Goal: Task Accomplishment & Management: Manage account settings

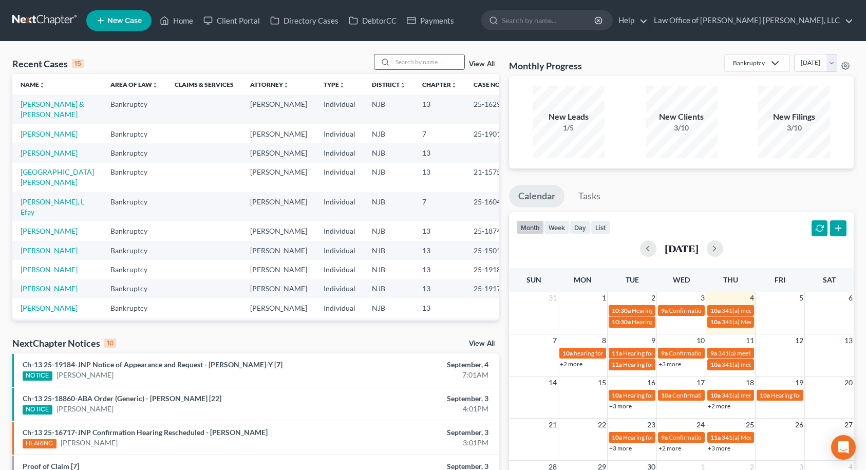
click at [451, 64] on input "search" at bounding box center [428, 61] width 72 height 15
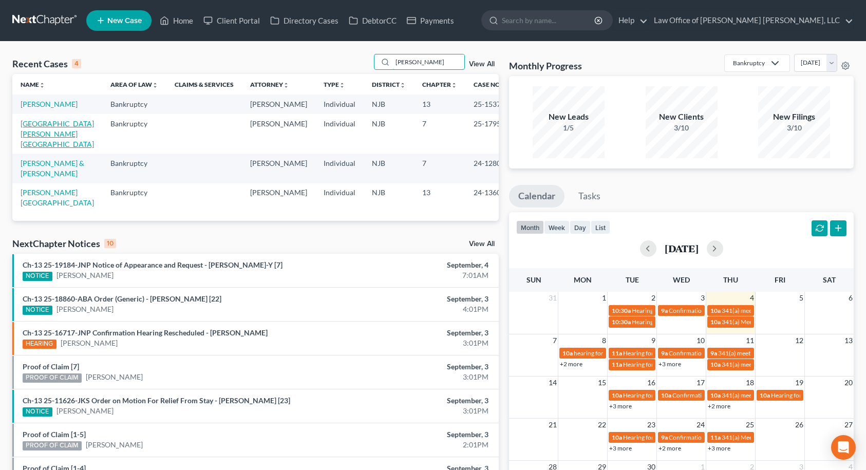
type input "[PERSON_NAME]"
click at [51, 135] on link "[GEOGRAPHIC_DATA][PERSON_NAME][GEOGRAPHIC_DATA]" at bounding box center [57, 133] width 73 height 29
select select "6"
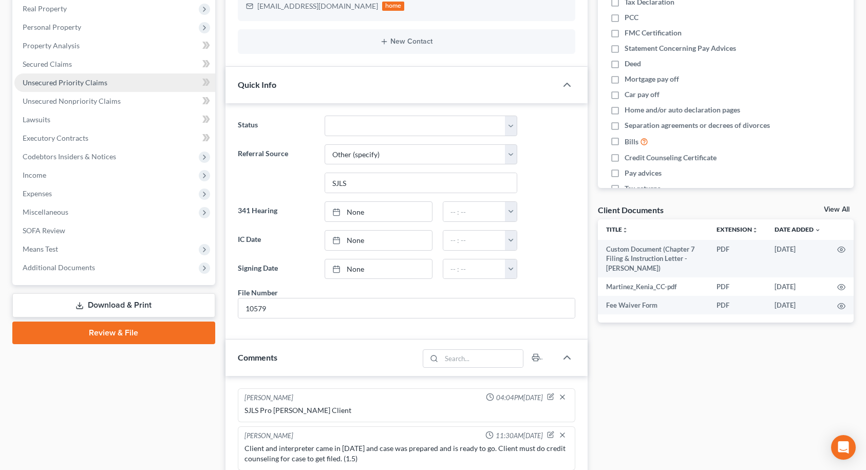
scroll to position [205, 0]
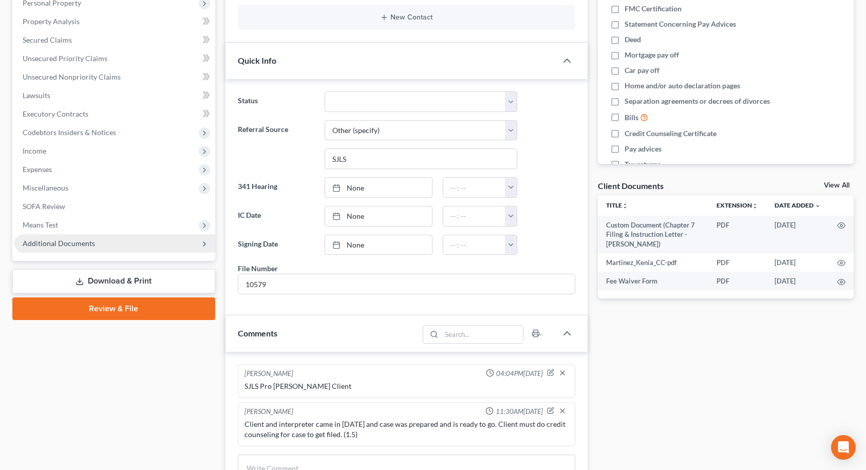
click at [115, 244] on span "Additional Documents" at bounding box center [114, 243] width 201 height 18
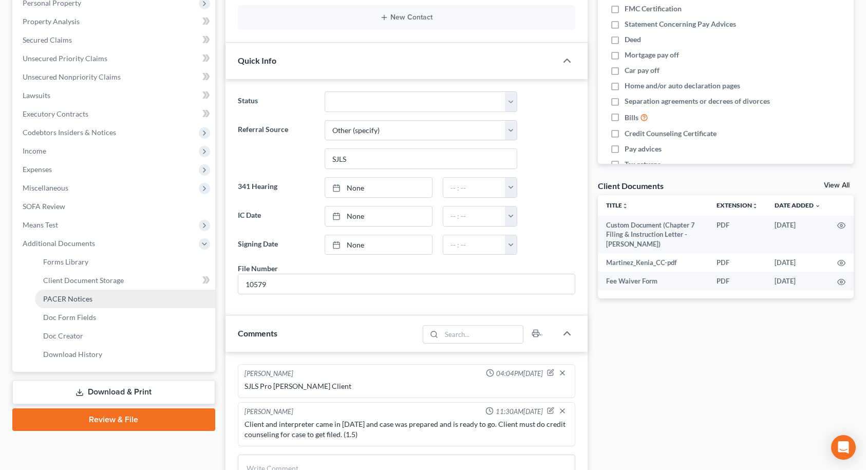
click at [104, 299] on link "PACER Notices" at bounding box center [125, 299] width 180 height 18
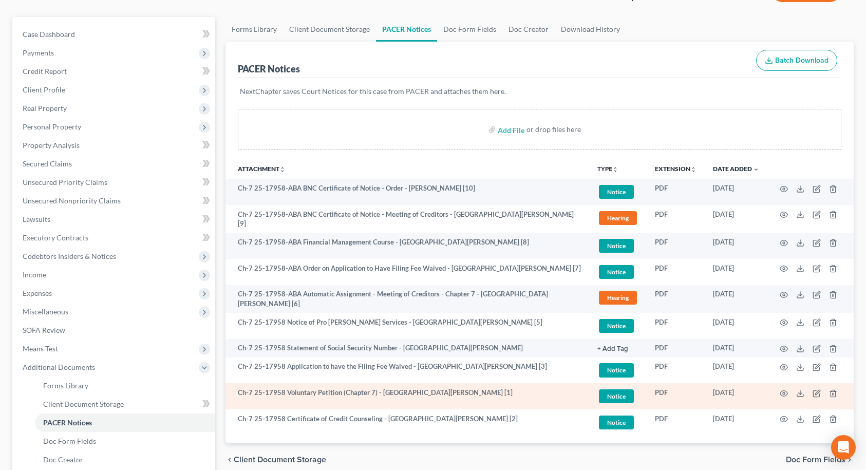
scroll to position [205, 0]
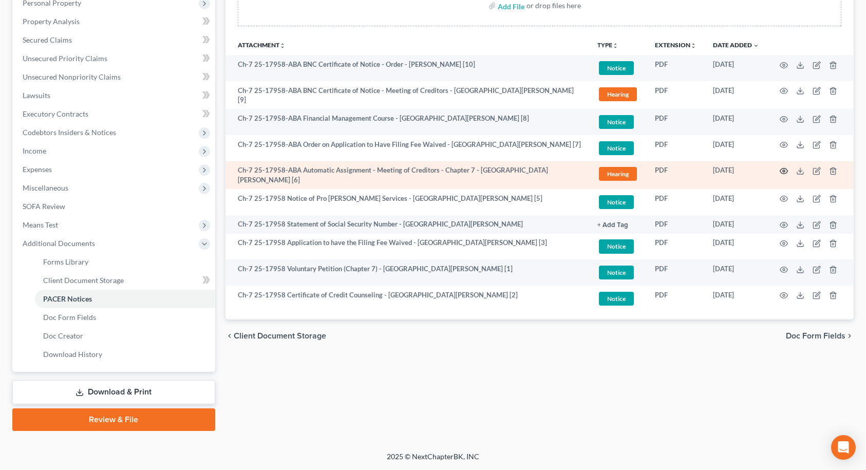
click at [784, 169] on icon "button" at bounding box center [783, 171] width 8 height 8
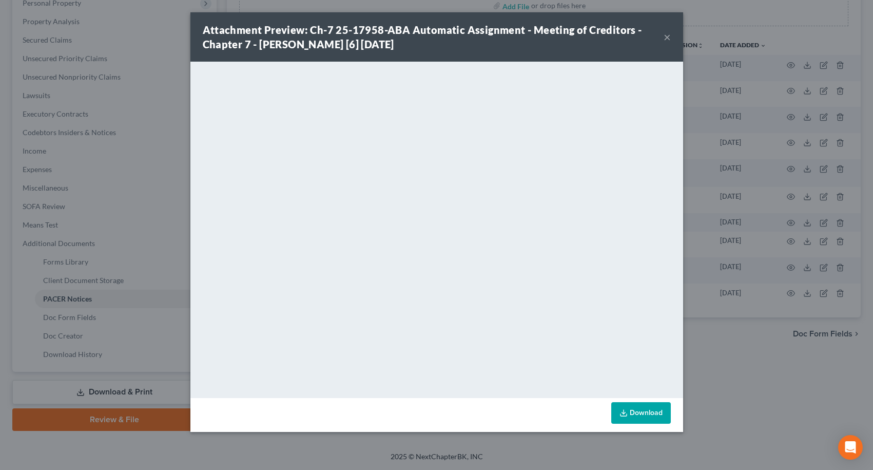
click at [668, 35] on button "×" at bounding box center [667, 37] width 7 height 12
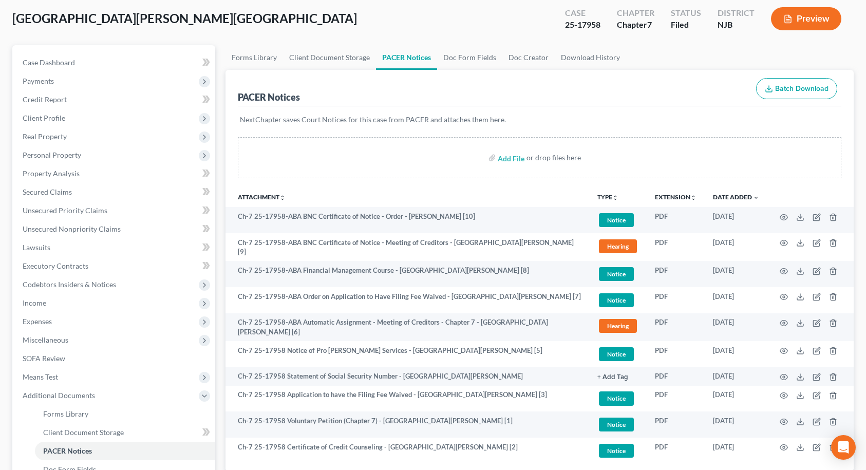
scroll to position [51, 0]
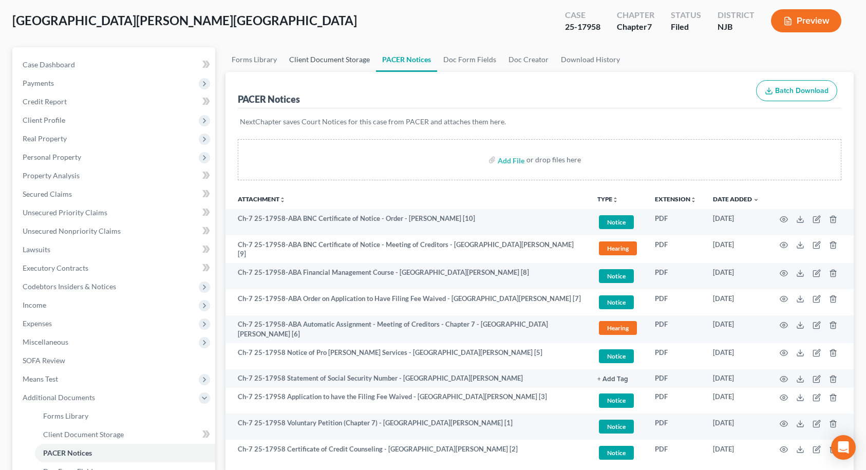
click at [331, 61] on link "Client Document Storage" at bounding box center [329, 59] width 93 height 25
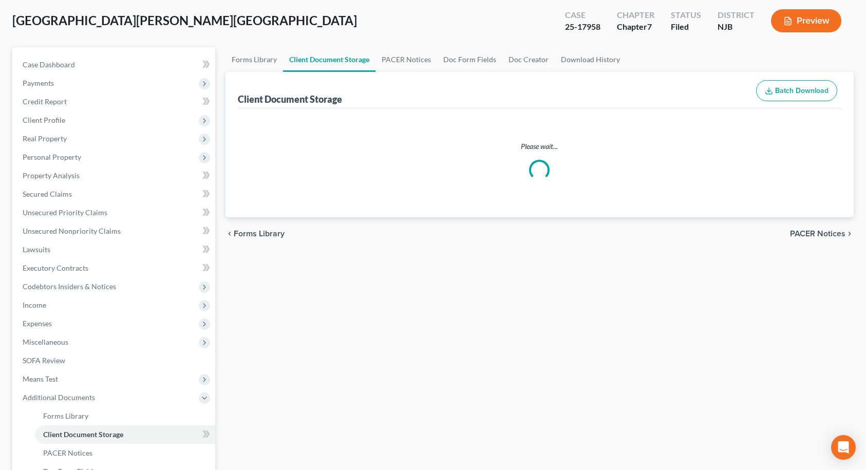
scroll to position [10, 0]
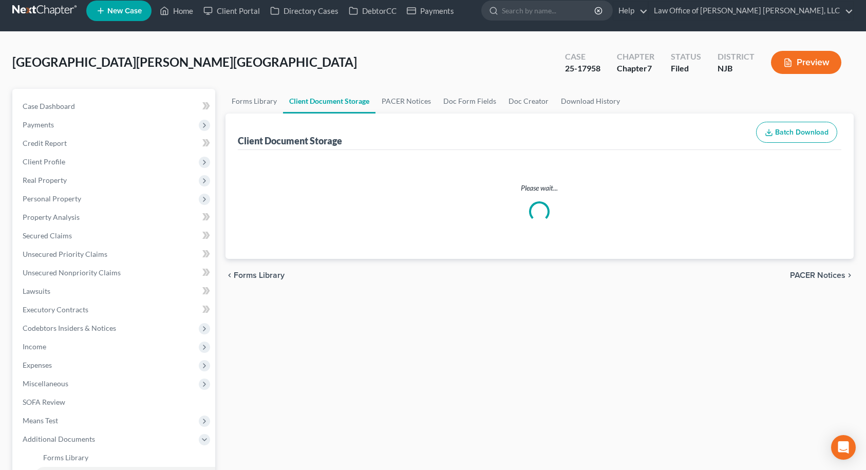
select select "5"
select select "9"
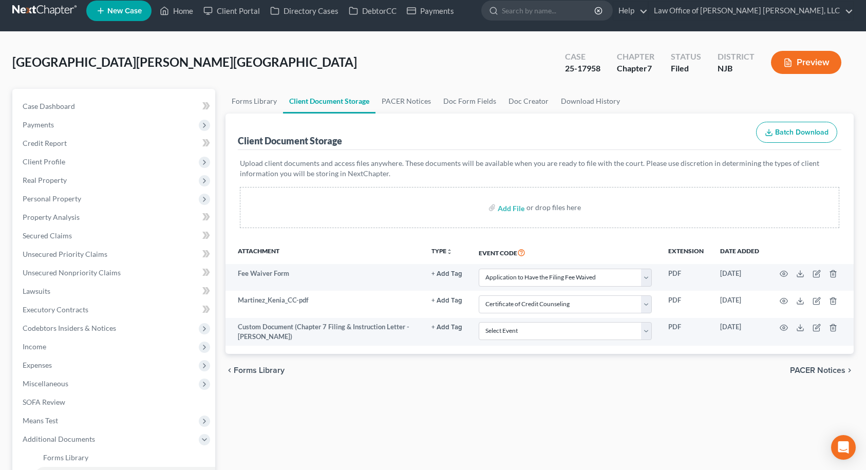
scroll to position [0, 0]
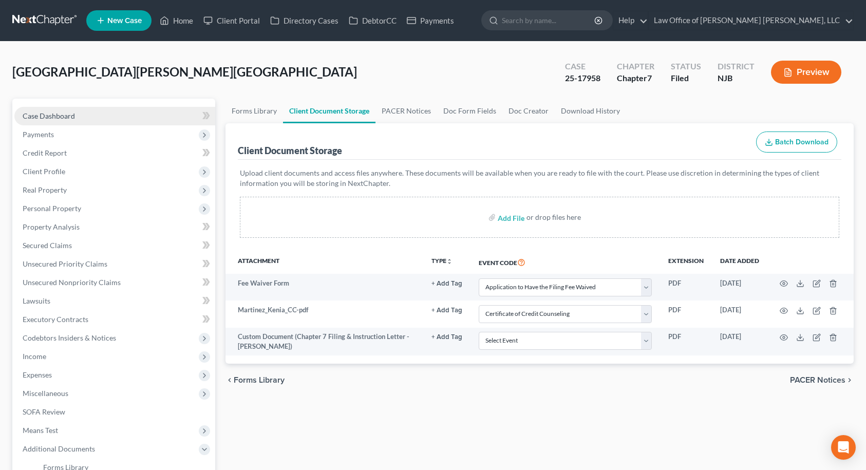
click at [118, 118] on link "Case Dashboard" at bounding box center [114, 116] width 201 height 18
select select "10"
select select "6"
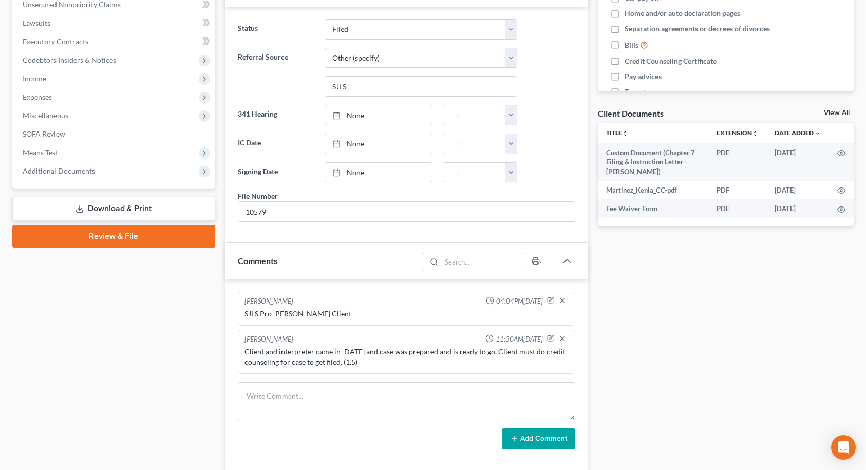
scroll to position [411, 0]
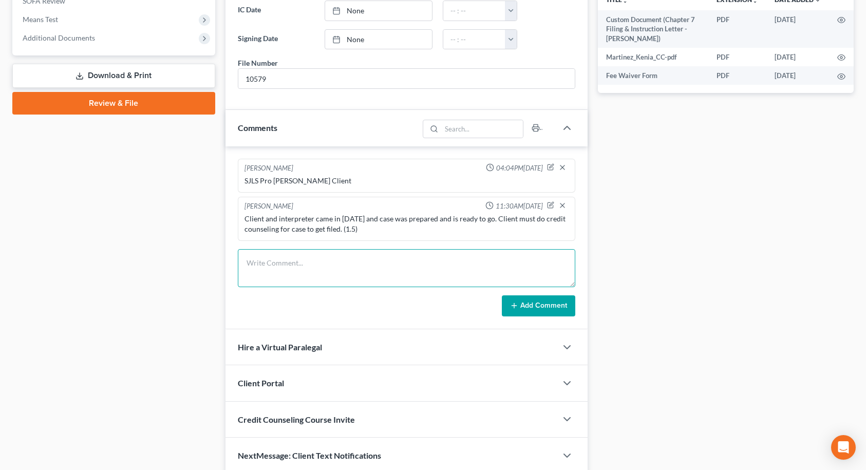
click at [316, 270] on textarea at bounding box center [406, 268] width 337 height 38
type textarea "Resent 2023 tax returns to Trustee"
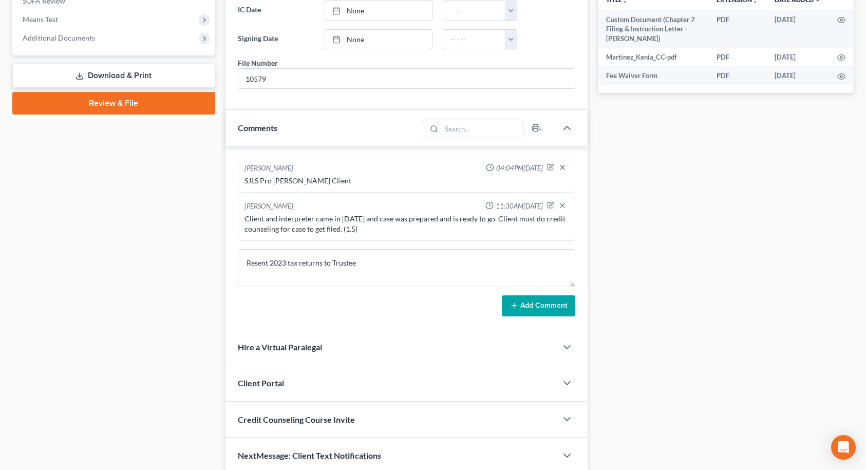
click at [549, 309] on button "Add Comment" at bounding box center [538, 306] width 73 height 22
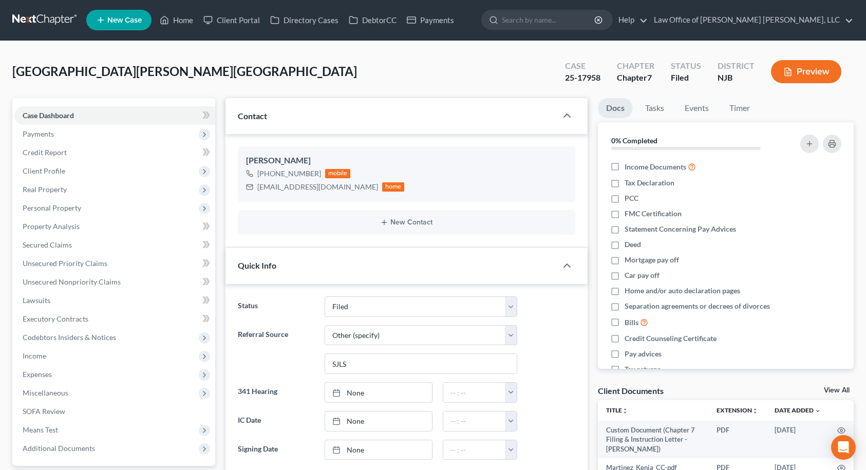
scroll to position [0, 0]
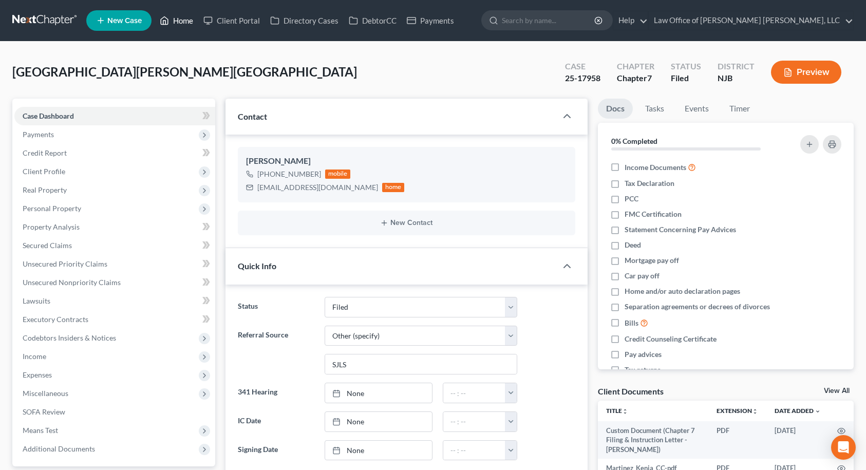
click at [177, 22] on link "Home" at bounding box center [177, 20] width 44 height 18
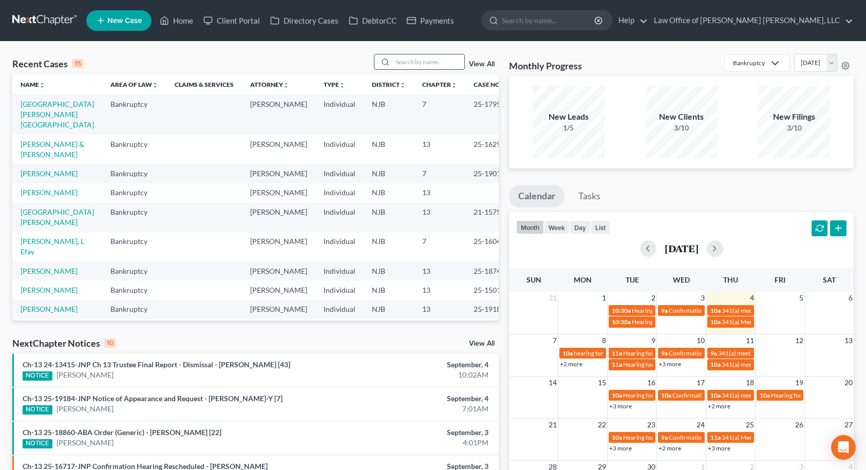
click at [448, 58] on input "search" at bounding box center [428, 61] width 72 height 15
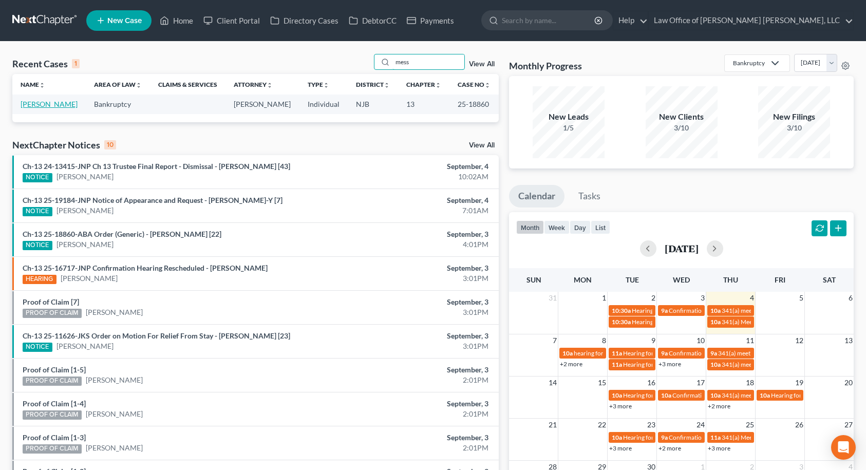
type input "mess"
click at [52, 103] on link "[PERSON_NAME]" at bounding box center [49, 104] width 57 height 9
select select "10"
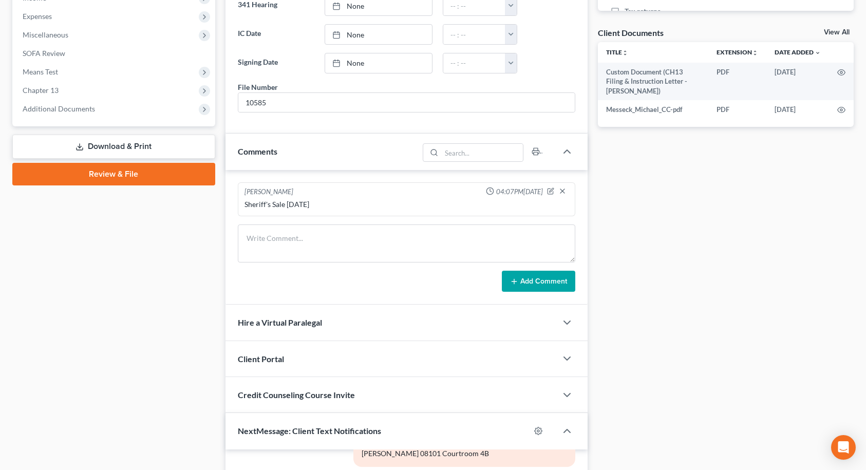
scroll to position [359, 0]
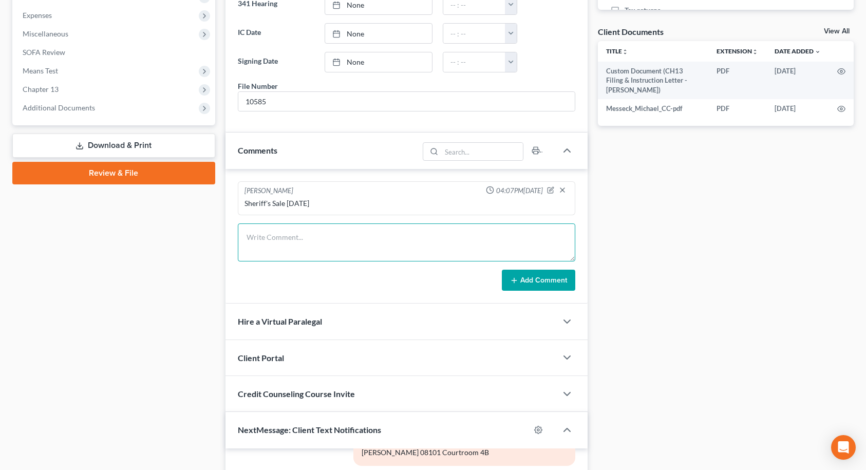
click at [275, 241] on textarea at bounding box center [406, 242] width 337 height 38
type textarea "Spoke with client regarding consent order resolving Reinstate Stay motion. He i…"
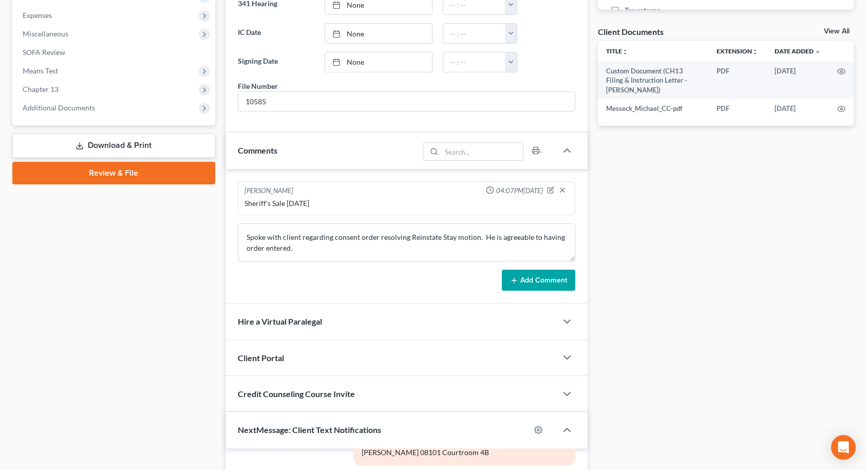
click at [528, 283] on button "Add Comment" at bounding box center [538, 281] width 73 height 22
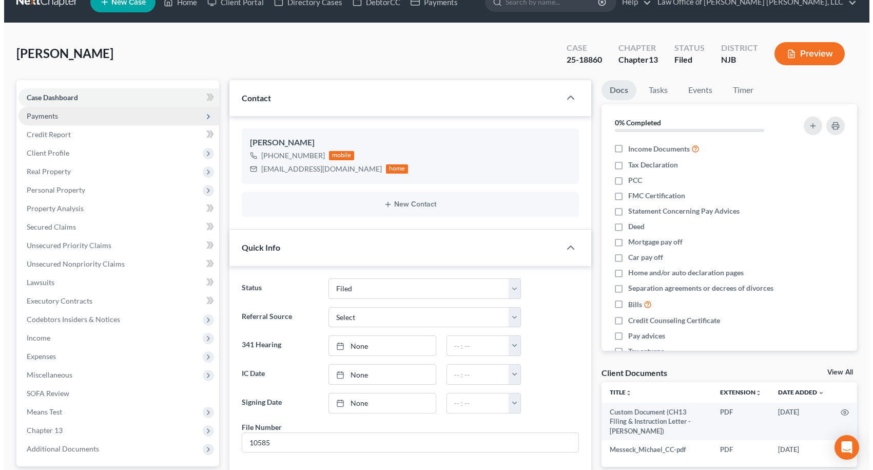
scroll to position [0, 0]
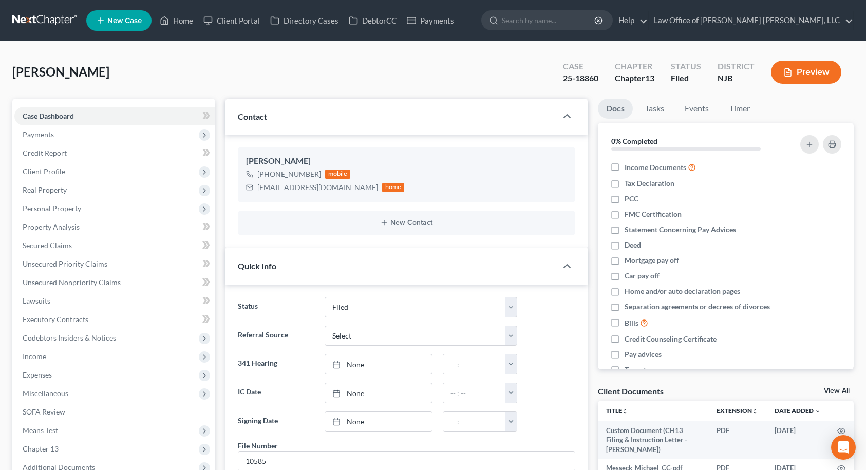
click at [131, 22] on span "New Case" at bounding box center [124, 21] width 34 height 8
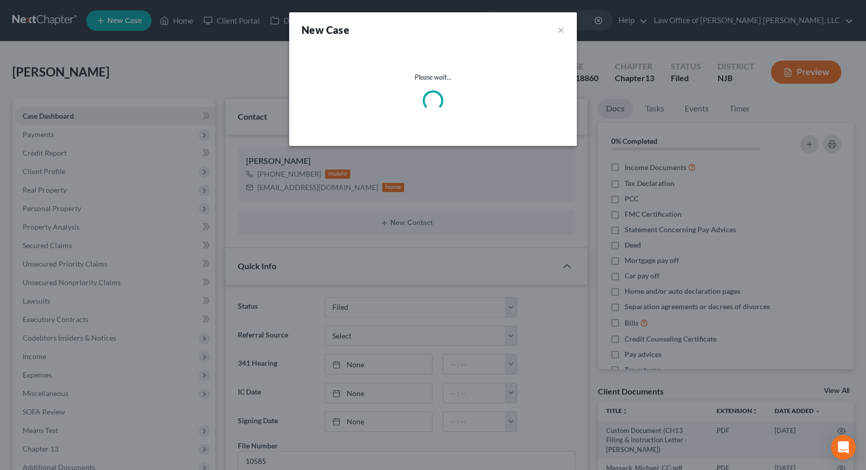
scroll to position [2871, 0]
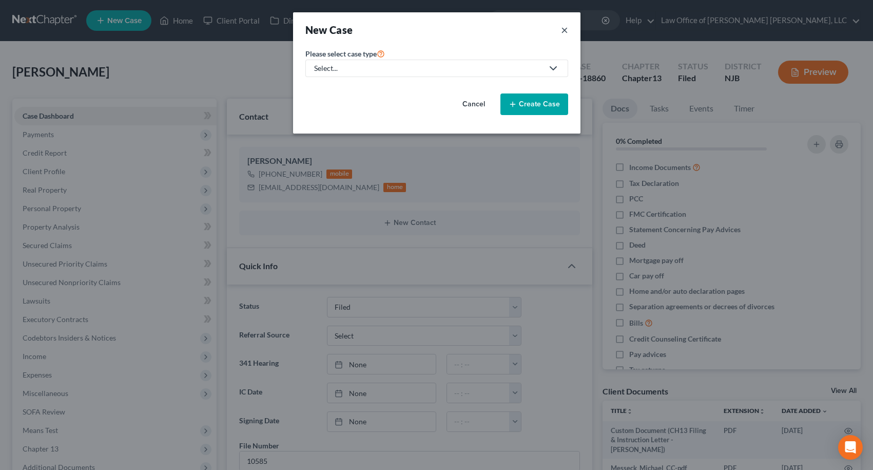
click at [562, 28] on button "×" at bounding box center [564, 30] width 7 height 14
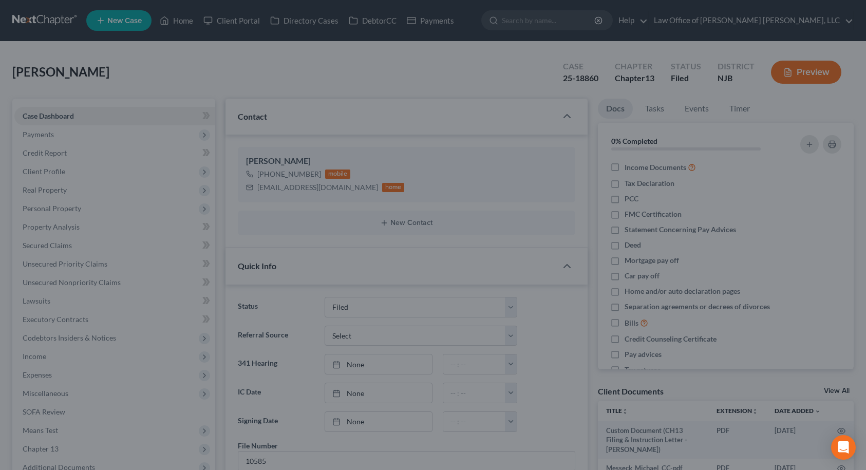
scroll to position [2882, 0]
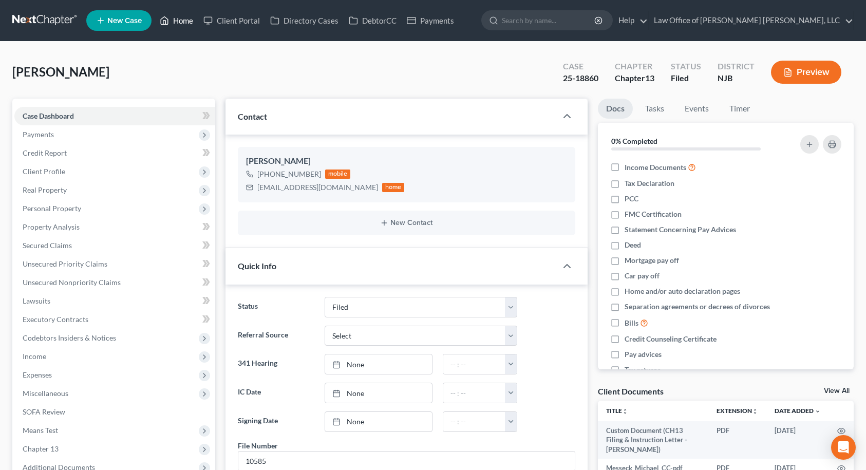
click at [171, 24] on link "Home" at bounding box center [177, 20] width 44 height 18
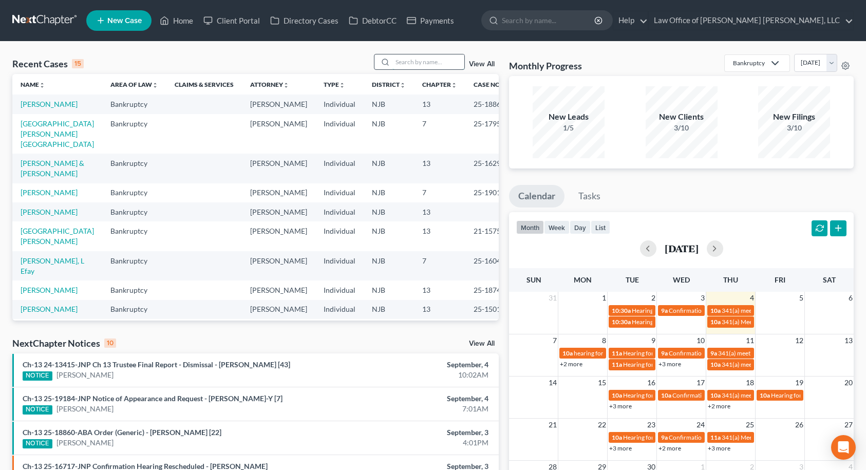
click at [455, 61] on input "search" at bounding box center [428, 61] width 72 height 15
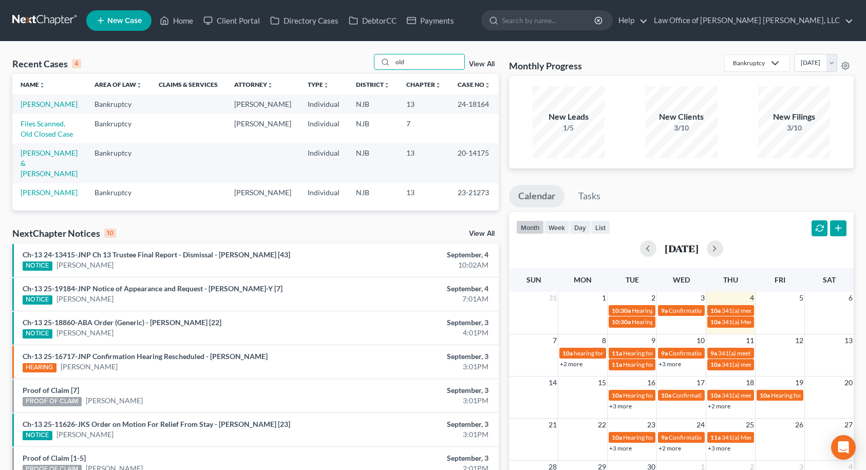
type input "old"
click at [127, 21] on span "New Case" at bounding box center [124, 21] width 34 height 8
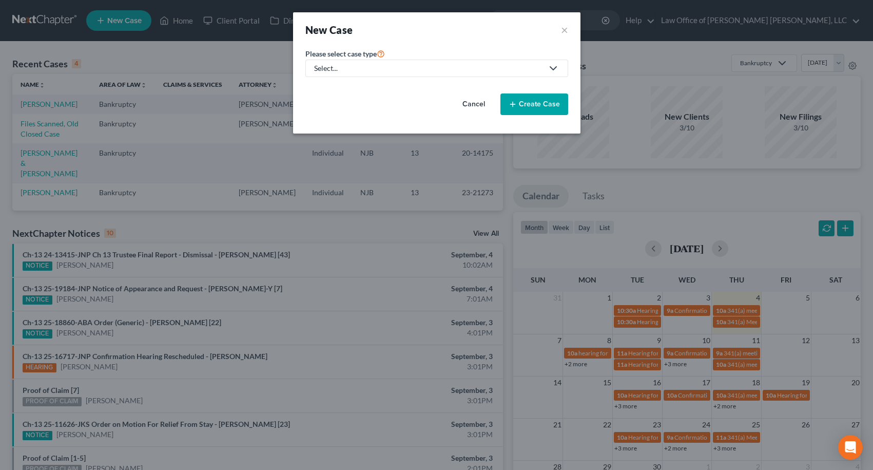
click at [428, 65] on div "Select..." at bounding box center [428, 68] width 229 height 10
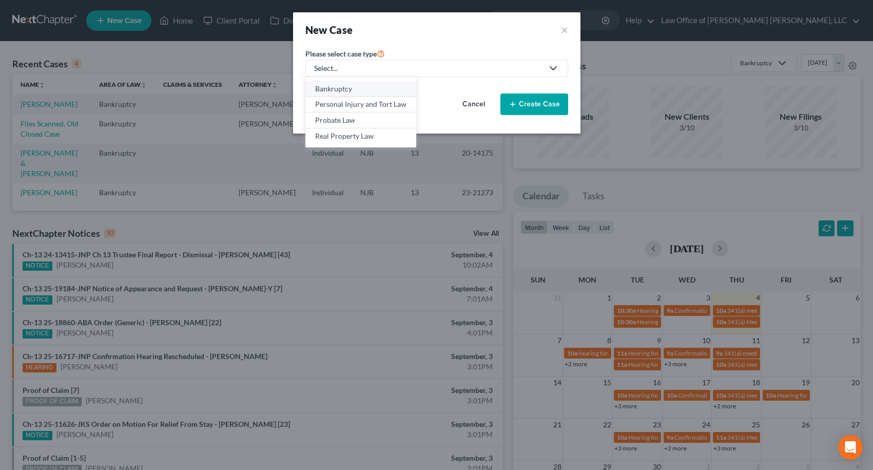
click at [373, 92] on div "Bankruptcy" at bounding box center [360, 89] width 91 height 10
select select "51"
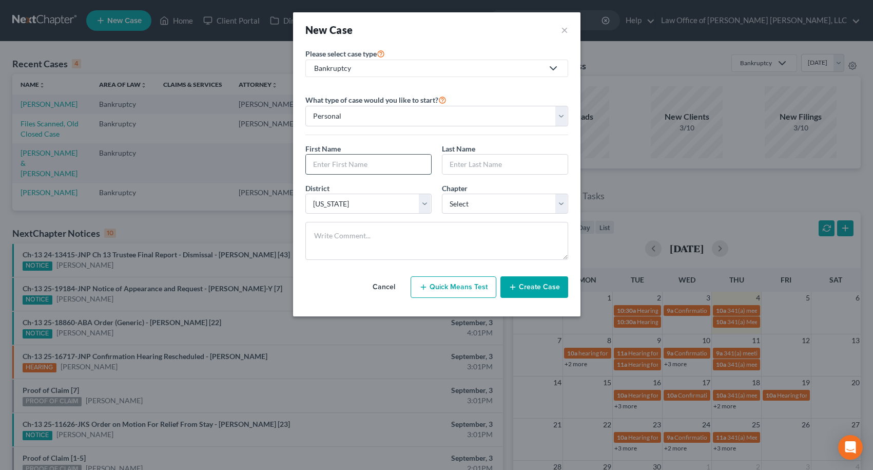
click at [383, 159] on input "text" at bounding box center [368, 165] width 125 height 20
type input "[PERSON_NAME]"
click at [457, 203] on select "Select 7 11 12 13" at bounding box center [505, 204] width 126 height 21
select select "0"
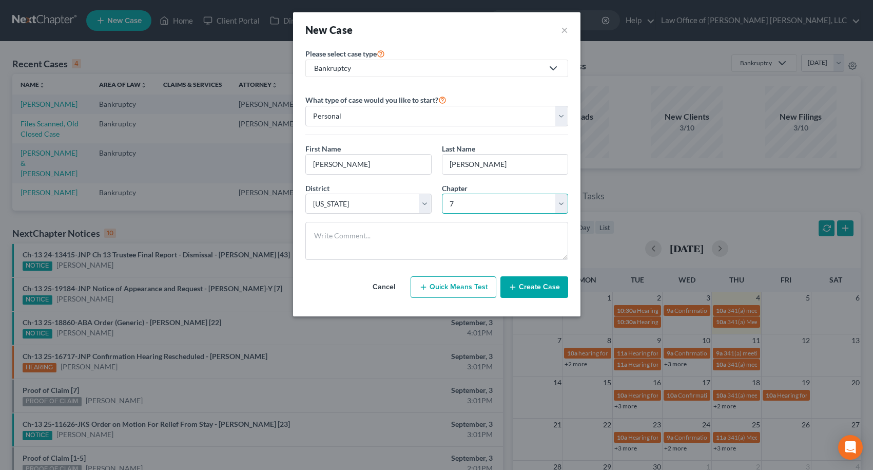
click at [442, 194] on select "Select 7 11 12 13" at bounding box center [505, 204] width 126 height 21
click at [475, 289] on button "Quick Means Test" at bounding box center [454, 287] width 86 height 22
select select "33"
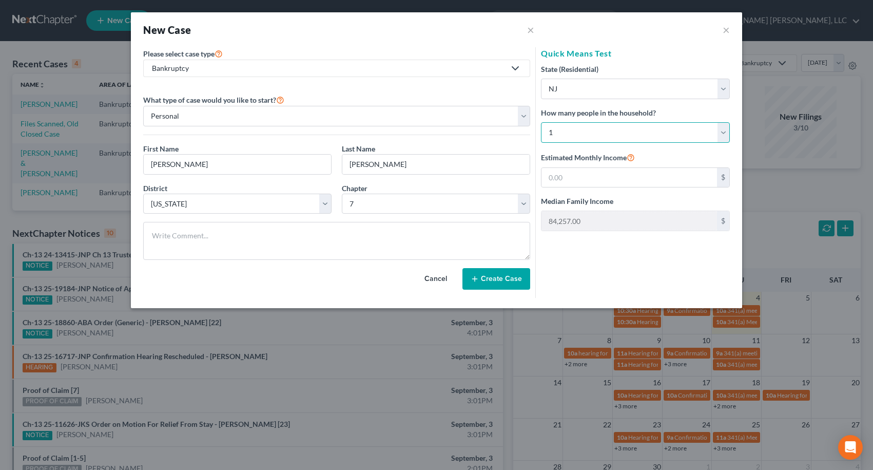
click at [586, 130] on select "Select 1 2 3 4 5 6 7 8 9 10 11 12 13 14 15 16 17 18 19 20" at bounding box center [635, 132] width 189 height 21
select select "1"
click at [541, 122] on select "Select 1 2 3 4 5 6 7 8 9 10 11 12 13 14 15 16 17 18 19 20" at bounding box center [635, 132] width 189 height 21
type input "102,903.00"
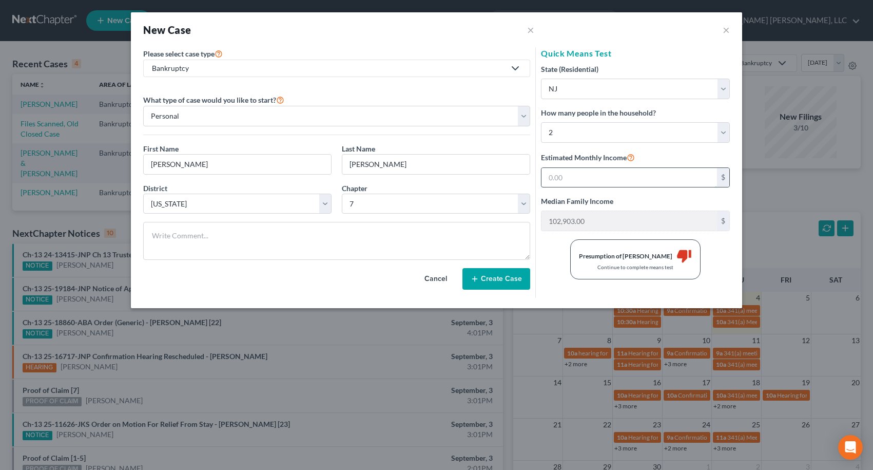
click at [580, 174] on input "text" at bounding box center [630, 178] width 176 height 20
click at [514, 278] on button "Create Case" at bounding box center [497, 279] width 68 height 22
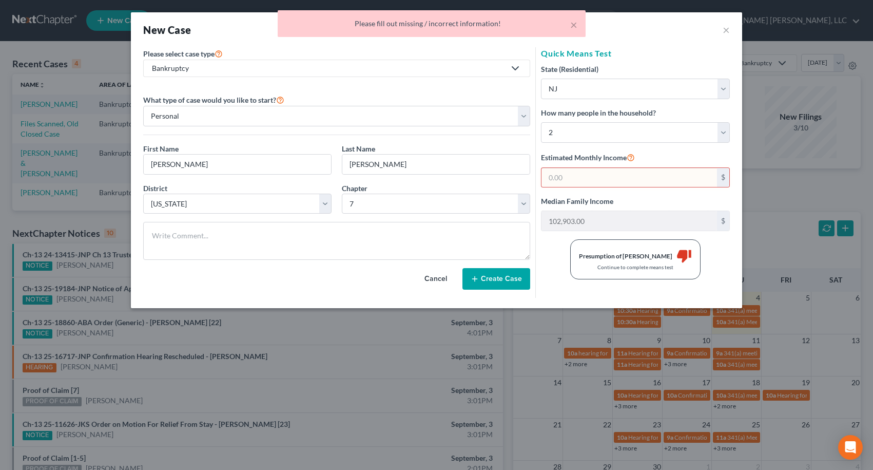
click at [724, 34] on div "× Please fill out missing / incorrect information!" at bounding box center [431, 26] width 873 height 32
click at [726, 31] on div "× Please fill out missing / incorrect information!" at bounding box center [431, 26] width 873 height 32
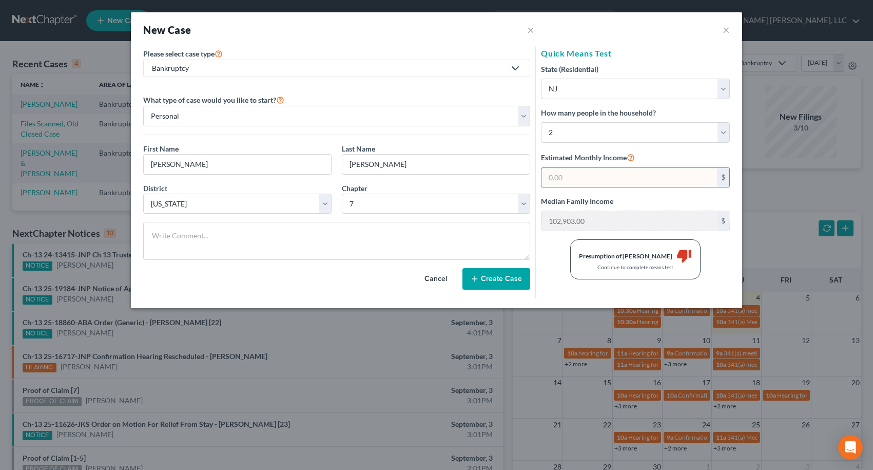
click at [574, 26] on div "New Case × ×" at bounding box center [437, 29] width 612 height 35
click at [726, 31] on button "×" at bounding box center [726, 30] width 7 height 12
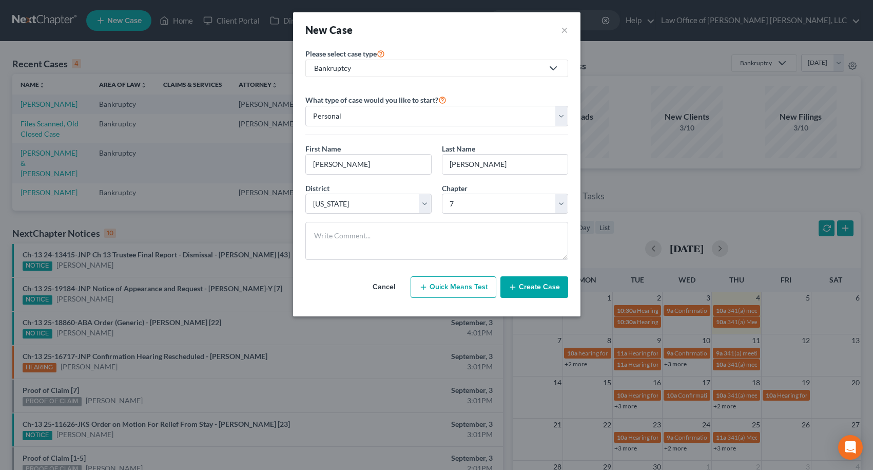
click at [534, 289] on button "Create Case" at bounding box center [535, 287] width 68 height 22
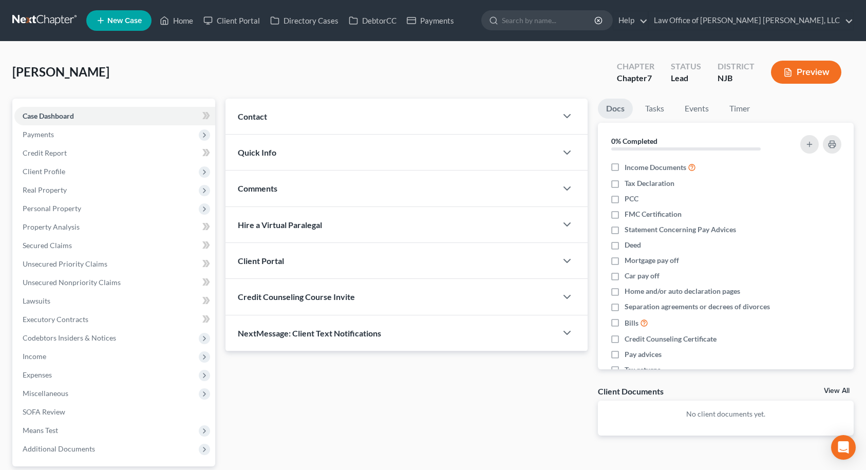
click at [328, 123] on div "Contact" at bounding box center [390, 116] width 331 height 35
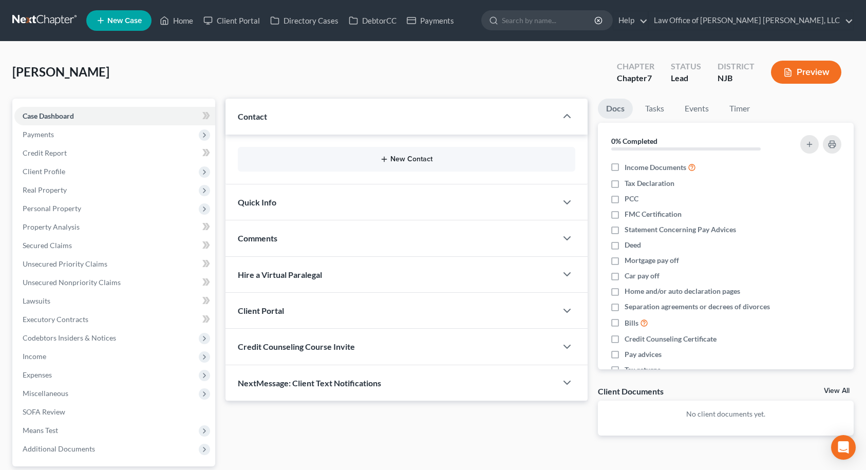
click at [422, 159] on button "New Contact" at bounding box center [406, 159] width 321 height 8
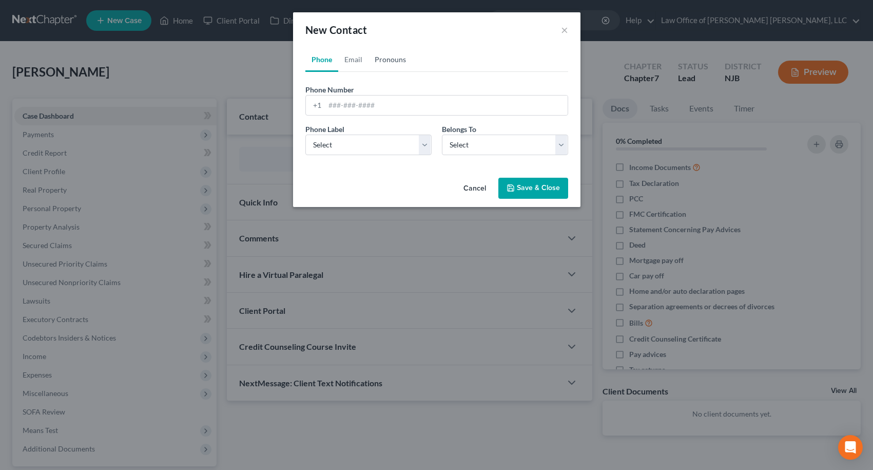
click at [397, 64] on link "Pronouns" at bounding box center [391, 59] width 44 height 25
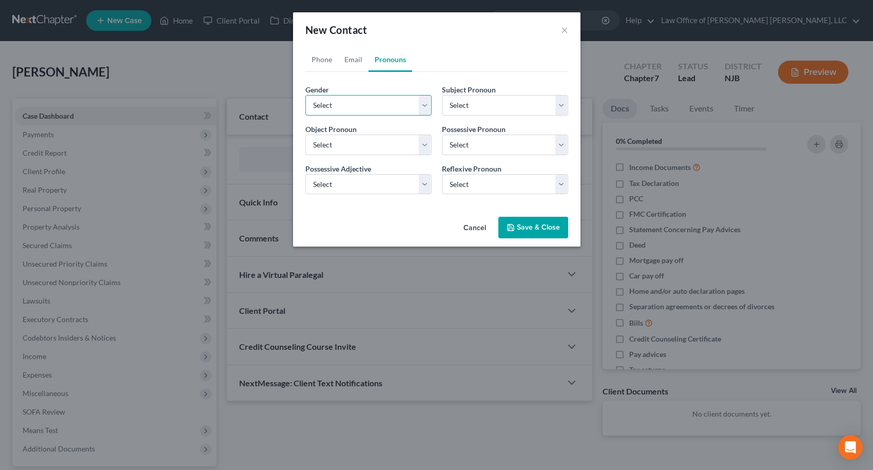
click at [344, 106] on select "Select [DEMOGRAPHIC_DATA] [DEMOGRAPHIC_DATA] [DEMOGRAPHIC_DATA] More Than One P…" at bounding box center [369, 105] width 126 height 21
select select "0"
click at [306, 95] on select "Select [DEMOGRAPHIC_DATA] [DEMOGRAPHIC_DATA] [DEMOGRAPHIC_DATA] More Than One P…" at bounding box center [369, 105] width 126 height 21
select select "0"
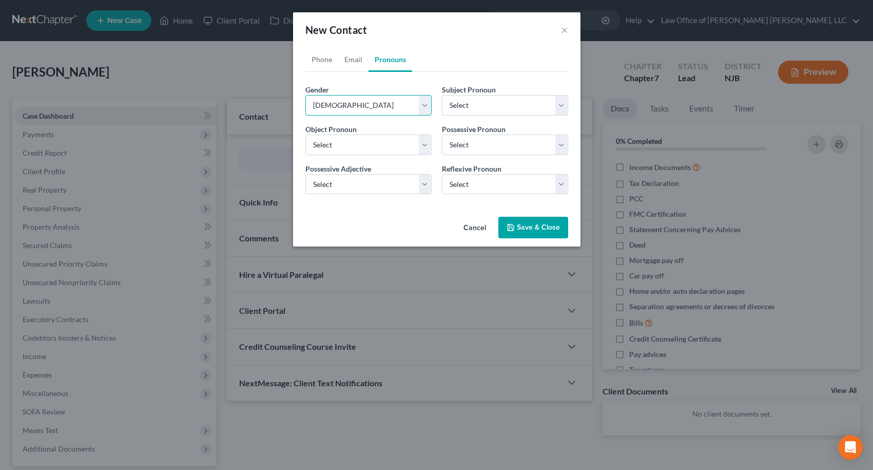
select select "0"
click at [320, 58] on link "Phone" at bounding box center [322, 59] width 33 height 25
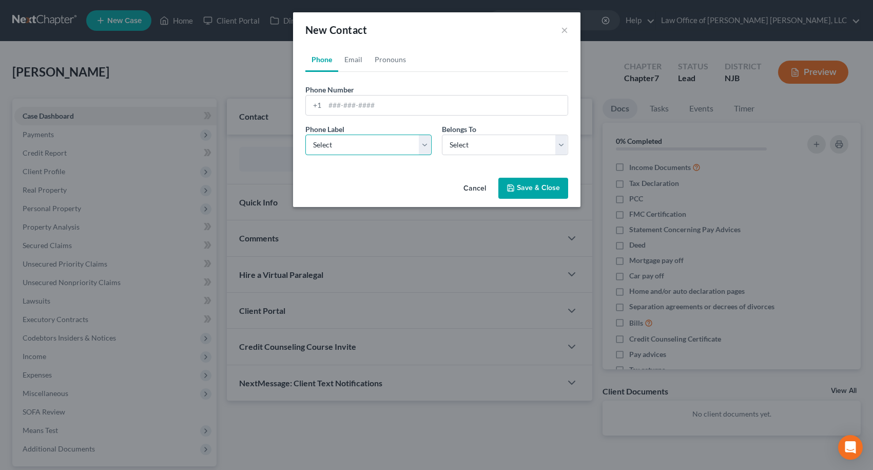
click at [344, 139] on select "Select Mobile Home Work Other" at bounding box center [369, 145] width 126 height 21
select select "0"
click at [306, 135] on select "Select Mobile Home Work Other" at bounding box center [369, 145] width 126 height 21
drag, startPoint x: 456, startPoint y: 144, endPoint x: 459, endPoint y: 153, distance: 9.7
click at [456, 144] on select "Select Client Other" at bounding box center [505, 145] width 126 height 21
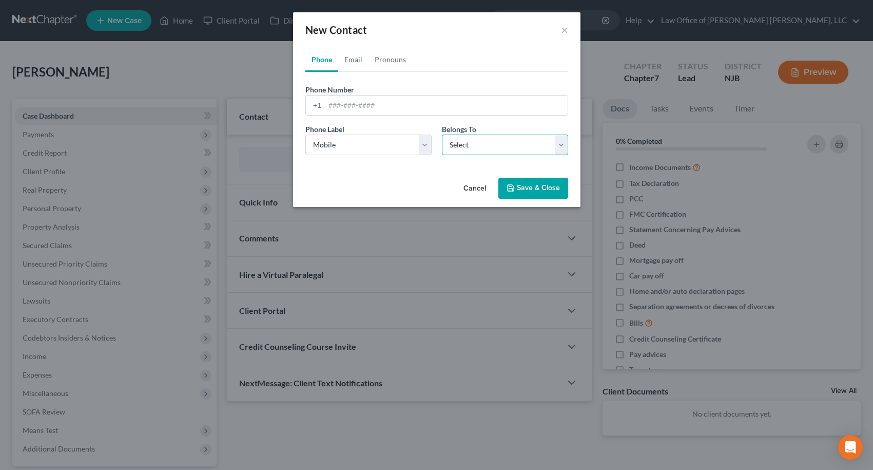
select select "0"
click at [442, 135] on select "Select Client Other" at bounding box center [505, 145] width 126 height 21
click at [376, 111] on input "tel" at bounding box center [446, 106] width 243 height 20
type input "6095315697"
click at [354, 58] on link "Email" at bounding box center [353, 59] width 30 height 25
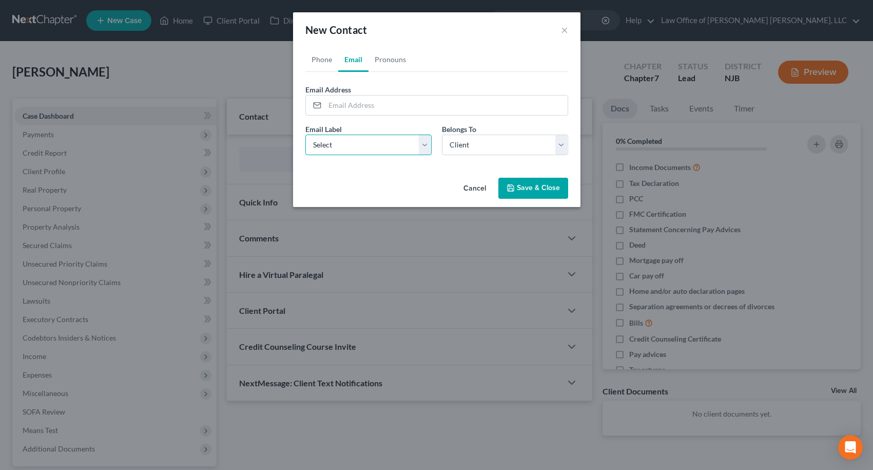
click at [347, 145] on select "Select Home Work Other" at bounding box center [369, 145] width 126 height 21
select select "0"
click at [306, 135] on select "Select Home Work Other" at bounding box center [369, 145] width 126 height 21
click at [354, 106] on input "email" at bounding box center [446, 106] width 243 height 20
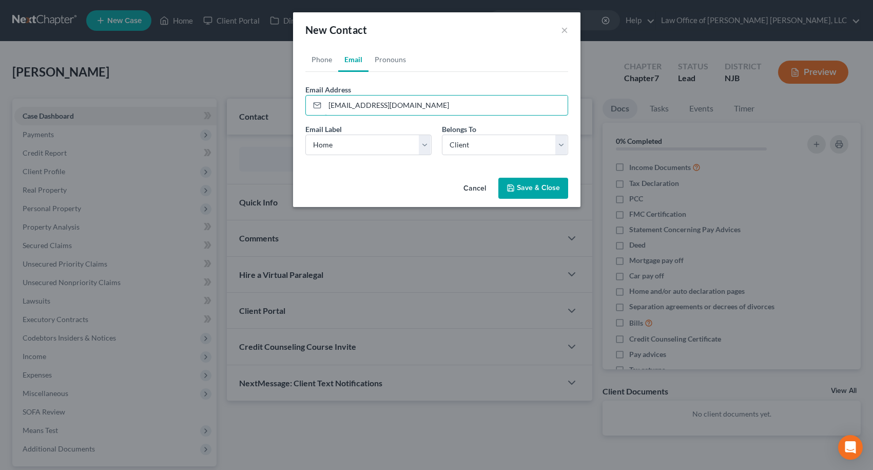
type input "[EMAIL_ADDRESS][DOMAIN_NAME]"
click at [521, 188] on button "Save & Close" at bounding box center [534, 189] width 70 height 22
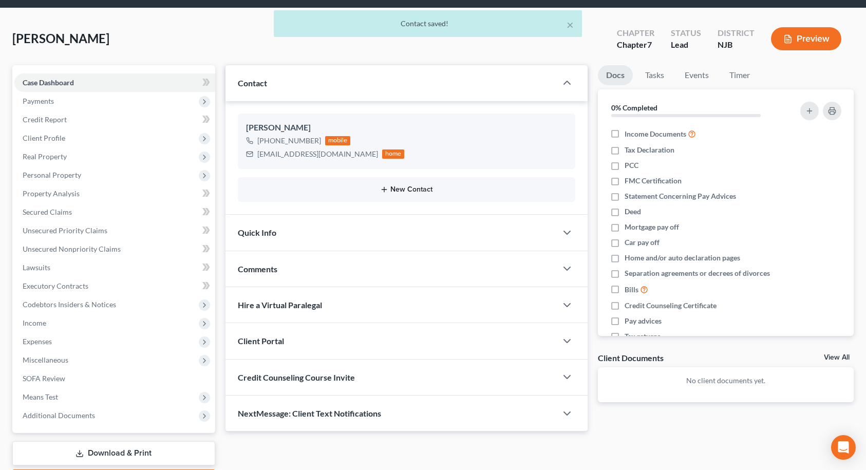
scroll to position [51, 0]
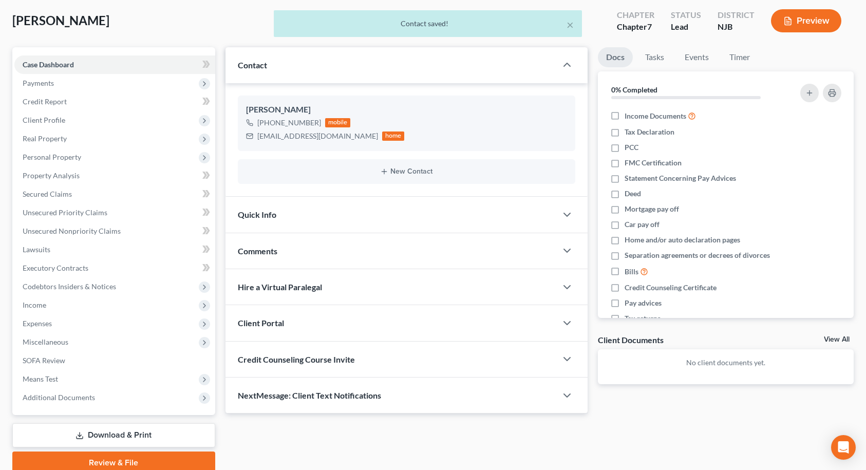
click at [292, 224] on div "Quick Info" at bounding box center [390, 214] width 331 height 35
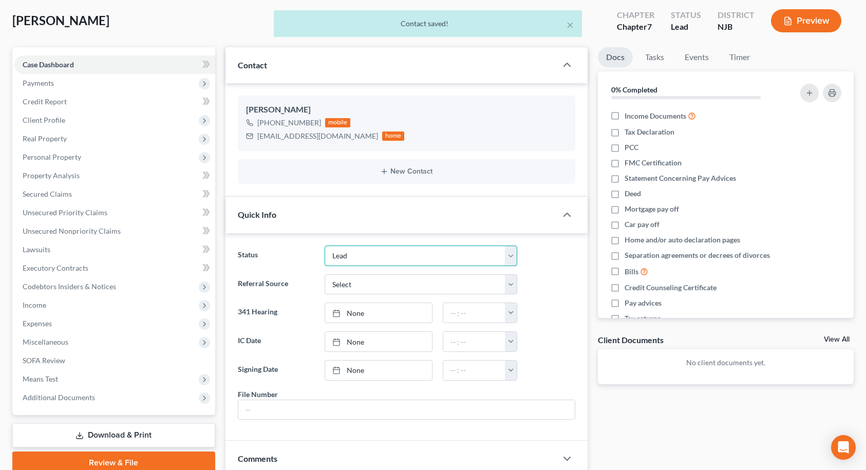
click at [367, 259] on select "Balance Due - Case Closed Case Closed and Discharged Case Closed and Dismissed …" at bounding box center [421, 255] width 193 height 21
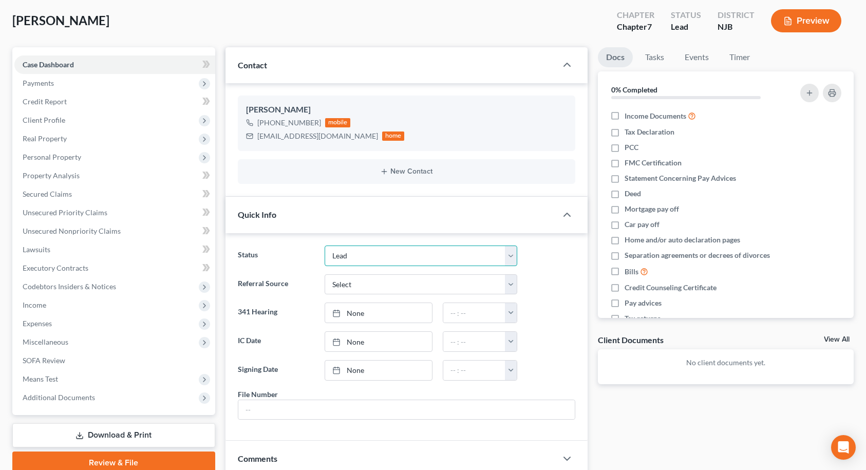
click at [367, 253] on select "Balance Due - Case Closed Case Closed and Discharged Case Closed and Dismissed …" at bounding box center [421, 255] width 193 height 21
click at [358, 280] on select "Select Word Of Mouth Previous Clients Direct Mail Website Google Search Modern …" at bounding box center [421, 284] width 193 height 21
select select "6"
click at [325, 274] on select "Select Word Of Mouth Previous Clients Direct Mail Website Google Search Modern …" at bounding box center [421, 284] width 193 height 21
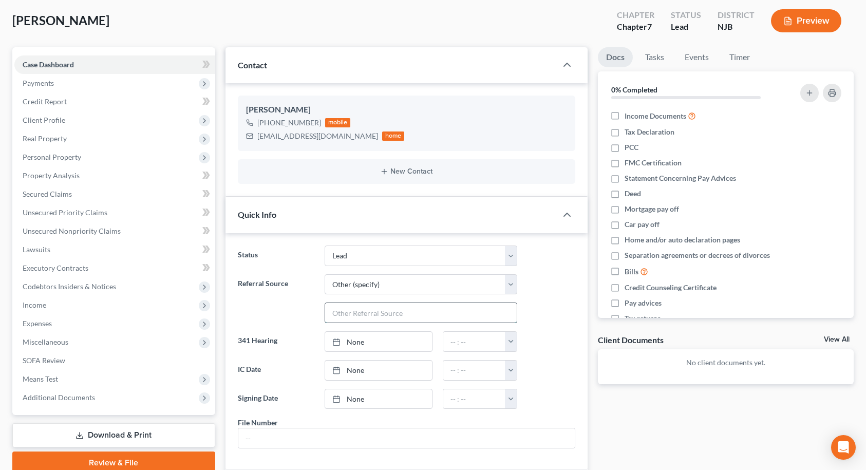
click at [361, 311] on input "text" at bounding box center [421, 313] width 192 height 20
type input "Metlife"
click at [258, 329] on ng-include "Status Balance Due - Case Closed Case Closed and Discharged Case Closed and Dis…" at bounding box center [406, 346] width 337 height 203
click at [66, 302] on span "Income" at bounding box center [114, 305] width 201 height 18
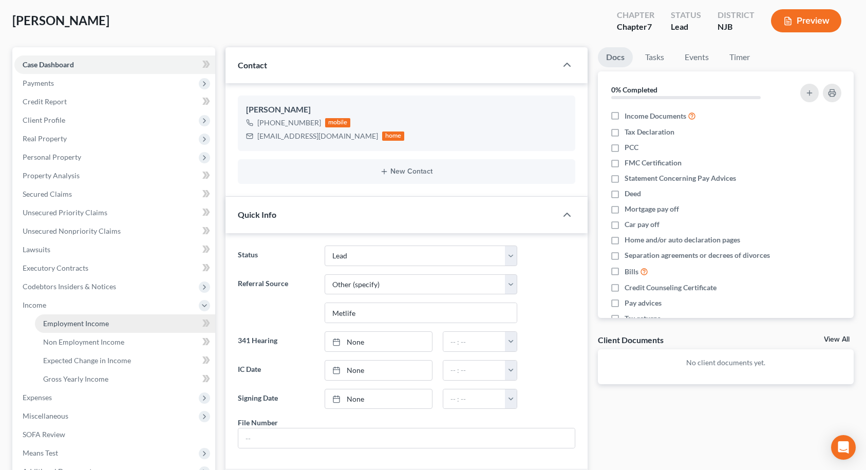
click at [68, 318] on link "Employment Income" at bounding box center [125, 323] width 180 height 18
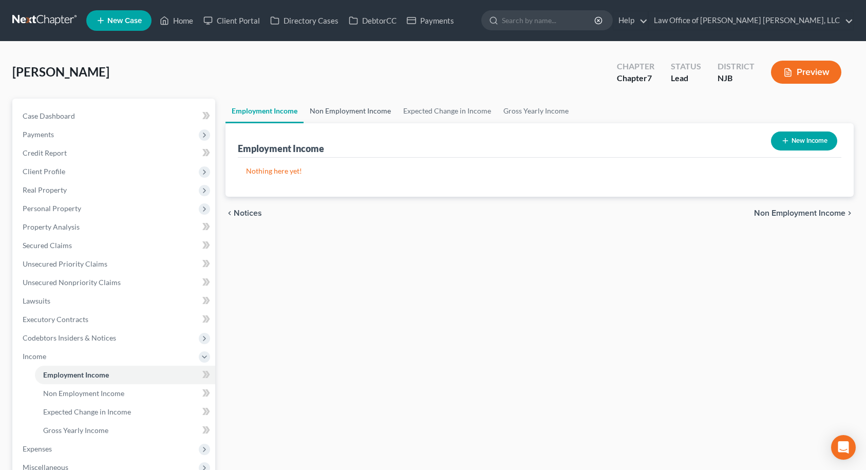
click at [360, 105] on link "Non Employment Income" at bounding box center [349, 111] width 93 height 25
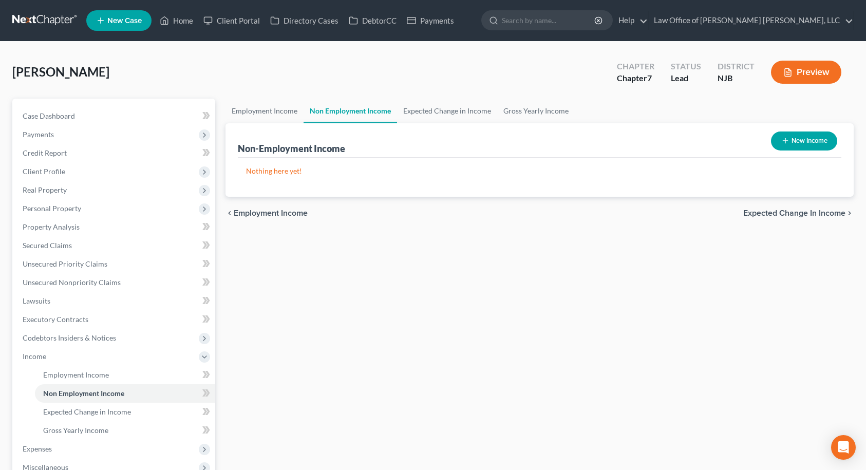
click at [800, 144] on button "New Income" at bounding box center [804, 140] width 66 height 19
select select "0"
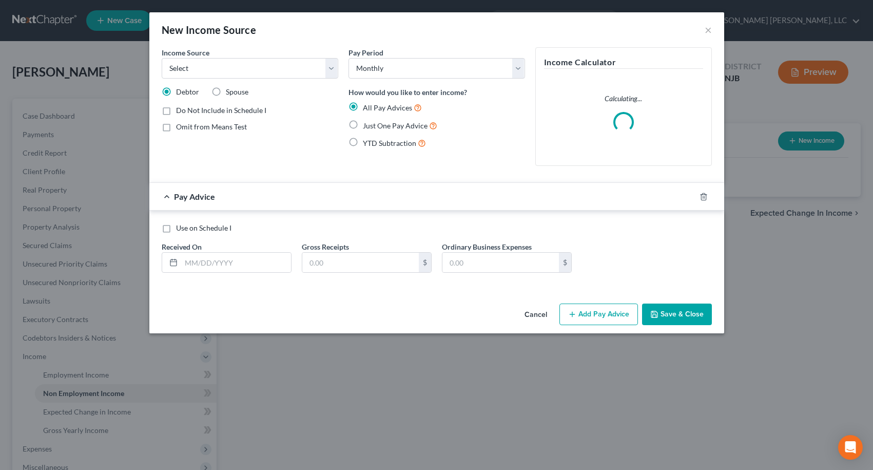
click at [226, 90] on label "Spouse" at bounding box center [237, 92] width 23 height 10
click at [230, 90] on input "Spouse" at bounding box center [233, 90] width 7 height 7
radio input "true"
click at [235, 73] on select "Select Unemployment Disability (from employer) Pension Retirement Social Securi…" at bounding box center [250, 68] width 177 height 21
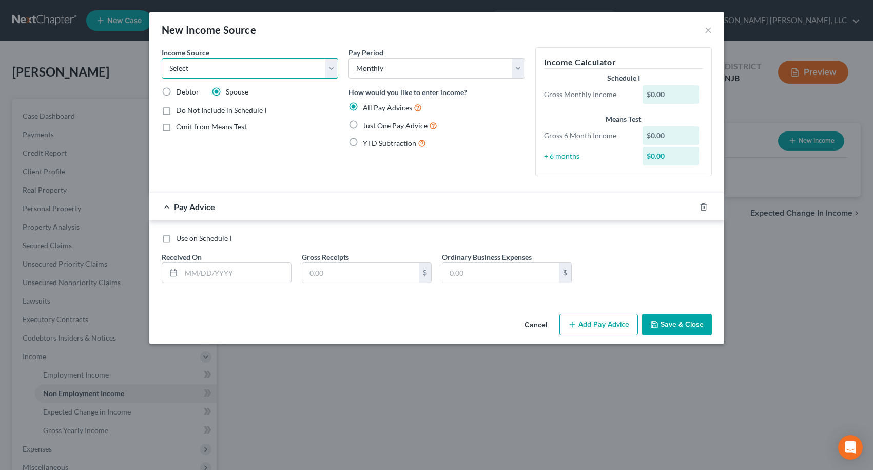
select select "2"
click at [162, 58] on select "Select Unemployment Disability (from employer) Pension Retirement Social Securi…" at bounding box center [250, 68] width 177 height 21
click at [363, 125] on label "Just One Pay Advice" at bounding box center [400, 126] width 74 height 12
click at [367, 125] on input "Just One Pay Advice" at bounding box center [370, 123] width 7 height 7
radio input "true"
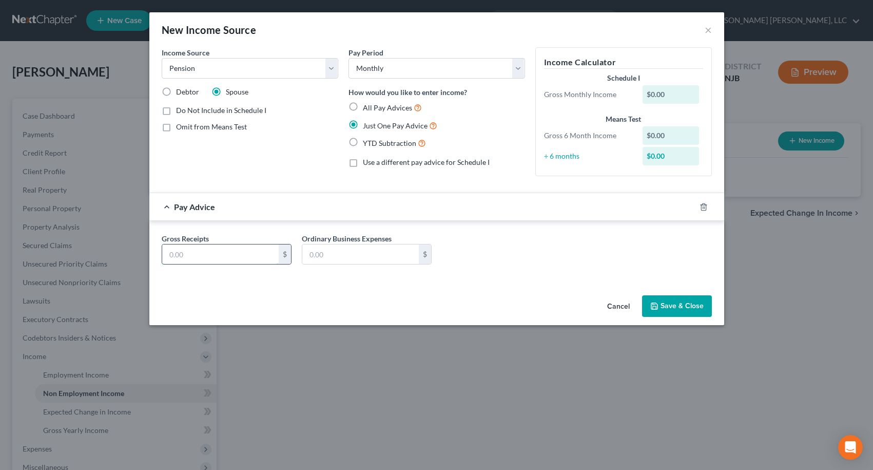
click at [240, 249] on input "text" at bounding box center [220, 254] width 117 height 20
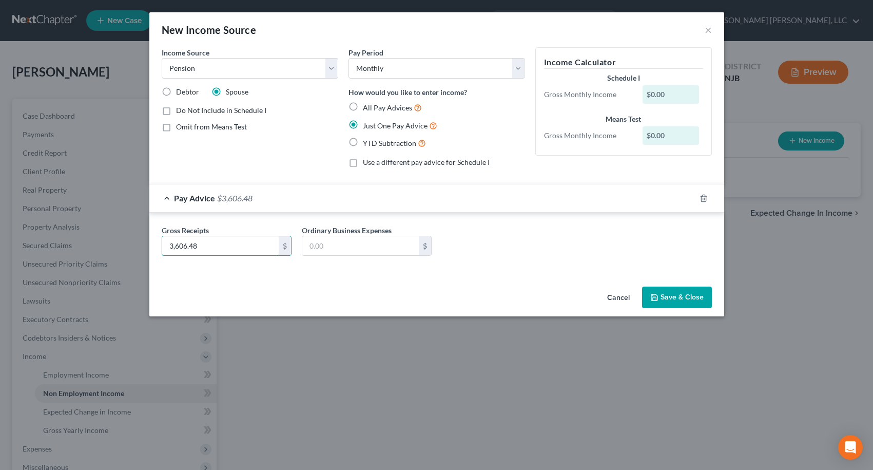
type input "3,606.48"
click at [289, 279] on div "Income Source * Select Unemployment Disability (from employer) Pension Retireme…" at bounding box center [436, 164] width 575 height 235
click at [689, 297] on button "Save & Close" at bounding box center [677, 298] width 70 height 22
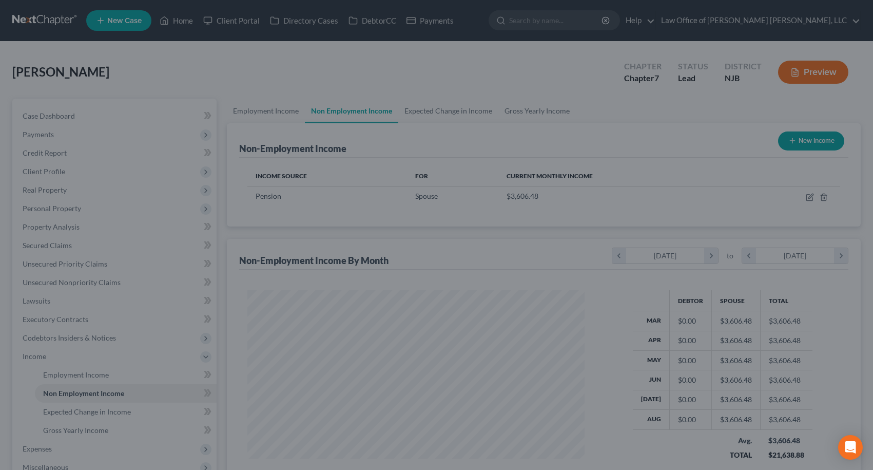
scroll to position [184, 355]
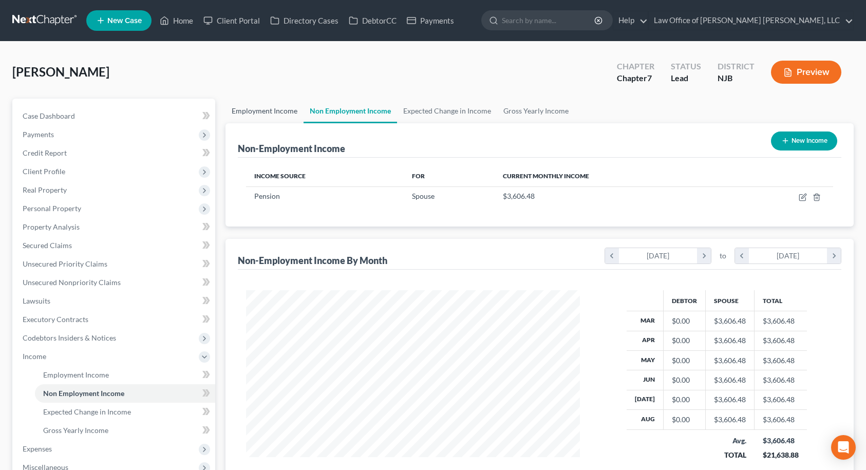
click at [283, 114] on link "Employment Income" at bounding box center [264, 111] width 78 height 25
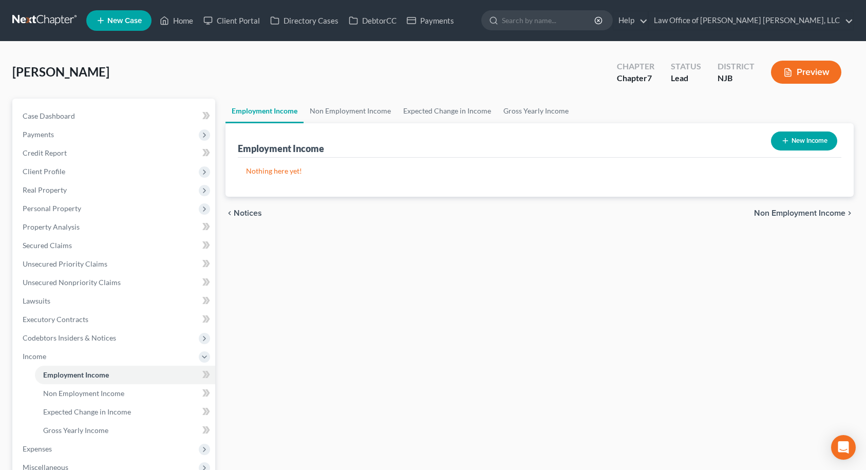
click at [800, 140] on button "New Income" at bounding box center [804, 140] width 66 height 19
select select "0"
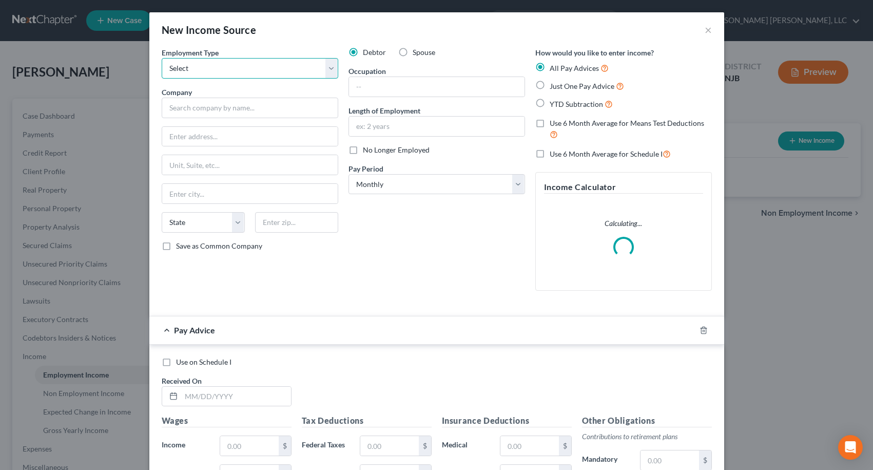
click at [269, 67] on select "Select Full or [DEMOGRAPHIC_DATA] Employment Self Employment" at bounding box center [250, 68] width 177 height 21
select select "0"
click at [162, 58] on select "Select Full or [DEMOGRAPHIC_DATA] Employment Self Employment" at bounding box center [250, 68] width 177 height 21
click at [227, 109] on input "text" at bounding box center [250, 108] width 177 height 21
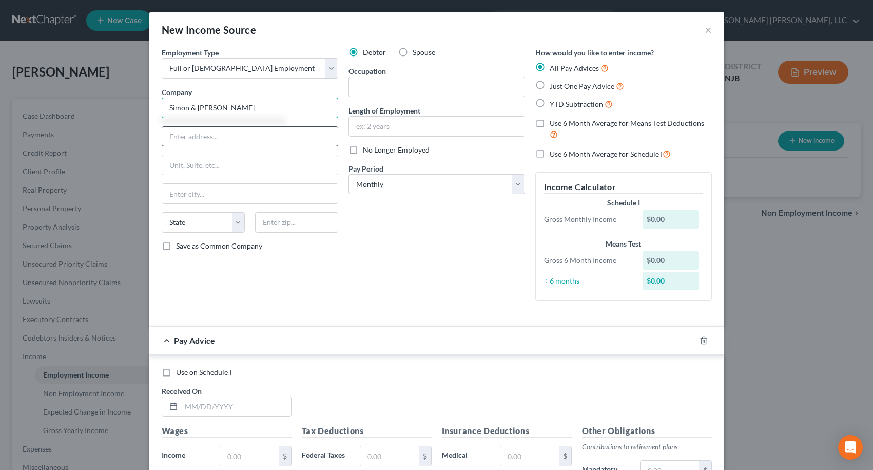
type input "Simon & [PERSON_NAME]"
click at [241, 138] on input "text" at bounding box center [250, 137] width 176 height 20
type input "[STREET_ADDRESS]"
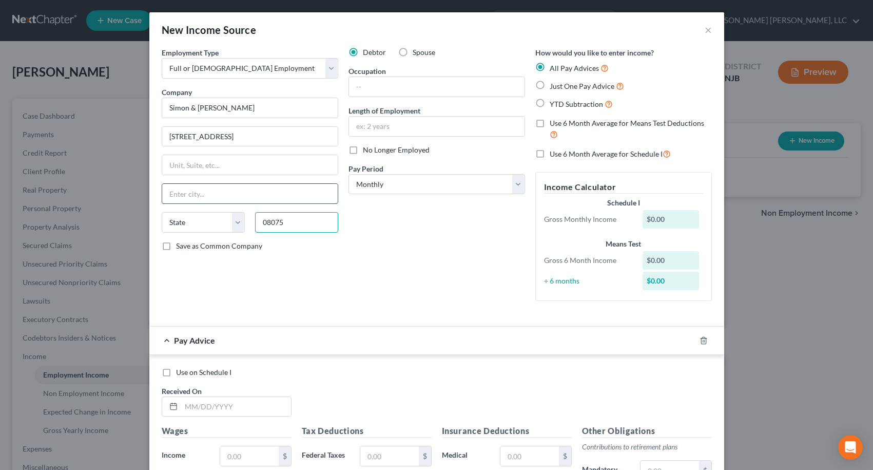
type input "08075"
type input "[GEOGRAPHIC_DATA]"
select select "33"
click at [450, 88] on input "text" at bounding box center [437, 87] width 176 height 20
type input "Supervisor"
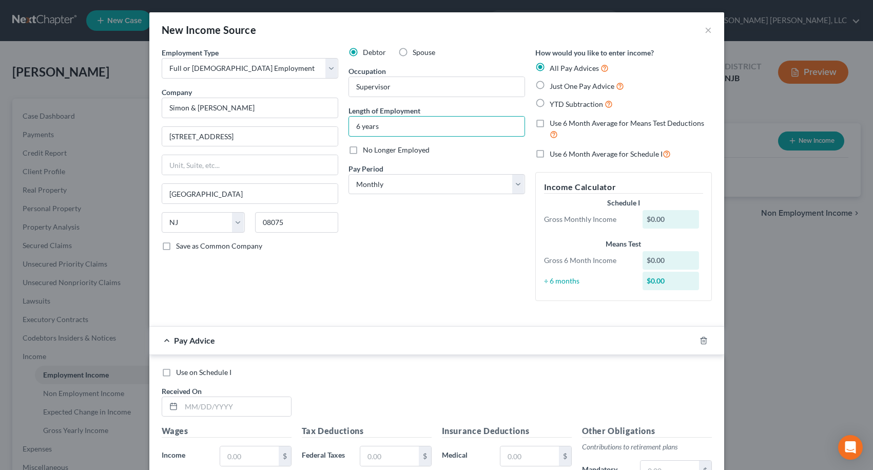
type input "6 years"
click at [432, 258] on div "Debtor Spouse Occupation Supervisor Length of Employment 6 years No Longer Empl…" at bounding box center [437, 178] width 187 height 262
click at [550, 103] on label "YTD Subtraction" at bounding box center [581, 104] width 63 height 12
click at [554, 103] on input "YTD Subtraction" at bounding box center [557, 101] width 7 height 7
radio input "true"
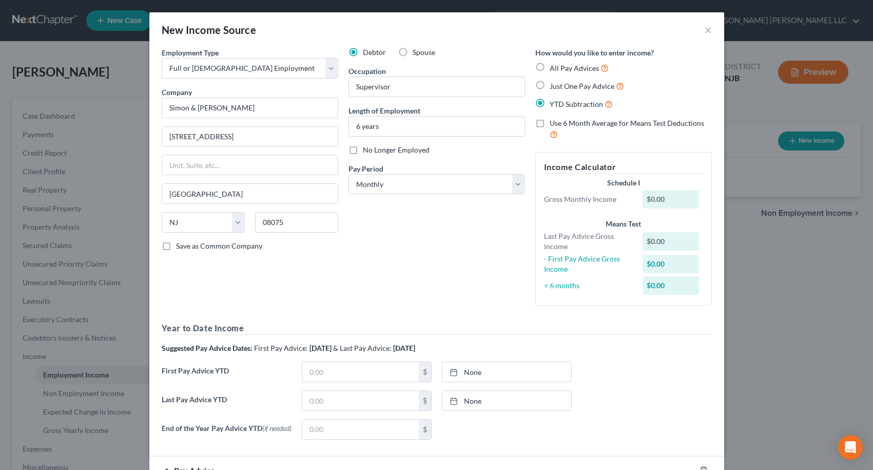
click at [550, 86] on label "Just One Pay Advice" at bounding box center [587, 86] width 74 height 12
click at [554, 86] on input "Just One Pay Advice" at bounding box center [557, 83] width 7 height 7
radio input "true"
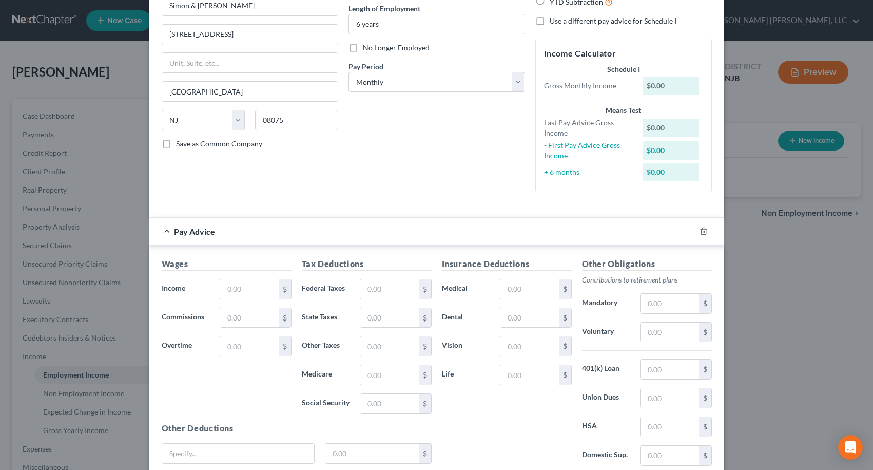
scroll to position [103, 0]
click at [396, 88] on select "Select Monthly Twice Monthly Every Other Week Weekly" at bounding box center [437, 81] width 177 height 21
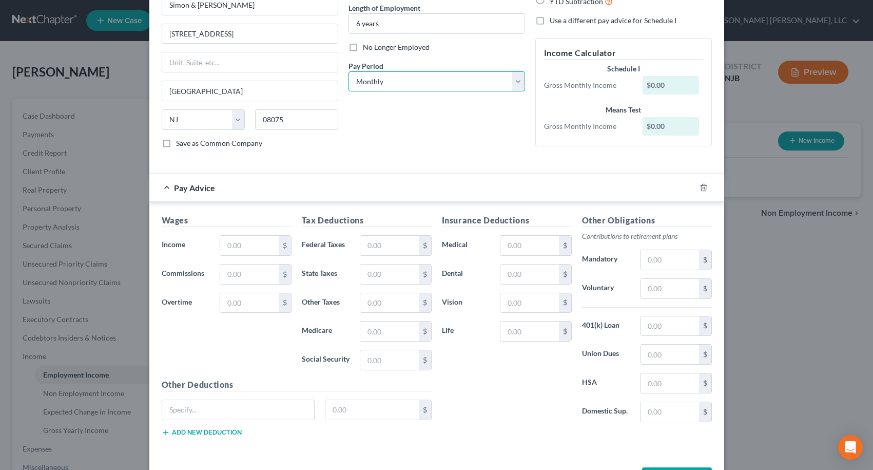
select select "2"
click at [349, 71] on select "Select Monthly Twice Monthly Every Other Week Weekly" at bounding box center [437, 81] width 177 height 21
click at [258, 241] on input "text" at bounding box center [249, 246] width 58 height 20
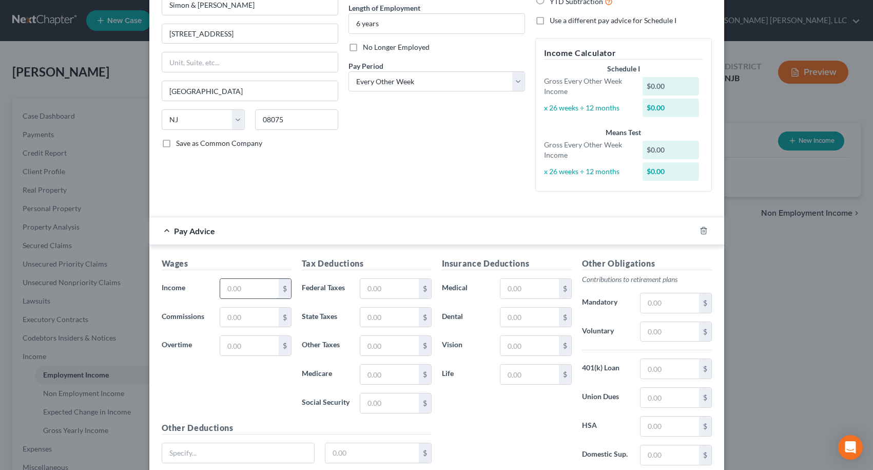
click at [225, 293] on input "text" at bounding box center [249, 289] width 58 height 20
type input "2,550.29"
click at [512, 87] on select "Select Monthly Twice Monthly Every Other Week Weekly" at bounding box center [437, 81] width 177 height 21
select select "0"
click at [349, 71] on select "Select Monthly Twice Monthly Every Other Week Weekly" at bounding box center [437, 81] width 177 height 21
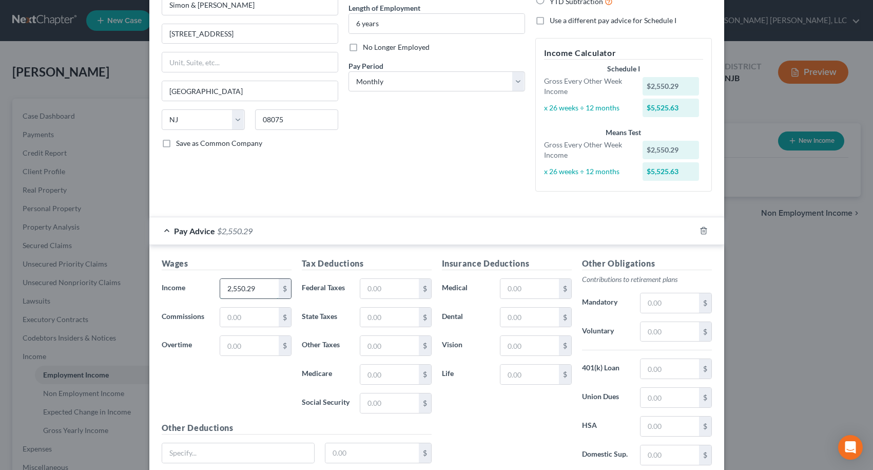
click at [256, 285] on input "2,550.29" at bounding box center [249, 289] width 58 height 20
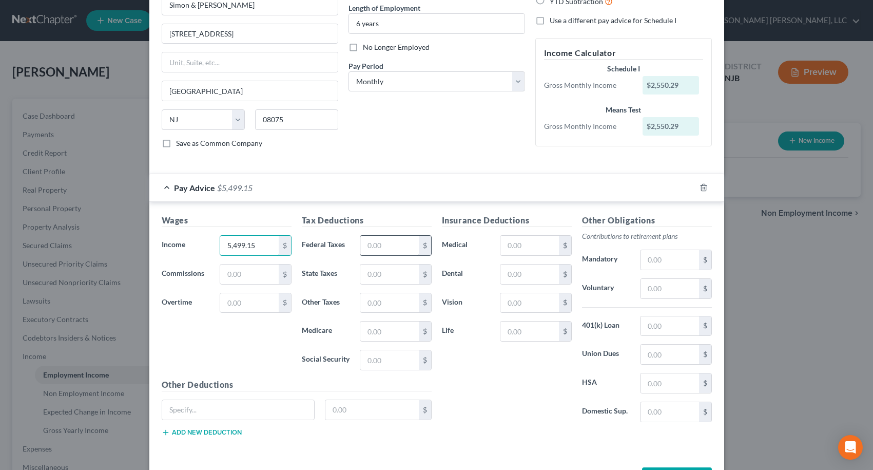
type input "5,499.15"
click at [370, 246] on input "text" at bounding box center [389, 246] width 58 height 20
click at [532, 247] on input "text" at bounding box center [530, 246] width 58 height 20
click at [528, 241] on input "81.02" at bounding box center [530, 246] width 58 height 20
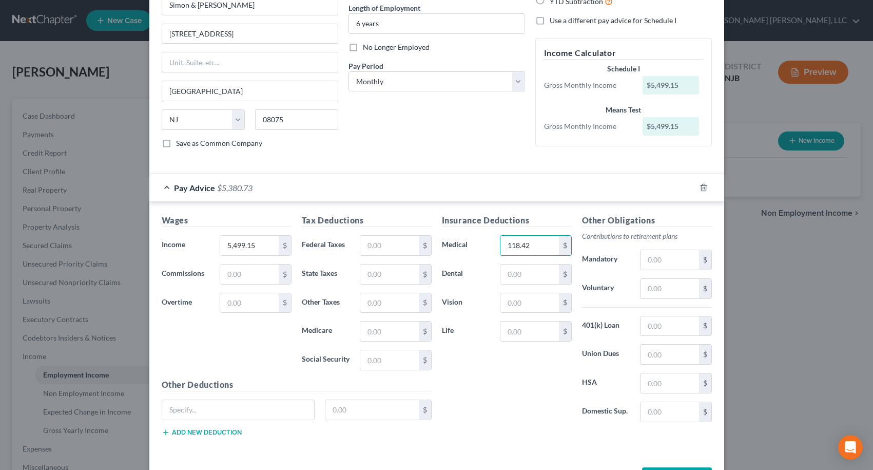
type input "118.42"
click at [502, 377] on div "Insurance Deductions Medical 118.42 $ Dental $ Vision $ Life $" at bounding box center [507, 322] width 140 height 216
click at [665, 292] on input "text" at bounding box center [670, 289] width 58 height 20
type input "549.92"
click at [386, 250] on input "text" at bounding box center [389, 246] width 58 height 20
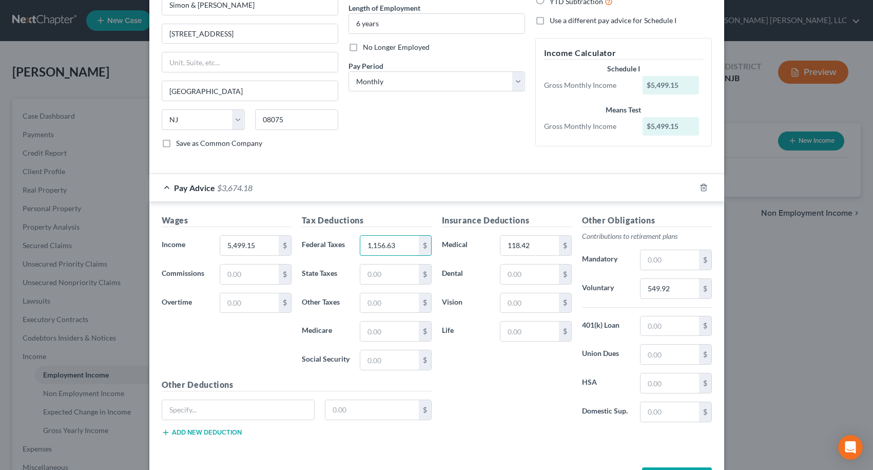
type input "1,156.63"
click at [472, 367] on div "Insurance Deductions Medical 118.42 $ Dental $ Vision $ Life $" at bounding box center [507, 322] width 140 height 216
click at [501, 372] on div "Insurance Deductions Medical 118.42 $ Dental $ Vision $ Life $" at bounding box center [507, 322] width 140 height 216
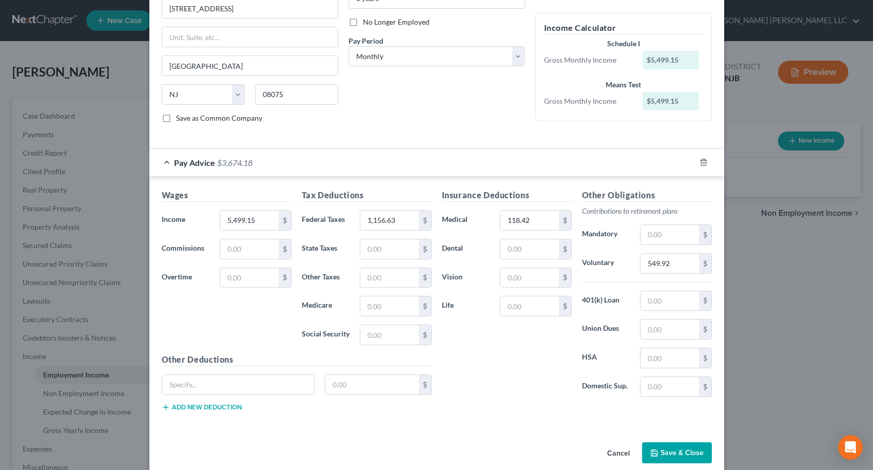
scroll to position [142, 0]
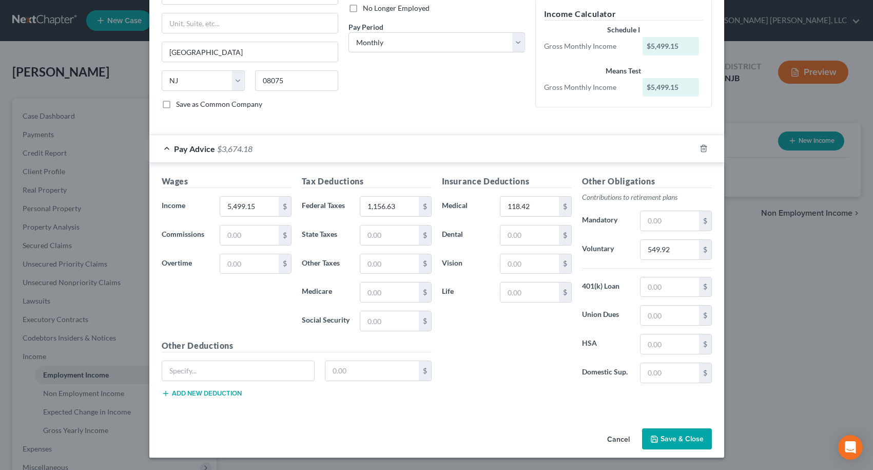
click at [513, 351] on div "Insurance Deductions Medical 118.42 $ Dental $ Vision $ Life $" at bounding box center [507, 283] width 140 height 216
click at [666, 446] on button "Save & Close" at bounding box center [677, 439] width 70 height 22
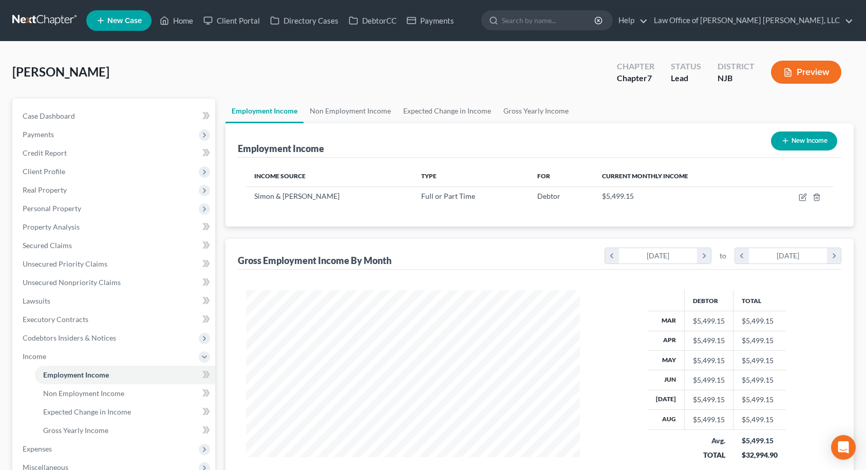
scroll to position [168, 0]
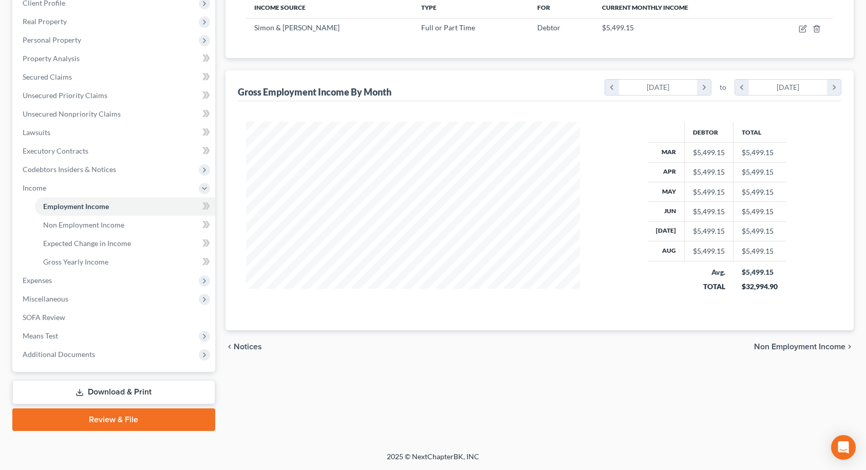
click at [790, 346] on span "Non Employment Income" at bounding box center [799, 346] width 91 height 8
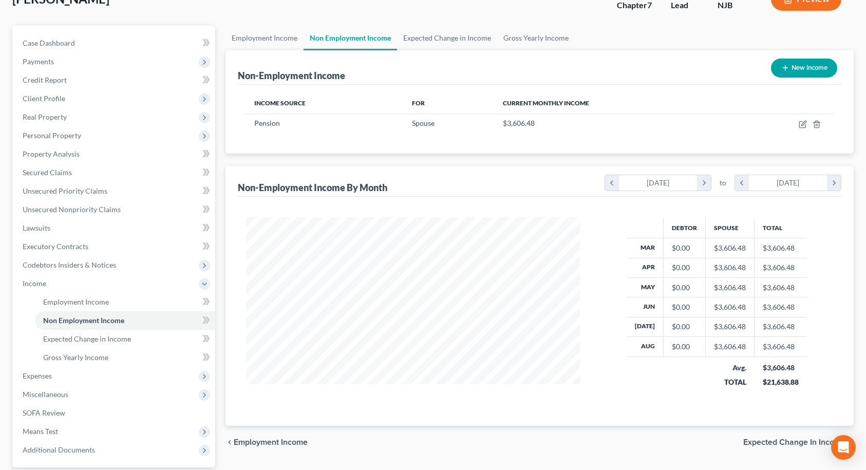
scroll to position [168, 0]
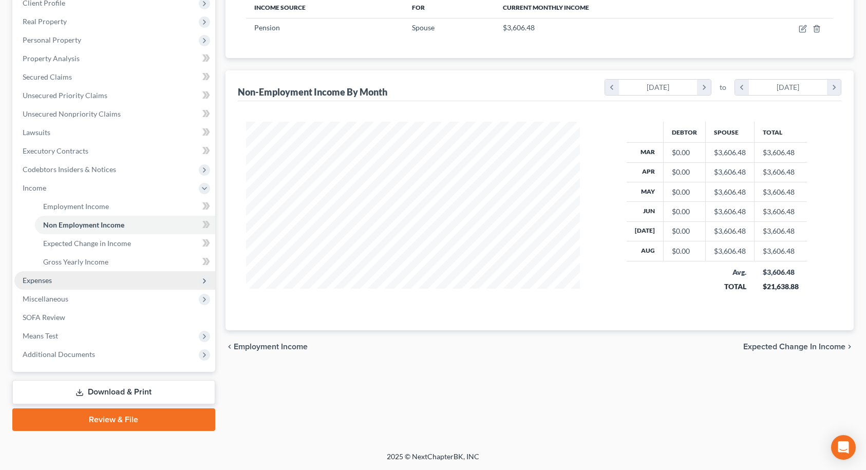
click at [42, 280] on span "Expenses" at bounding box center [37, 280] width 29 height 9
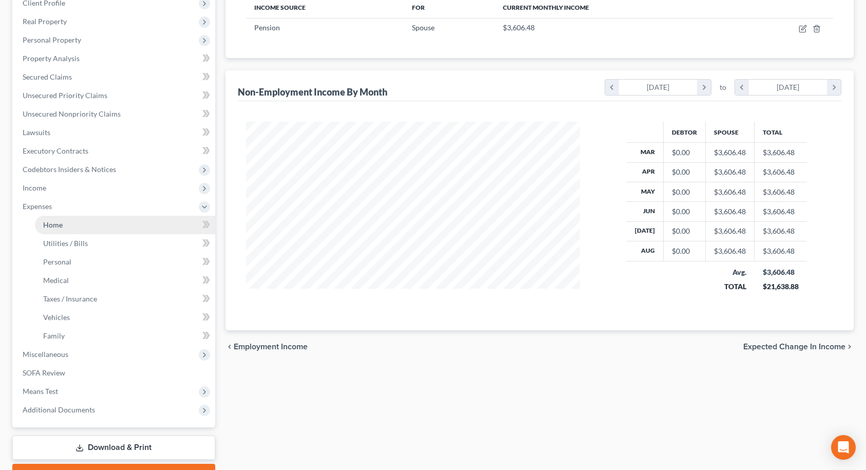
click at [47, 224] on span "Home" at bounding box center [53, 224] width 20 height 9
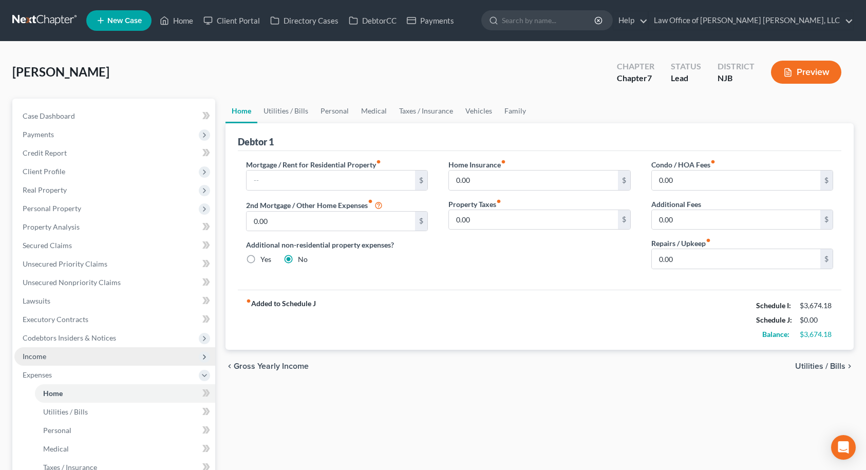
click at [40, 356] on span "Income" at bounding box center [35, 356] width 24 height 9
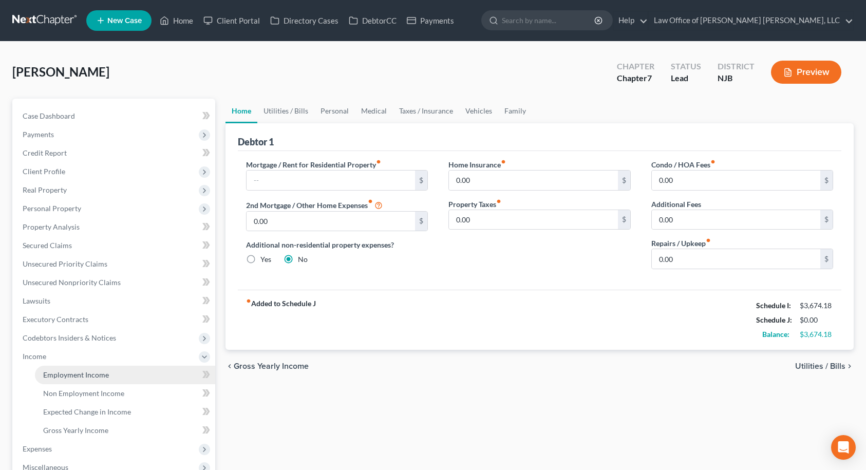
click at [47, 366] on link "Employment Income" at bounding box center [125, 375] width 180 height 18
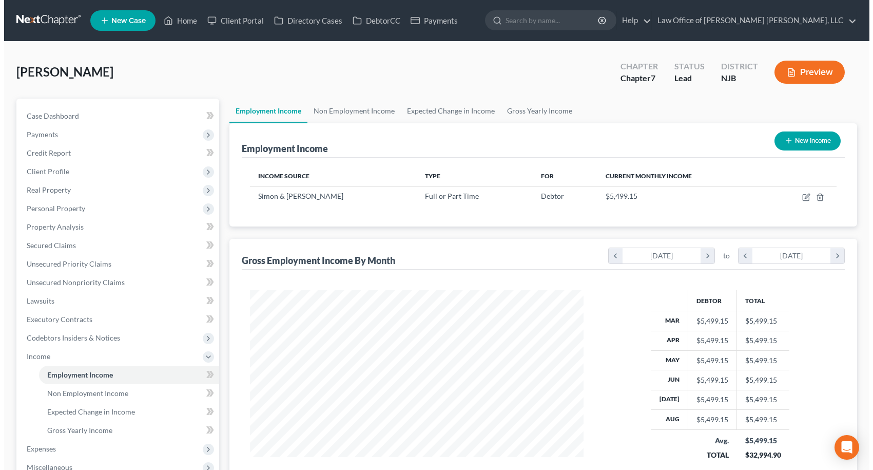
scroll to position [184, 355]
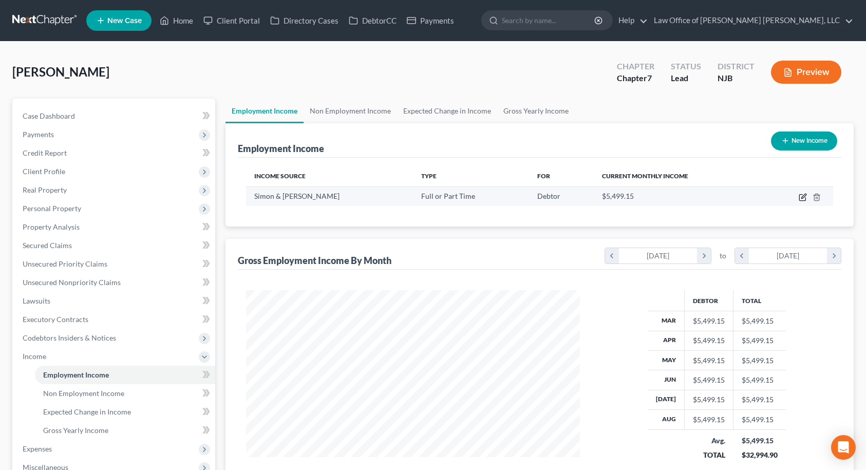
click at [805, 198] on icon "button" at bounding box center [802, 197] width 8 height 8
select select "0"
select select "33"
select select "0"
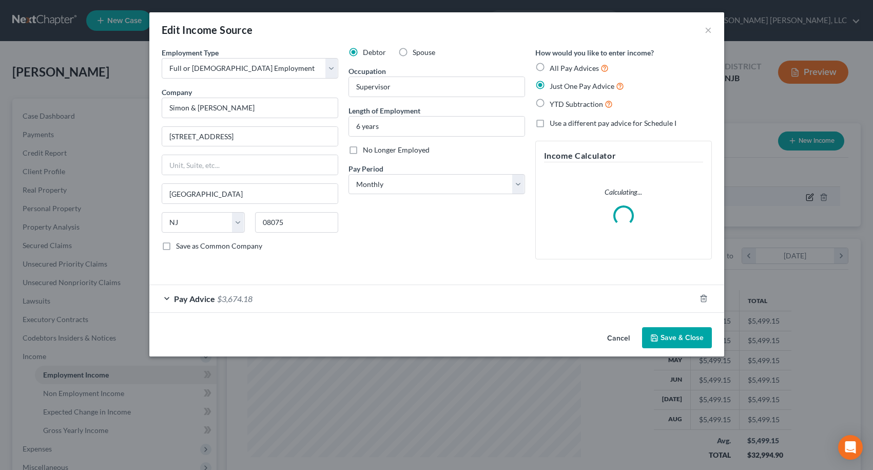
scroll to position [184, 358]
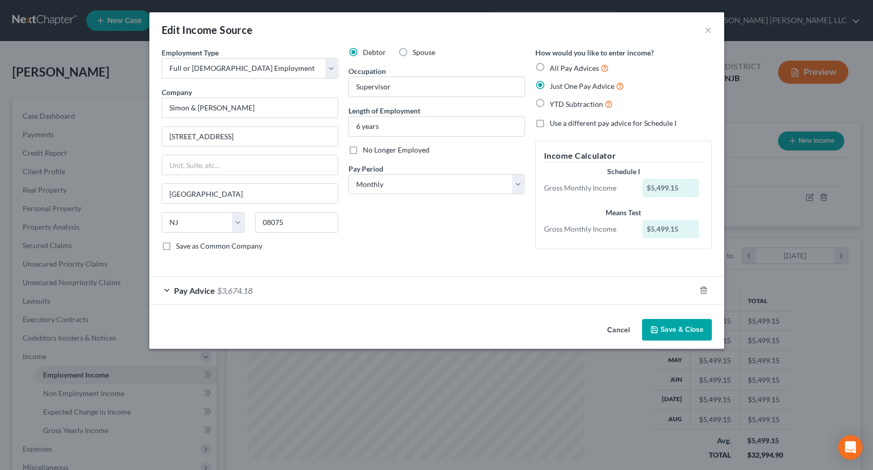
click at [192, 299] on div "Pay Advice $3,674.18" at bounding box center [422, 290] width 546 height 27
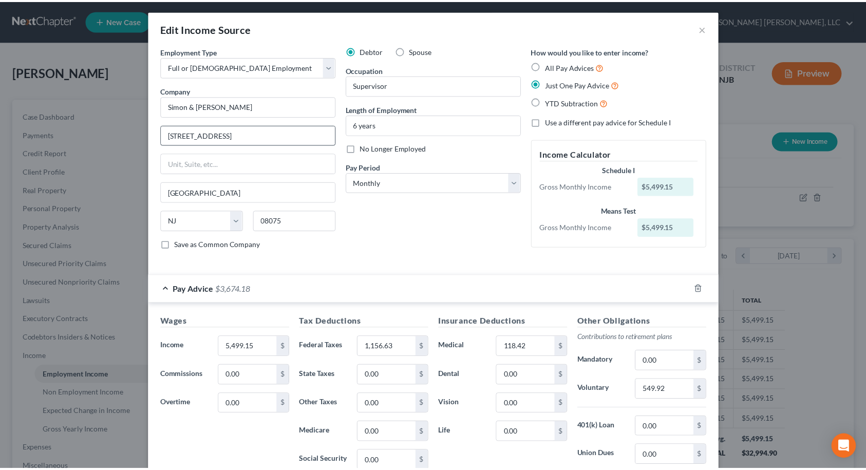
scroll to position [0, 0]
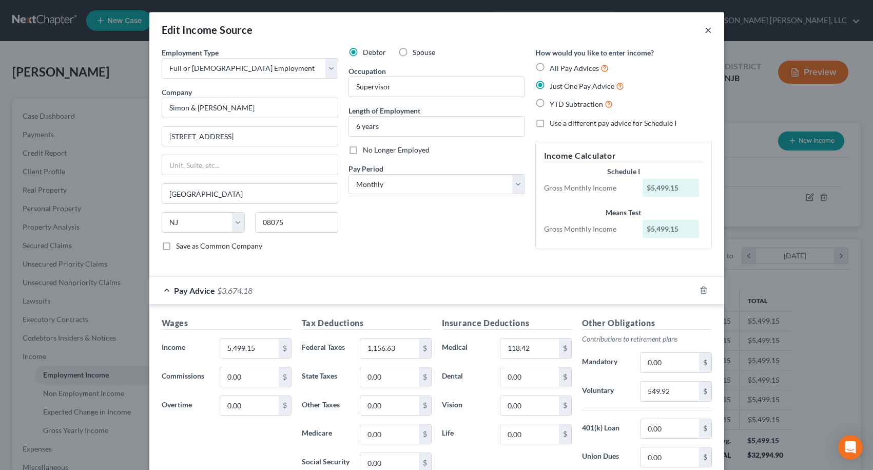
click at [705, 31] on button "×" at bounding box center [708, 30] width 7 height 12
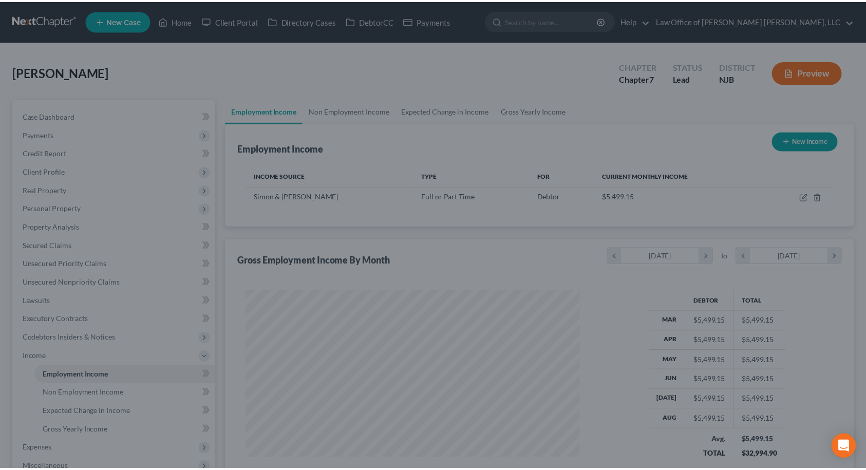
scroll to position [513270, 513100]
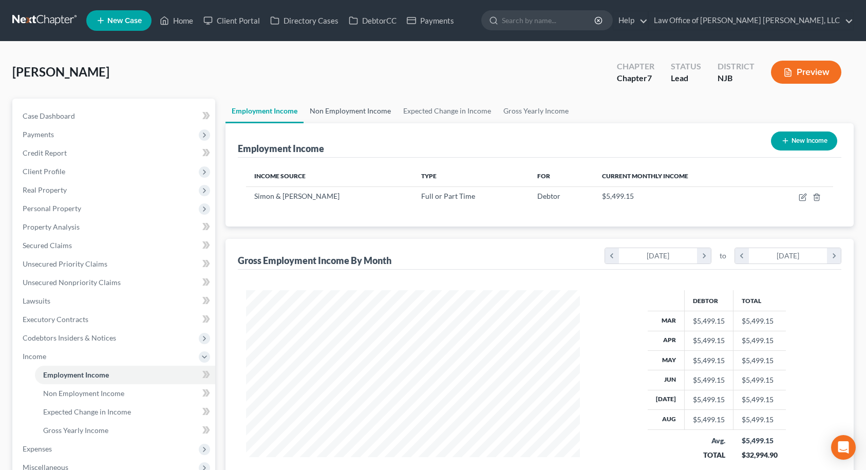
click at [344, 113] on link "Non Employment Income" at bounding box center [349, 111] width 93 height 25
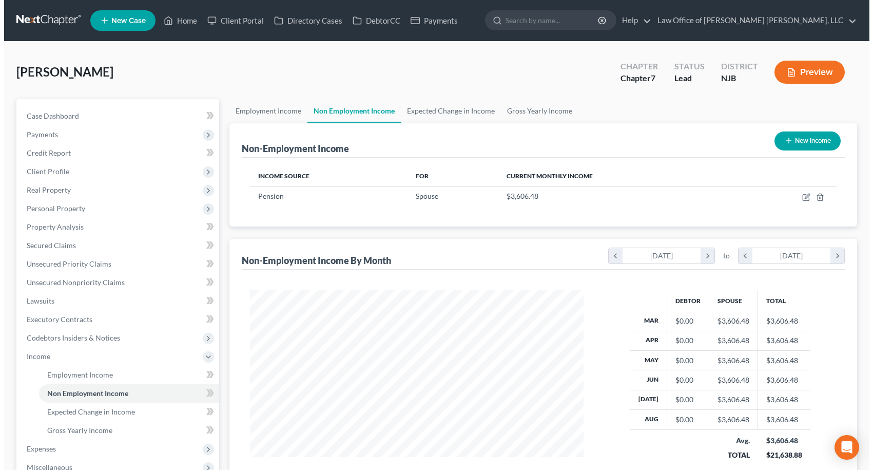
scroll to position [184, 355]
click at [809, 137] on button "New Income" at bounding box center [804, 140] width 66 height 19
select select "0"
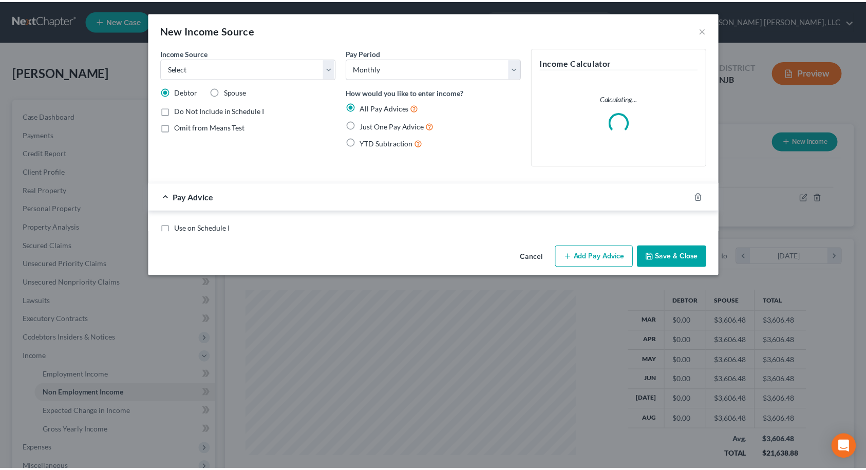
scroll to position [184, 358]
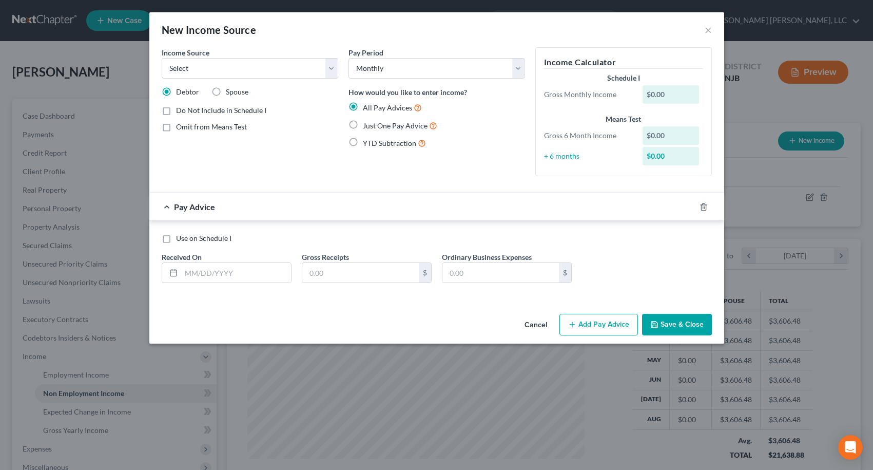
click at [363, 125] on label "Just One Pay Advice" at bounding box center [400, 126] width 74 height 12
click at [367, 125] on input "Just One Pay Advice" at bounding box center [370, 123] width 7 height 7
radio input "true"
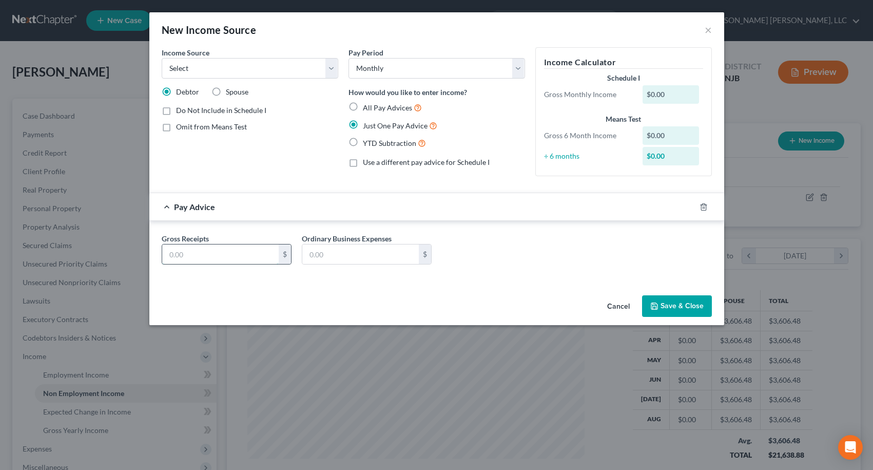
click at [211, 254] on input "text" at bounding box center [220, 254] width 117 height 20
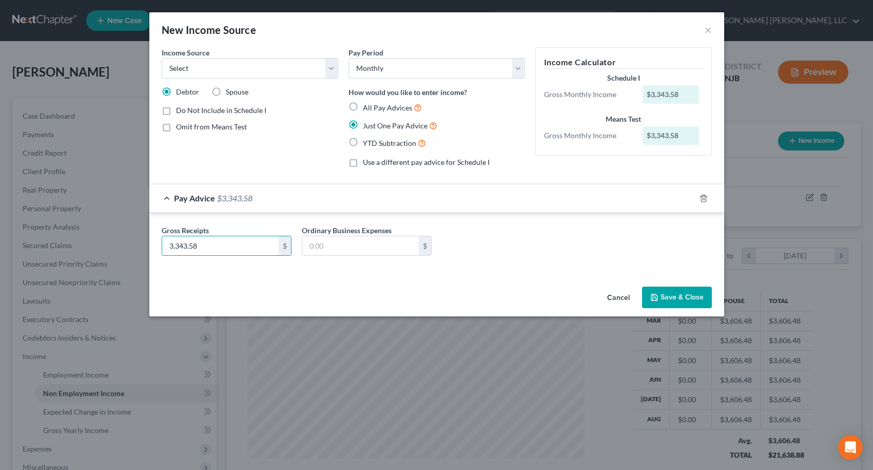
type input "3,343.58"
click at [693, 296] on button "Save & Close" at bounding box center [677, 298] width 70 height 22
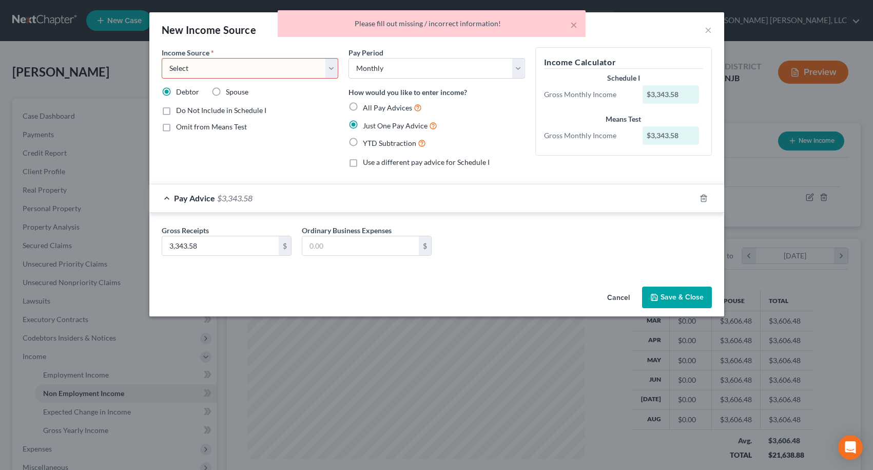
click at [315, 61] on select "Select Unemployment Disability (from employer) Pension Retirement Social Securi…" at bounding box center [250, 68] width 177 height 21
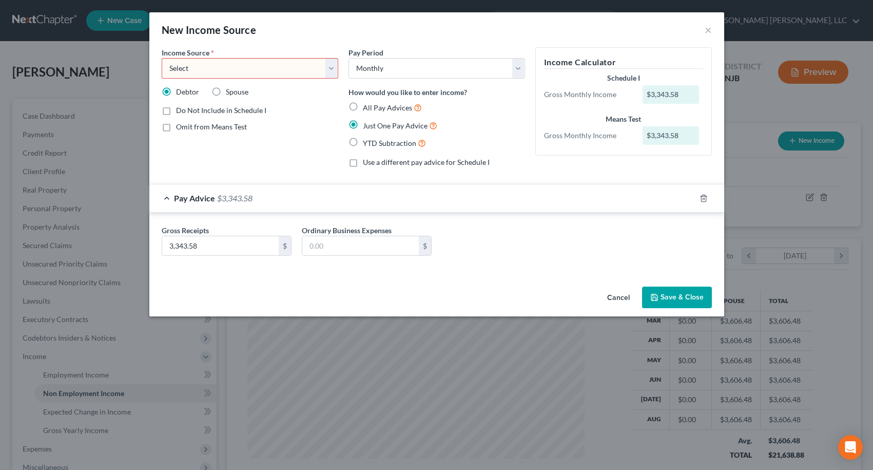
select select "2"
click at [162, 58] on select "Select Unemployment Disability (from employer) Pension Retirement Social Securi…" at bounding box center [250, 68] width 177 height 21
click at [677, 295] on button "Save & Close" at bounding box center [677, 298] width 70 height 22
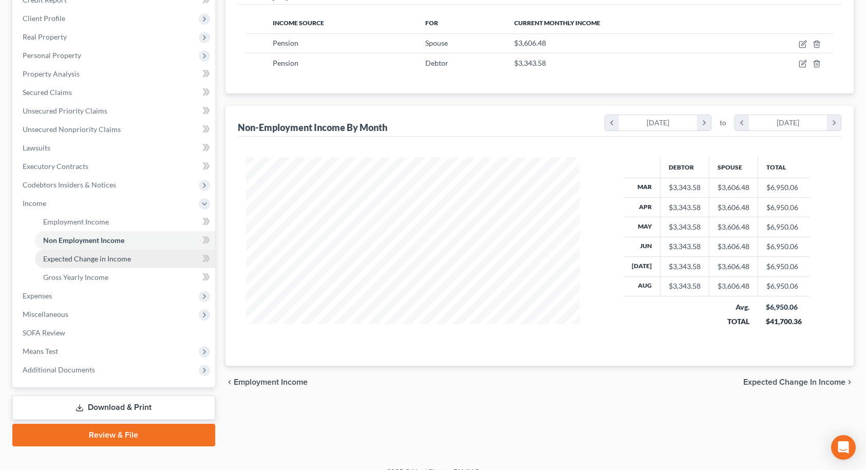
scroll to position [154, 0]
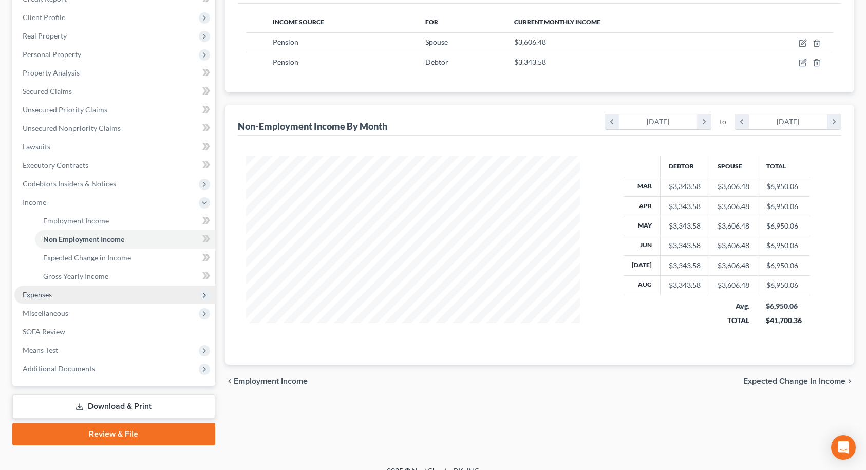
click at [99, 292] on span "Expenses" at bounding box center [114, 294] width 201 height 18
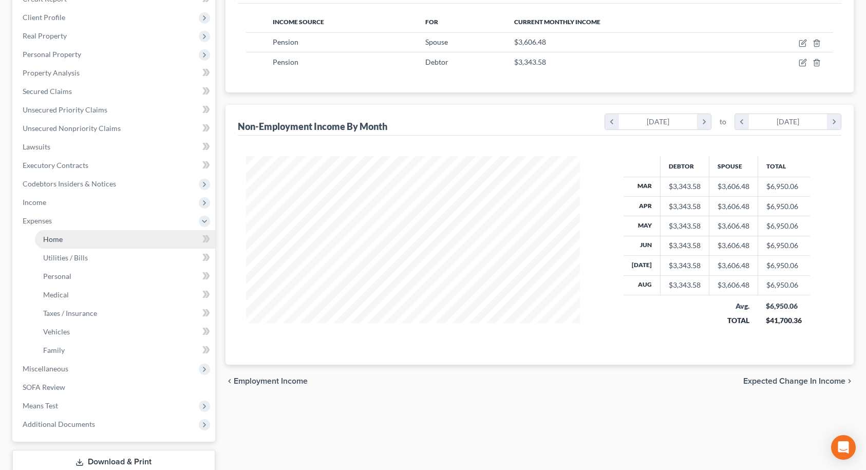
click at [71, 243] on link "Home" at bounding box center [125, 239] width 180 height 18
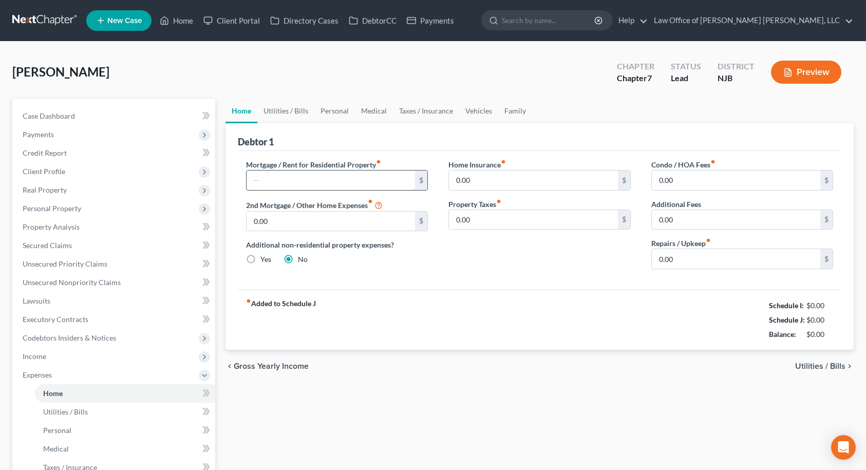
click at [294, 184] on input "text" at bounding box center [330, 180] width 169 height 20
type input "512.50"
click at [295, 223] on input "0.00" at bounding box center [330, 222] width 169 height 20
type input "512.50"
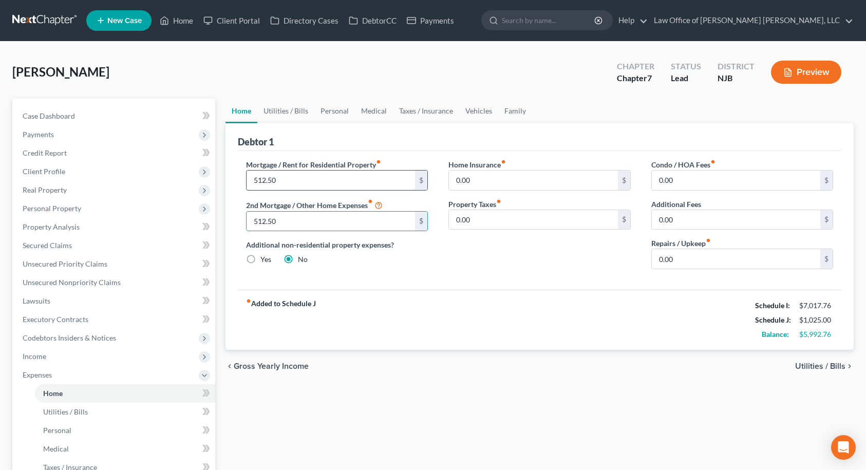
click at [296, 182] on input "512.50" at bounding box center [330, 180] width 169 height 20
type input "1,084.62"
click at [442, 271] on div "Home Insurance fiber_manual_record 0.00 $ Property Taxes fiber_manual_record 0.…" at bounding box center [539, 218] width 203 height 118
click at [487, 181] on input "0.00" at bounding box center [533, 180] width 169 height 20
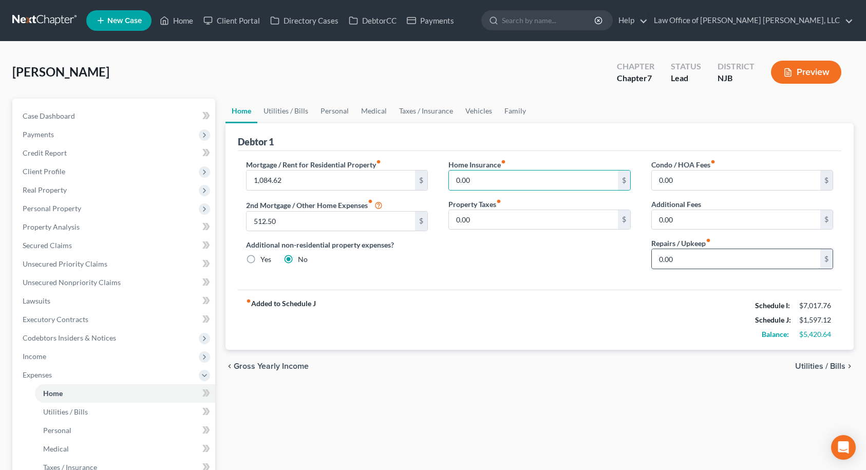
click at [688, 261] on input "0.00" at bounding box center [736, 259] width 169 height 20
type input "100.00"
click at [288, 113] on link "Utilities / Bills" at bounding box center [285, 111] width 57 height 25
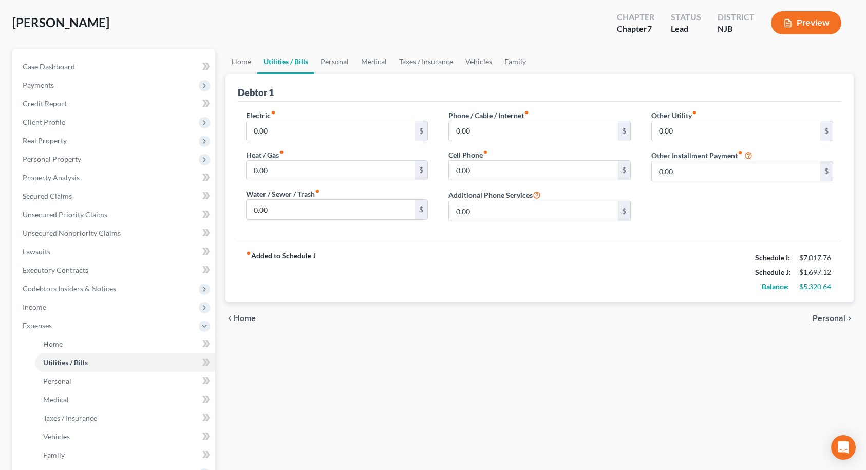
scroll to position [51, 0]
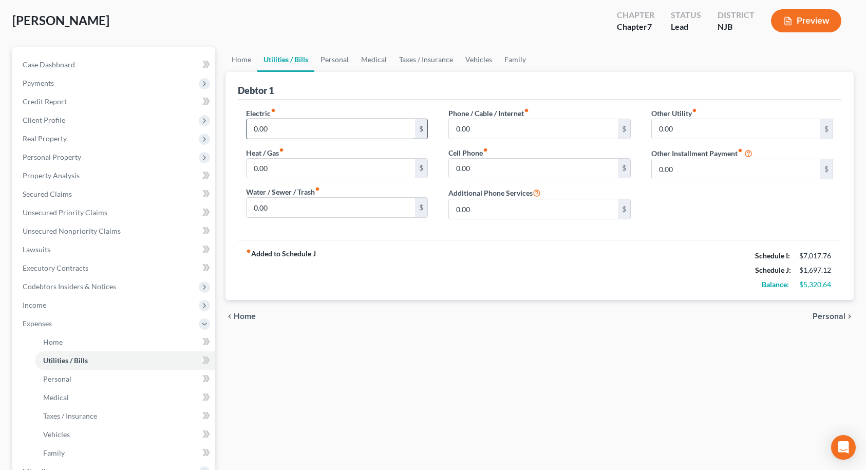
click at [282, 131] on input "0.00" at bounding box center [330, 129] width 169 height 20
click at [278, 121] on input "110.00" at bounding box center [330, 129] width 169 height 20
type input "250.00"
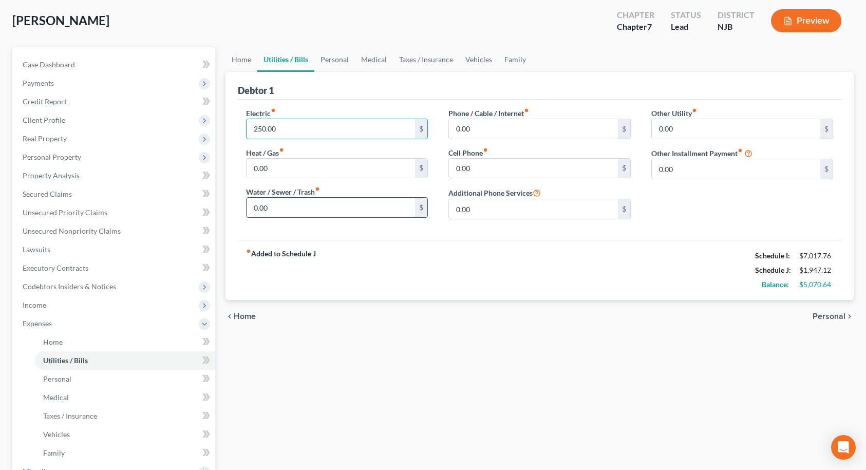
click at [294, 208] on input "0.00" at bounding box center [330, 208] width 169 height 20
type input "117.00"
click at [497, 122] on input "0.00" at bounding box center [533, 129] width 169 height 20
type input "250.00"
click at [500, 166] on input "0.00" at bounding box center [533, 169] width 169 height 20
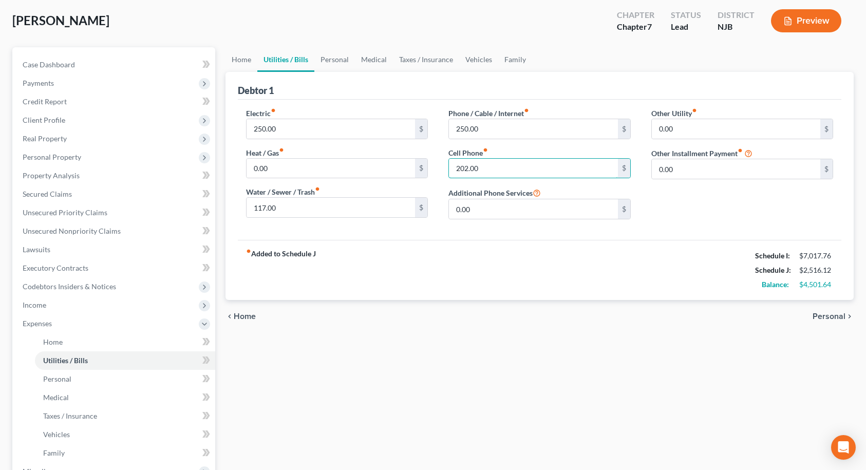
type input "202.00"
click at [662, 203] on div "Other Utility fiber_manual_record 0.00 $ Other Installment Payment fiber_manual…" at bounding box center [742, 168] width 203 height 120
click at [339, 61] on link "Personal" at bounding box center [334, 59] width 41 height 25
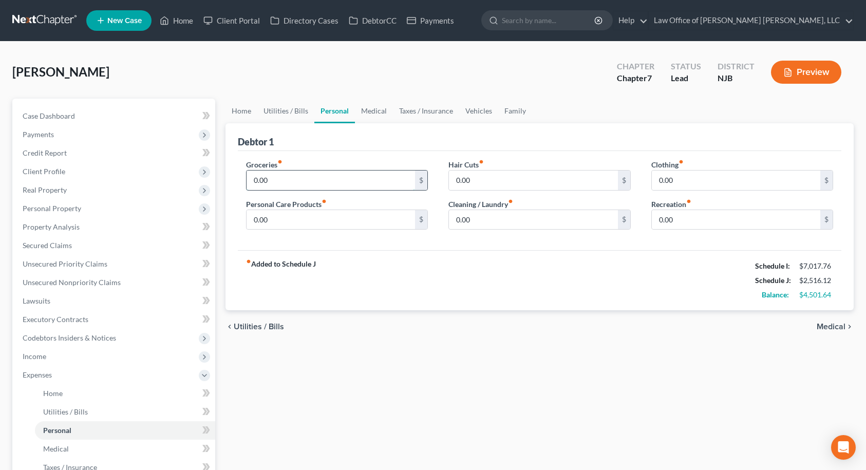
click at [297, 184] on input "0.00" at bounding box center [330, 180] width 169 height 20
type input "350.00"
click at [292, 220] on input "0.00" at bounding box center [330, 220] width 169 height 20
type input "100.00"
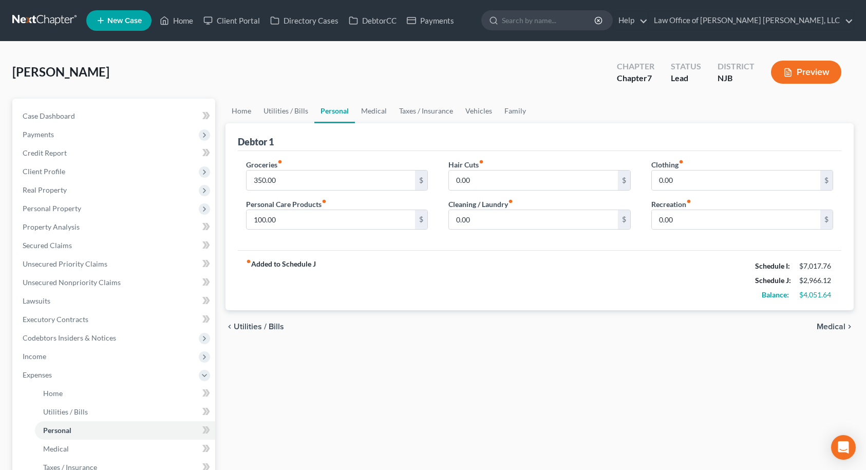
click at [329, 245] on div "Groceries fiber_manual_record 350.00 $ Personal Care Products fiber_manual_reco…" at bounding box center [540, 201] width 604 height 100
click at [516, 185] on input "0.00" at bounding box center [533, 180] width 169 height 20
click at [509, 181] on input "0.00" at bounding box center [533, 180] width 169 height 20
click at [495, 224] on input "0.00" at bounding box center [533, 220] width 169 height 20
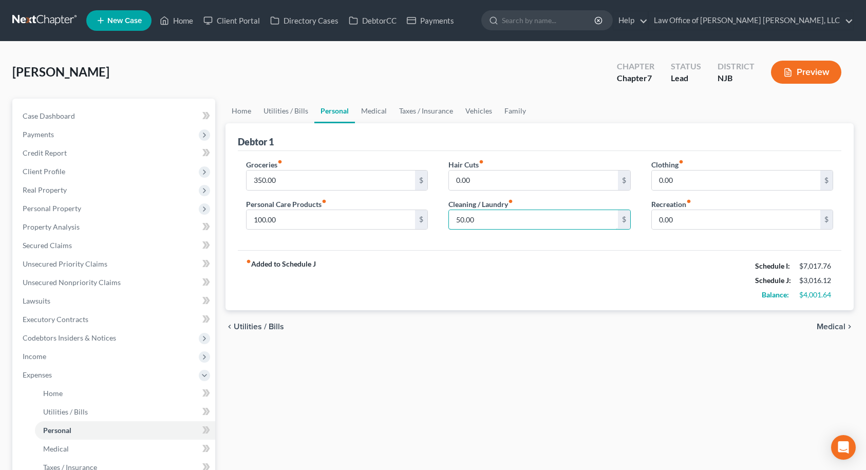
type input "50.00"
click at [487, 240] on div "Groceries fiber_manual_record 350.00 $ Personal Care Products fiber_manual_reco…" at bounding box center [540, 201] width 604 height 100
click at [299, 222] on input "100.00" at bounding box center [330, 220] width 169 height 20
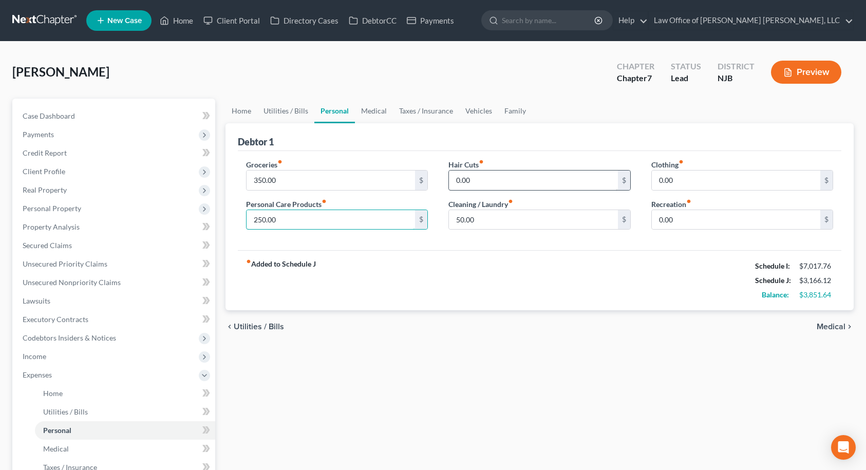
type input "250.00"
click at [492, 186] on input "0.00" at bounding box center [533, 180] width 169 height 20
type input "300.00"
click at [698, 170] on input "0.00" at bounding box center [736, 180] width 169 height 20
type input "100.00"
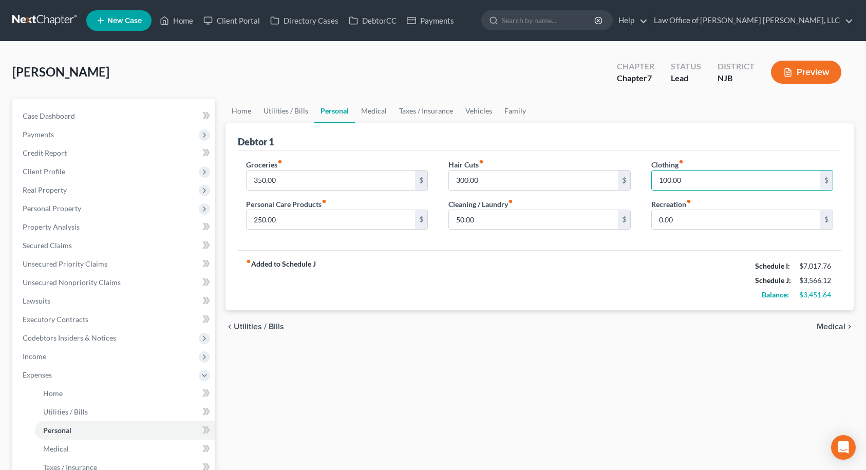
click at [659, 270] on div "fiber_manual_record Added to Schedule J Schedule I: $7,017.76 Schedule J: $3,56…" at bounding box center [540, 280] width 604 height 60
click at [375, 111] on link "Medical" at bounding box center [374, 111] width 38 height 25
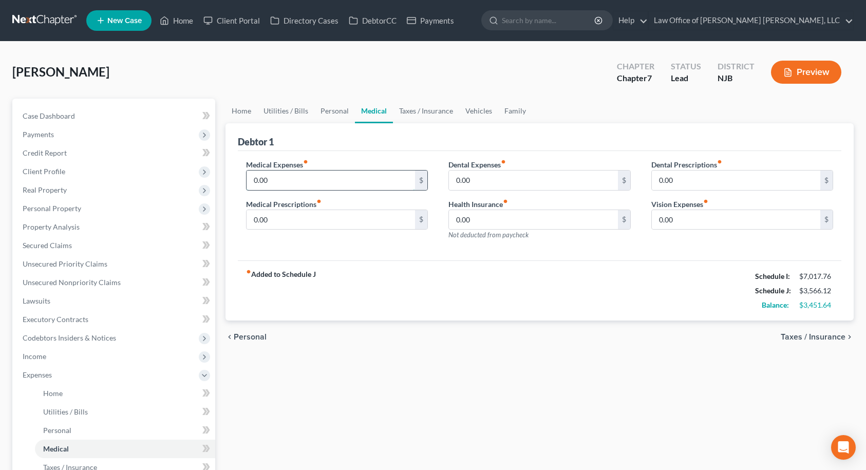
click at [289, 182] on input "0.00" at bounding box center [330, 180] width 169 height 20
type input "200.00"
click at [681, 222] on input "0.00" at bounding box center [736, 220] width 169 height 20
type input "30.00"
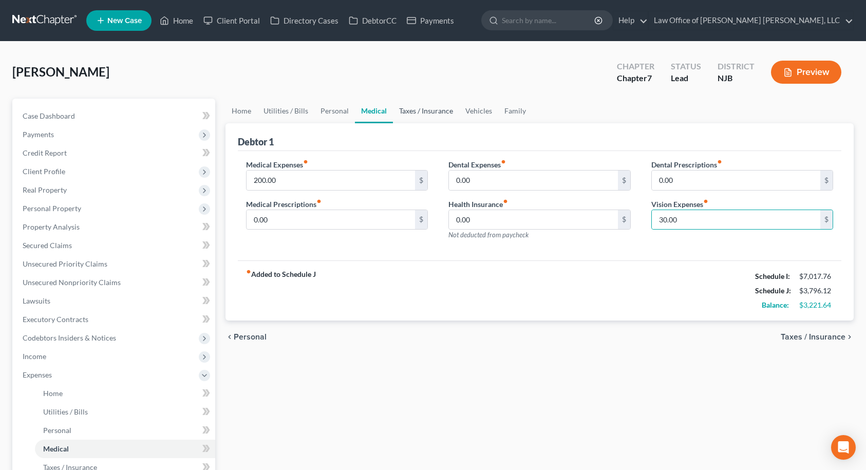
click at [419, 109] on link "Taxes / Insurance" at bounding box center [426, 111] width 66 height 25
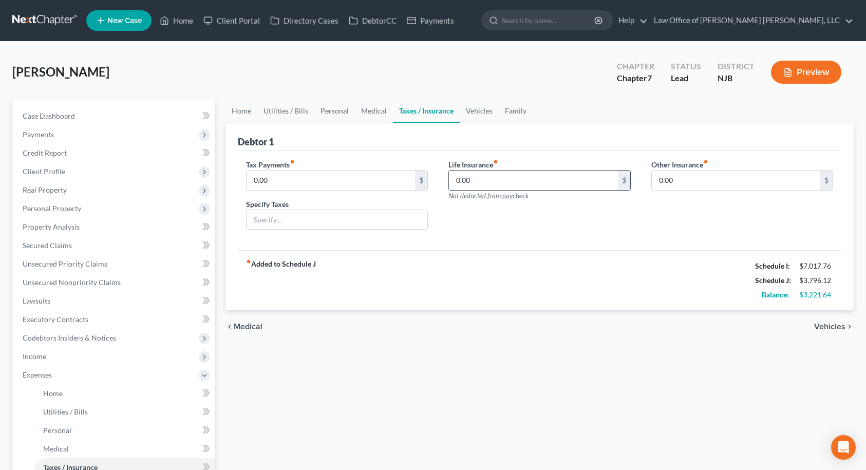
click at [513, 181] on input "0.00" at bounding box center [533, 180] width 169 height 20
type input "460.00"
click at [517, 223] on div "Life Insurance fiber_manual_record 460.00 $ Not deducted from paycheck" at bounding box center [539, 198] width 203 height 79
click at [316, 179] on input "0.00" at bounding box center [330, 180] width 169 height 20
type input "100.00"
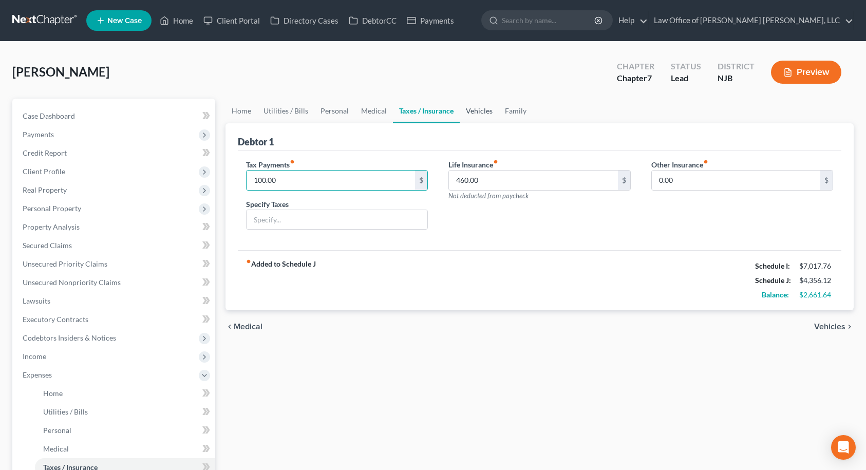
click at [469, 112] on link "Vehicles" at bounding box center [479, 111] width 39 height 25
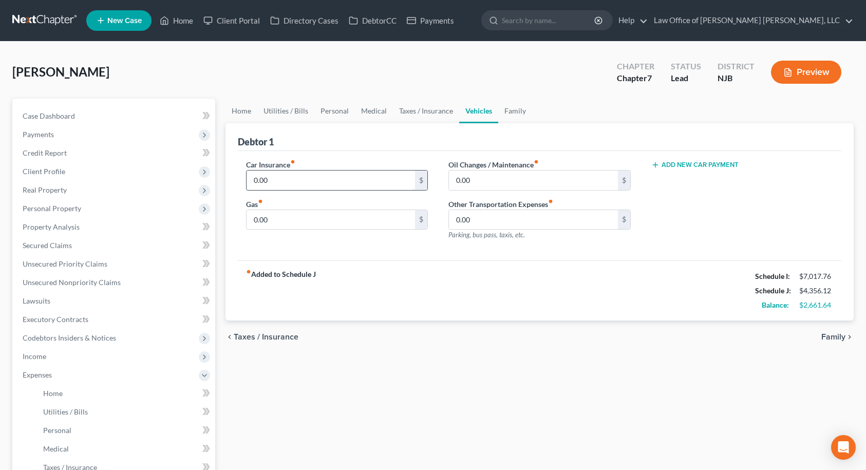
click at [269, 181] on input "0.00" at bounding box center [330, 180] width 169 height 20
type input "331.00"
click at [287, 222] on input "0.00" at bounding box center [330, 220] width 169 height 20
type input "400.00"
click at [316, 236] on div "Car Insurance fiber_manual_record 331.00 $ Gas fiber_manual_record 400.00 $" at bounding box center [337, 203] width 203 height 89
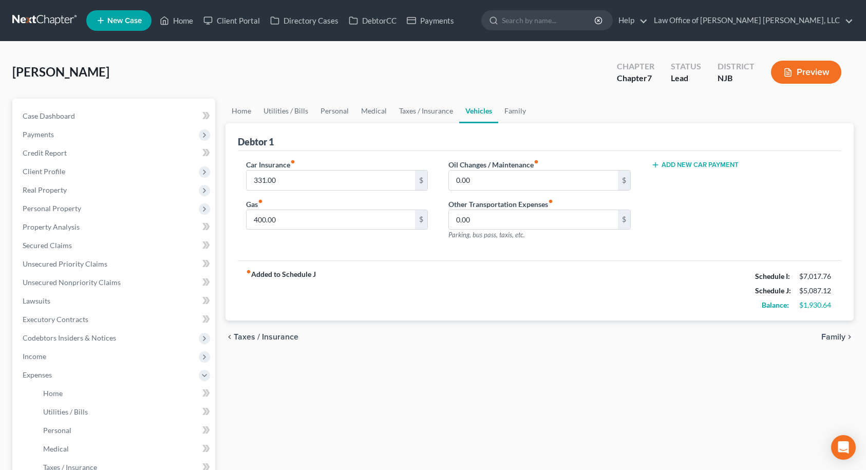
click at [686, 163] on button "Add New Car Payment" at bounding box center [694, 165] width 87 height 8
click at [686, 179] on input "text" at bounding box center [728, 180] width 152 height 20
type input "341.14"
click at [688, 204] on button "Add New Car Payment" at bounding box center [694, 204] width 87 height 8
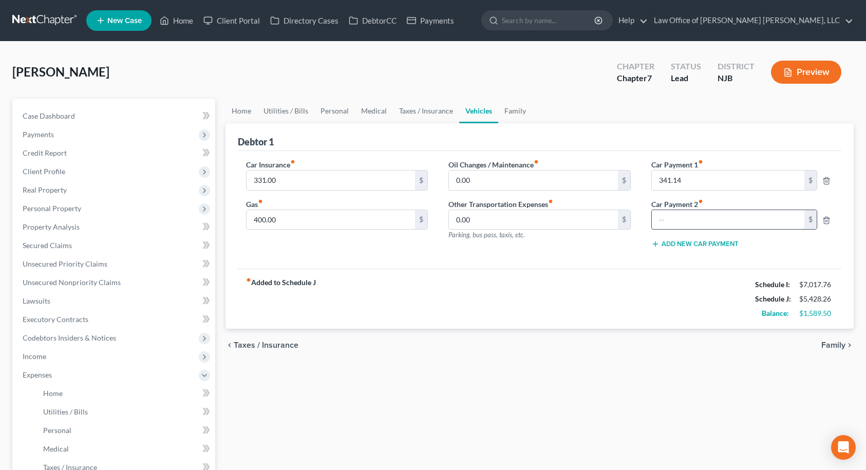
click at [690, 223] on input "text" at bounding box center [728, 220] width 152 height 20
click at [826, 219] on icon "button" at bounding box center [826, 220] width 8 height 8
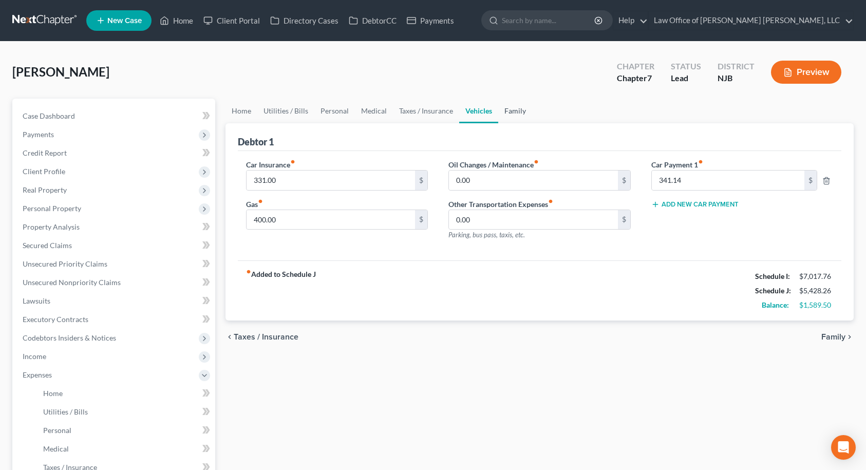
click at [514, 113] on link "Family" at bounding box center [515, 111] width 34 height 25
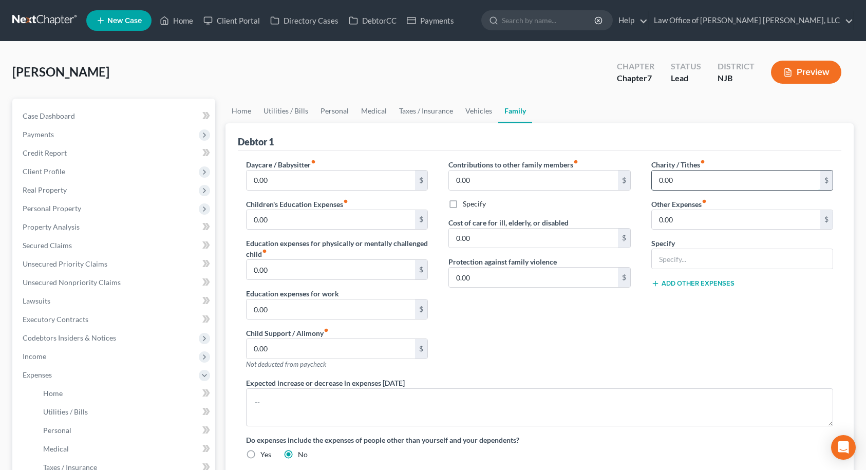
click at [670, 179] on input "0.00" at bounding box center [736, 180] width 169 height 20
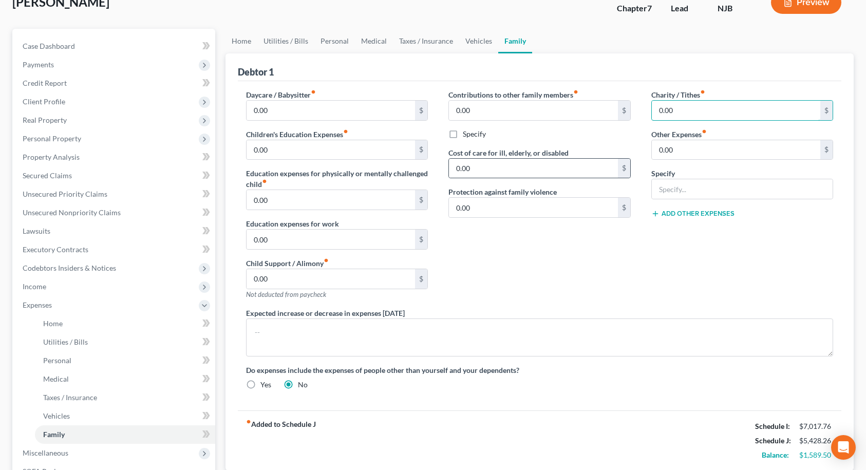
scroll to position [51, 0]
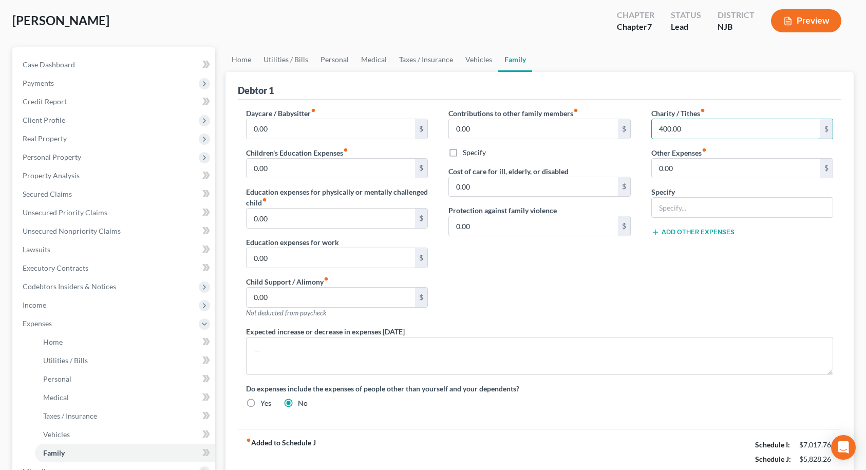
type input "400.00"
click at [663, 291] on div "Charity / Tithes fiber_manual_record 400.00 $ Other Expenses fiber_manual_recor…" at bounding box center [742, 217] width 203 height 218
click at [691, 230] on button "Add Other Expenses" at bounding box center [692, 232] width 83 height 8
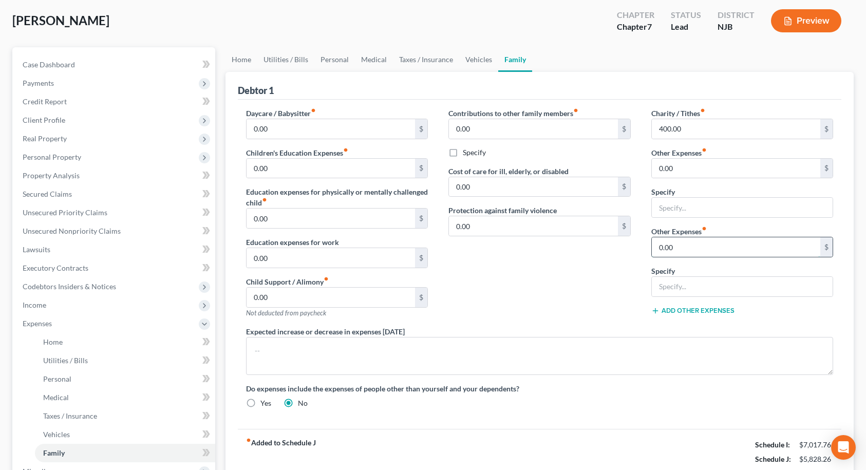
click at [690, 246] on input "0.00" at bounding box center [736, 247] width 169 height 20
click at [676, 285] on input "text" at bounding box center [742, 287] width 181 height 20
type input "Wife's Bills"
click at [680, 244] on input "0.00" at bounding box center [736, 247] width 169 height 20
type input "150.00"
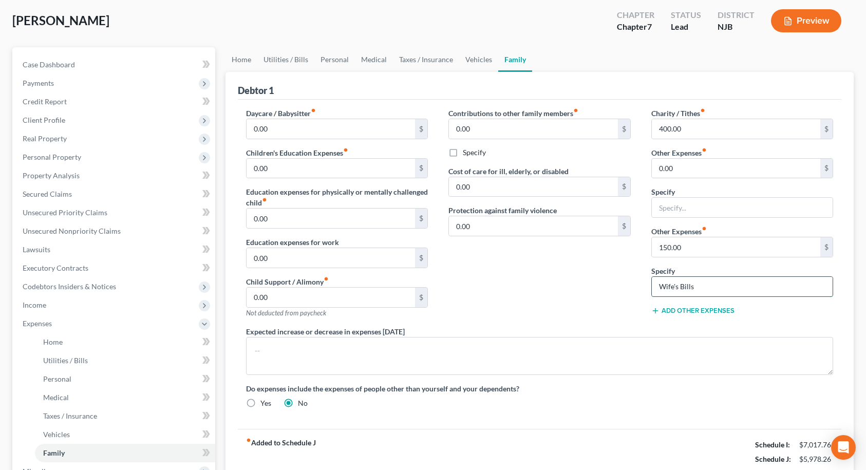
click at [696, 290] on input "Wife's Bills" at bounding box center [742, 287] width 181 height 20
type input "Wife's Credit Cards"
click at [626, 287] on div "Contributions to other family members fiber_manual_record 0.00 $ Specify Cost o…" at bounding box center [539, 217] width 203 height 218
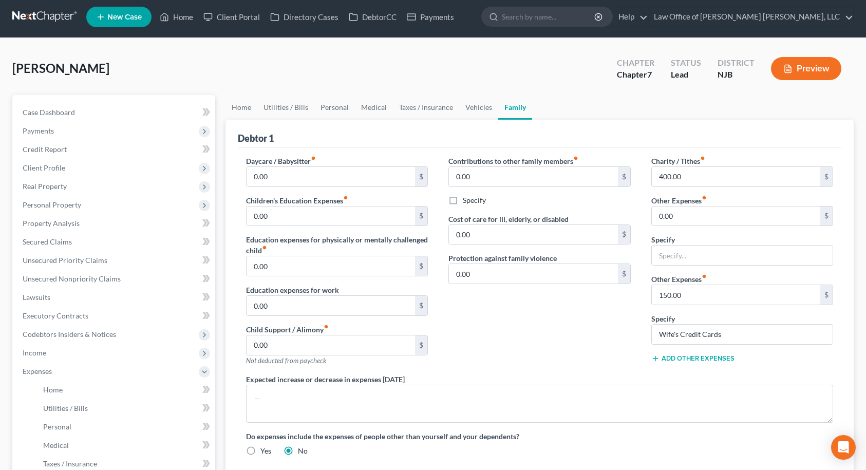
scroll to position [0, 0]
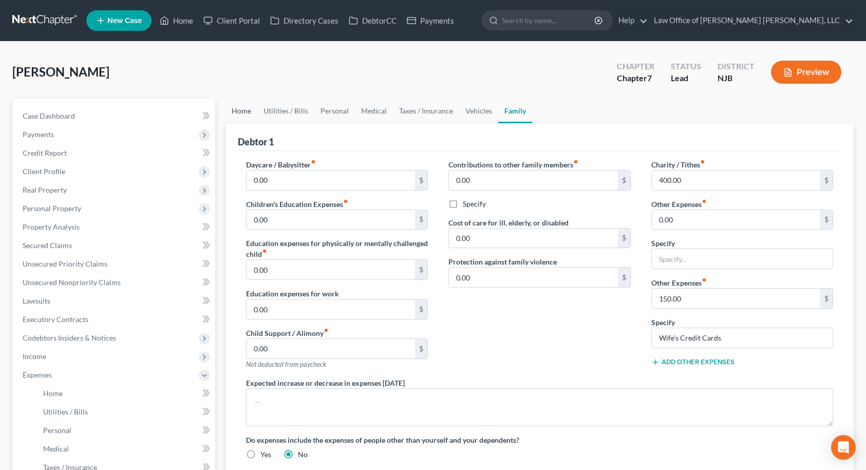
click at [246, 111] on link "Home" at bounding box center [241, 111] width 32 height 25
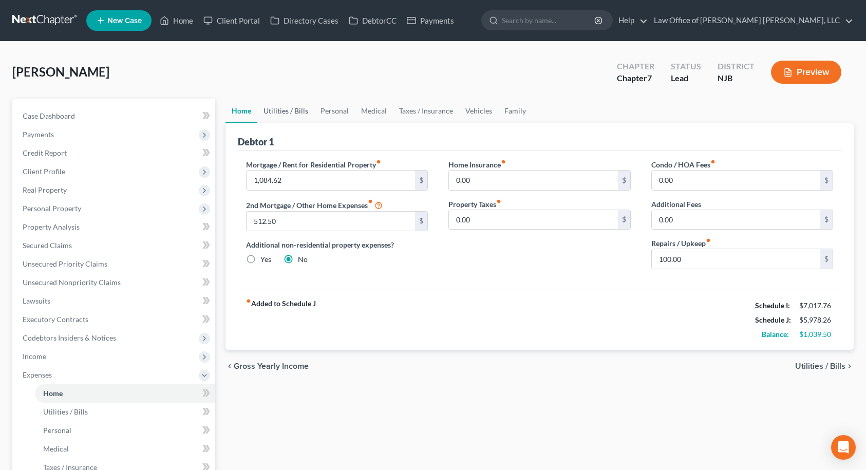
click at [302, 113] on link "Utilities / Bills" at bounding box center [285, 111] width 57 height 25
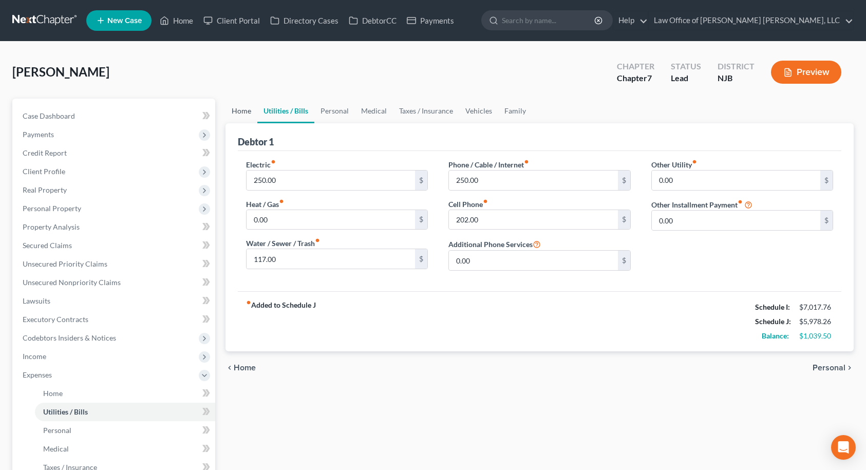
click at [235, 110] on link "Home" at bounding box center [241, 111] width 32 height 25
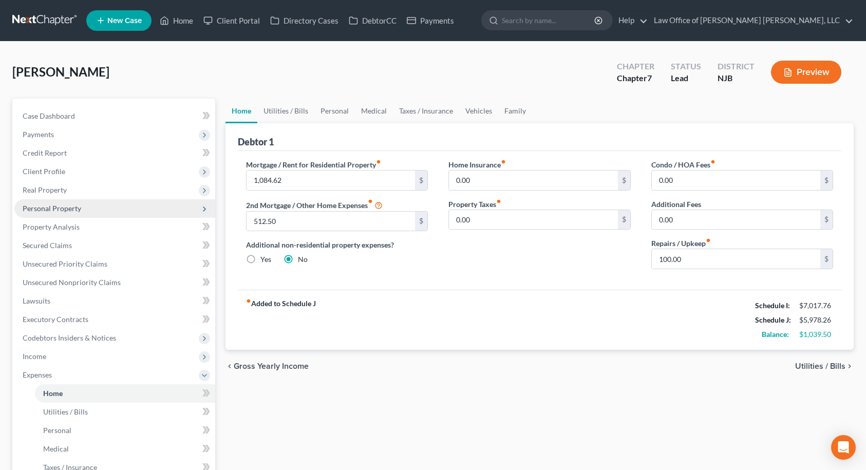
click at [47, 208] on span "Personal Property" at bounding box center [52, 208] width 59 height 9
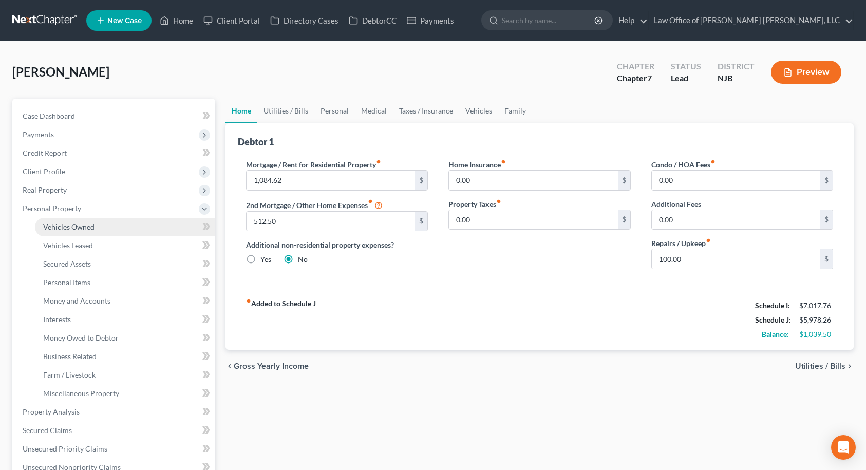
click at [54, 226] on span "Vehicles Owned" at bounding box center [68, 226] width 51 height 9
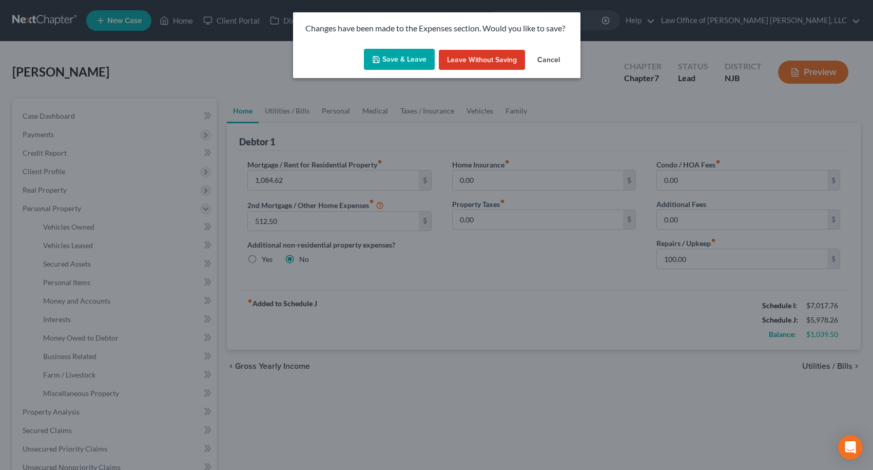
click at [398, 58] on button "Save & Leave" at bounding box center [399, 60] width 71 height 22
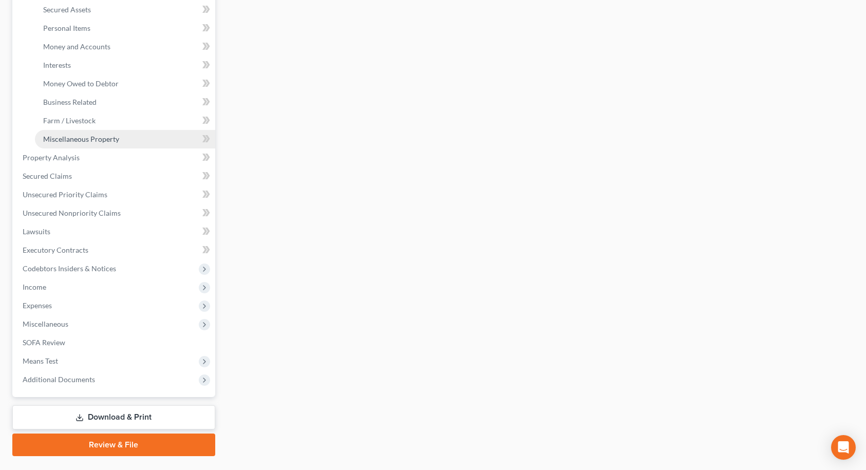
scroll to position [257, 0]
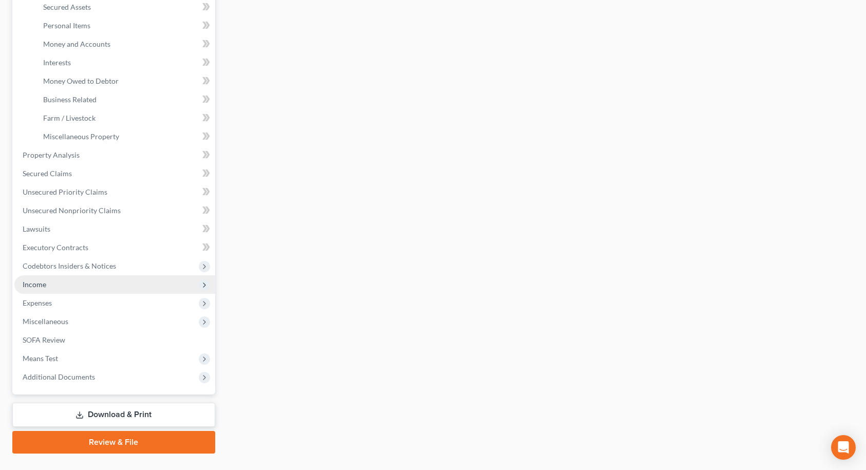
click at [45, 282] on span "Income" at bounding box center [35, 284] width 24 height 9
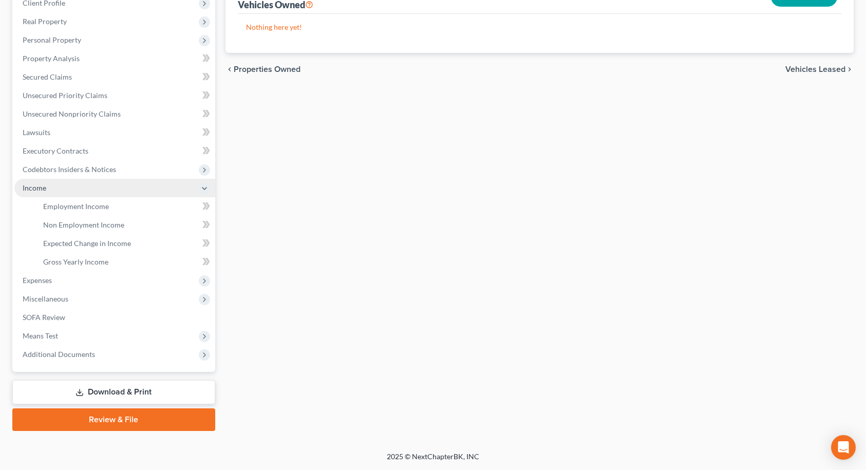
scroll to position [168, 0]
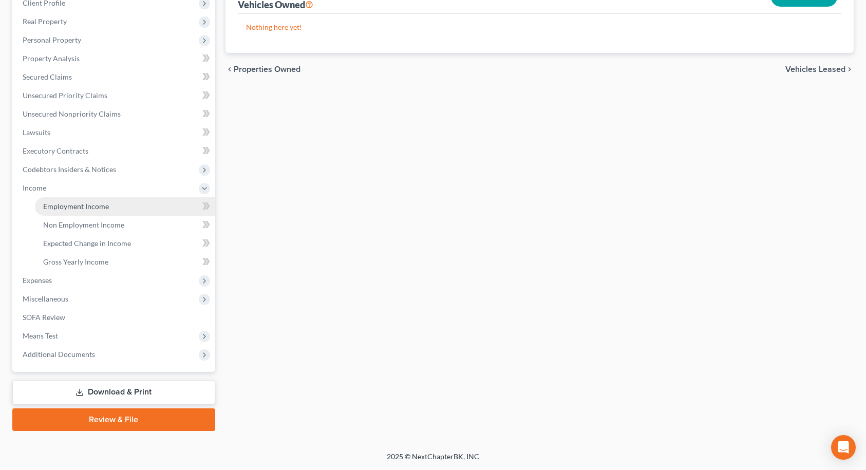
click at [70, 210] on span "Employment Income" at bounding box center [76, 206] width 66 height 9
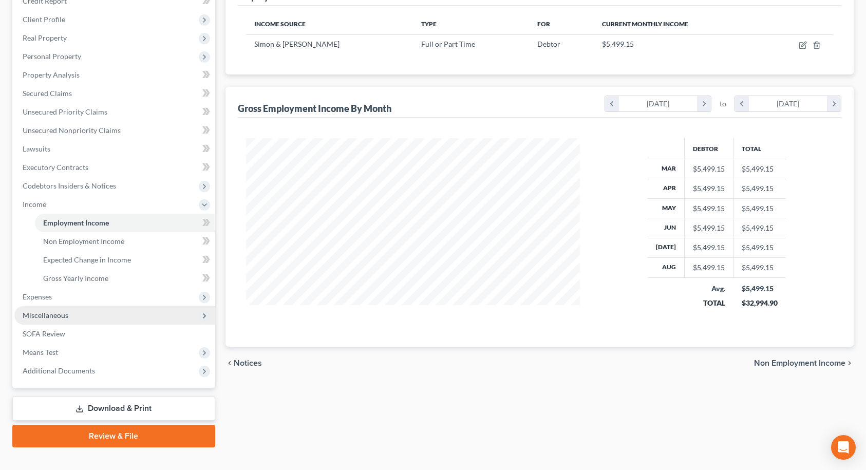
scroll to position [154, 0]
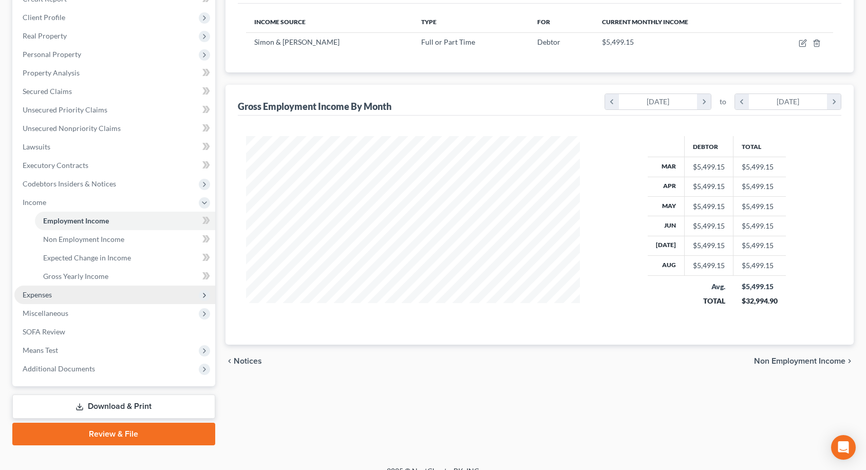
click at [39, 292] on span "Expenses" at bounding box center [37, 294] width 29 height 9
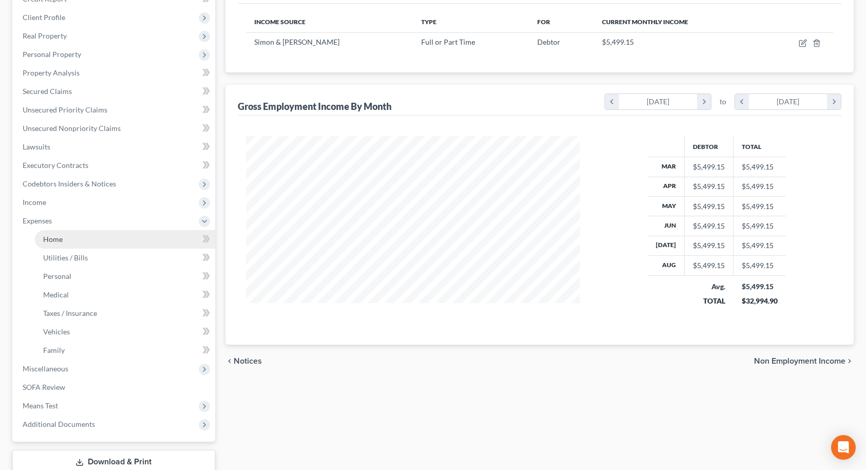
click at [61, 245] on link "Home" at bounding box center [125, 239] width 180 height 18
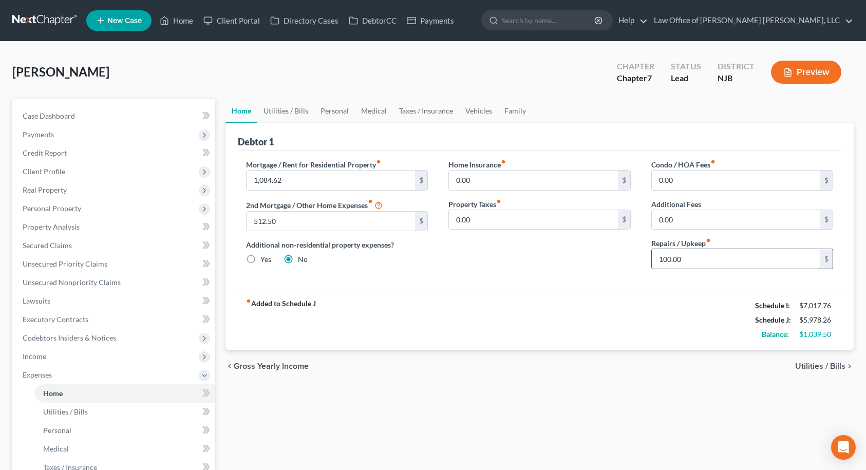
click at [709, 264] on input "100.00" at bounding box center [736, 259] width 169 height 20
click at [440, 254] on div "Home Insurance fiber_manual_record 0.00 $ Property Taxes fiber_manual_record 0.…" at bounding box center [539, 218] width 203 height 118
click at [283, 110] on link "Utilities / Bills" at bounding box center [285, 111] width 57 height 25
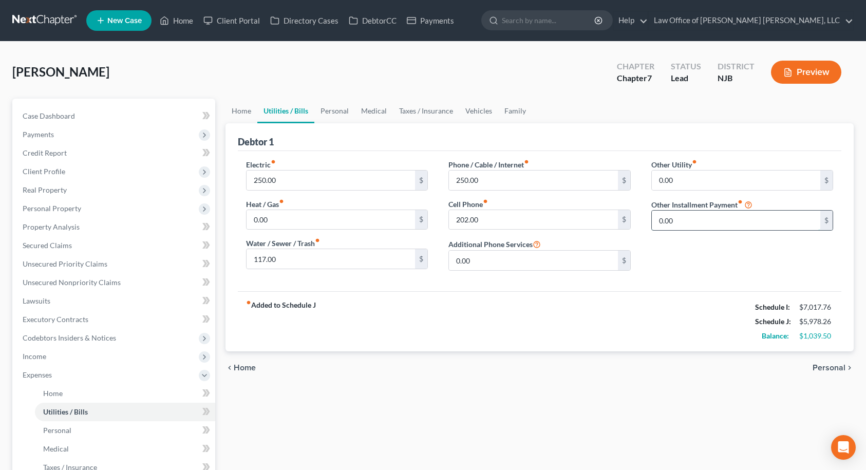
click at [690, 221] on input "0.00" at bounding box center [736, 221] width 169 height 20
click at [691, 180] on input "0.00" at bounding box center [736, 180] width 169 height 20
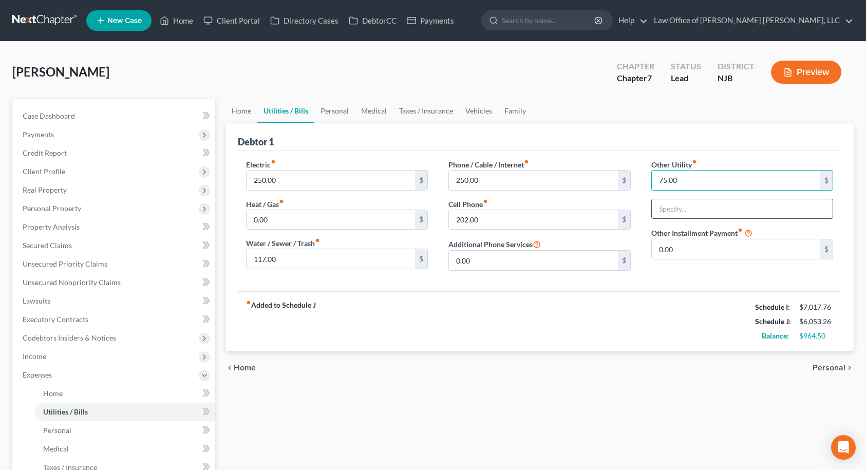
type input "75.00"
click at [698, 214] on input "text" at bounding box center [742, 209] width 181 height 20
type input "Alarm"
click at [704, 282] on div "Electric fiber_manual_record 250.00 $ Heat / Gas fiber_manual_record 0.00 $ Wat…" at bounding box center [540, 221] width 604 height 140
click at [690, 257] on input "0.00" at bounding box center [736, 249] width 169 height 20
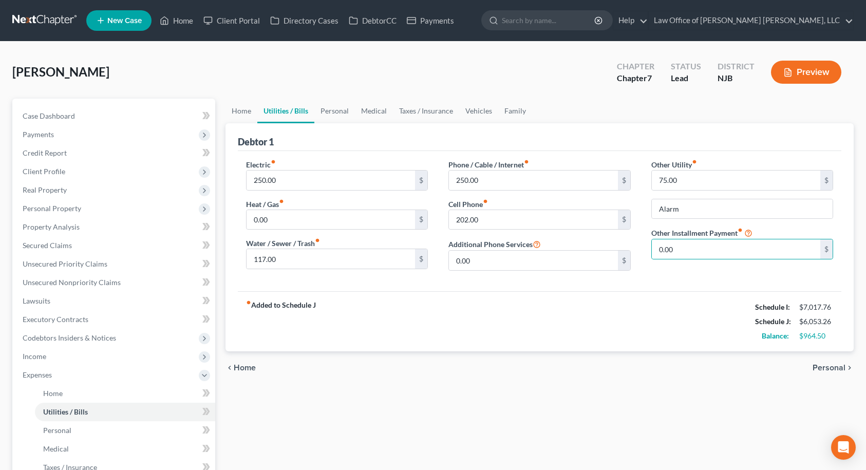
click at [669, 296] on div "fiber_manual_record Added to Schedule J Schedule I: $7,017.76 Schedule J: $6,05…" at bounding box center [540, 321] width 604 height 60
click at [565, 255] on input "0.00" at bounding box center [533, 261] width 169 height 20
click at [506, 216] on input "202.00" at bounding box center [533, 220] width 169 height 20
click at [490, 178] on input "250.00" at bounding box center [533, 180] width 169 height 20
click at [510, 109] on link "Family" at bounding box center [515, 111] width 34 height 25
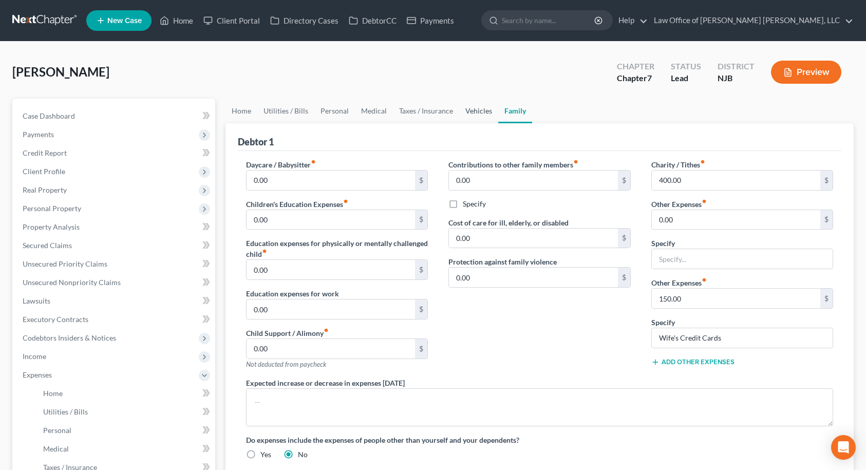
click at [469, 108] on link "Vehicles" at bounding box center [478, 111] width 39 height 25
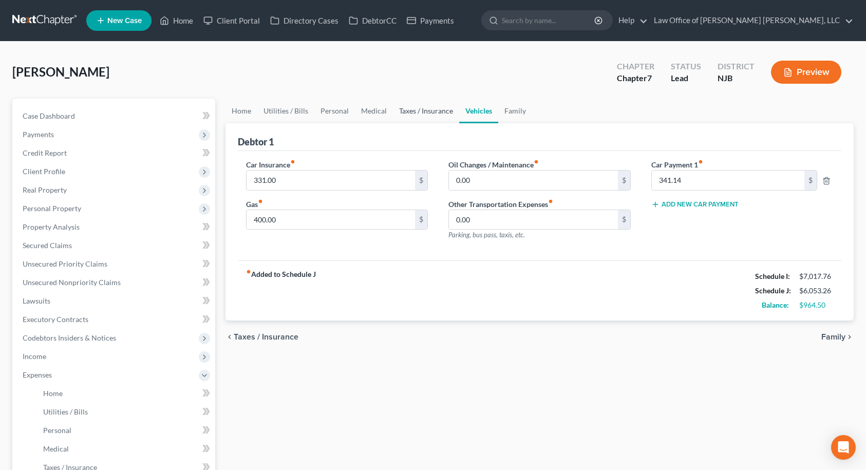
click at [438, 108] on link "Taxes / Insurance" at bounding box center [426, 111] width 66 height 25
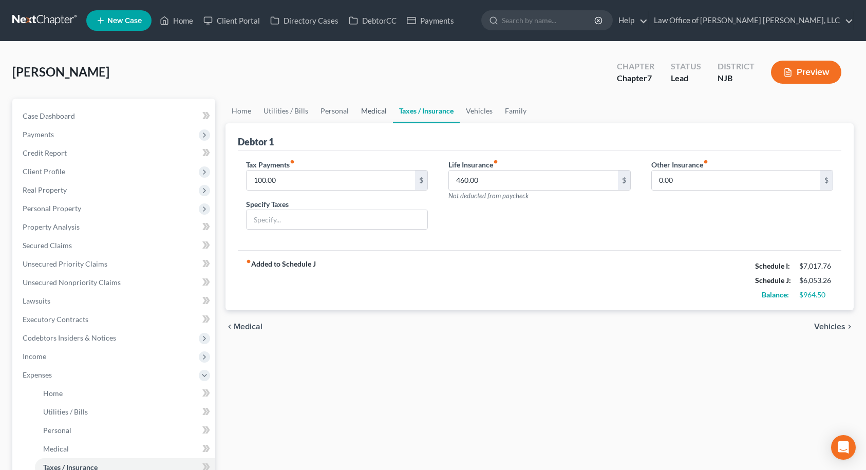
click at [380, 112] on link "Medical" at bounding box center [374, 111] width 38 height 25
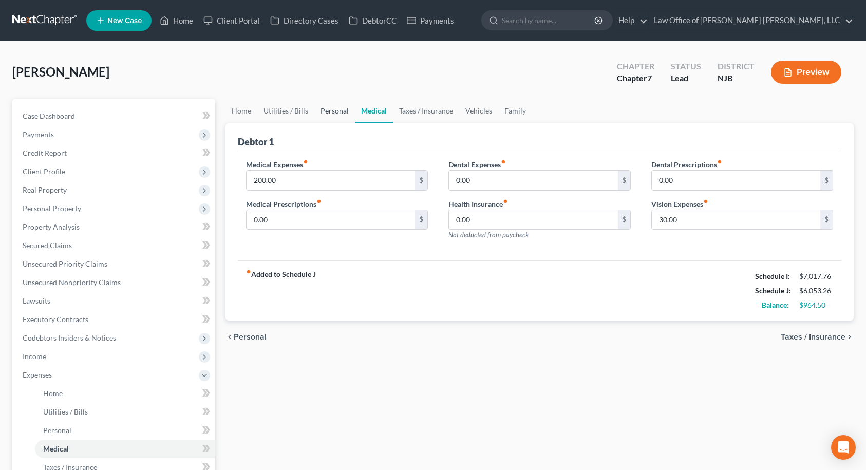
click at [337, 111] on link "Personal" at bounding box center [334, 111] width 41 height 25
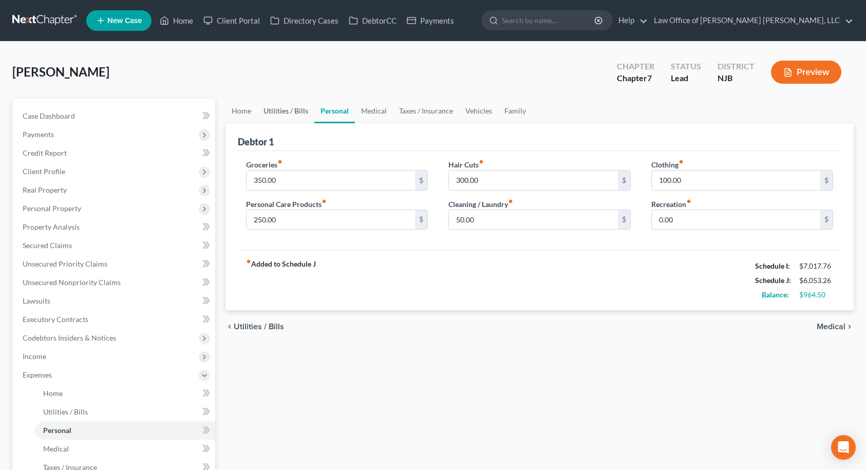
click at [299, 111] on link "Utilities / Bills" at bounding box center [285, 111] width 57 height 25
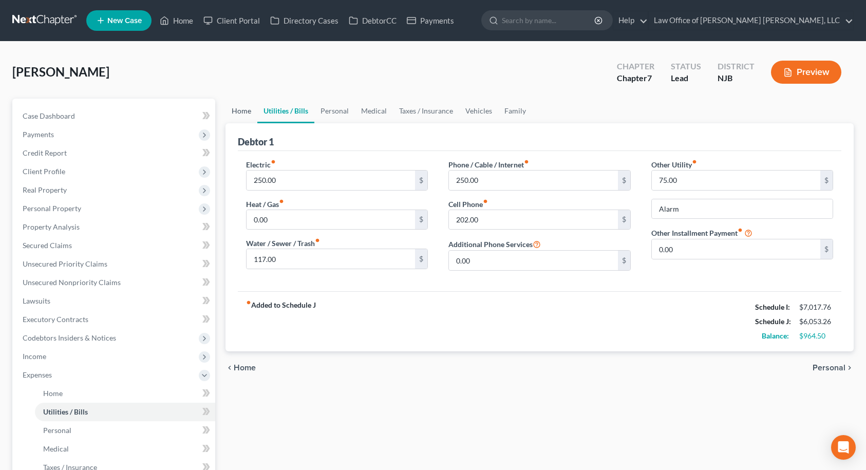
click at [240, 112] on link "Home" at bounding box center [241, 111] width 32 height 25
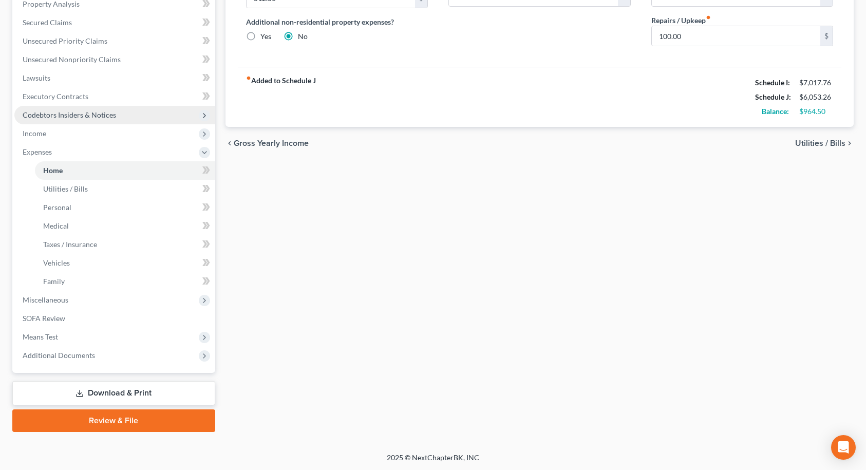
scroll to position [224, 0]
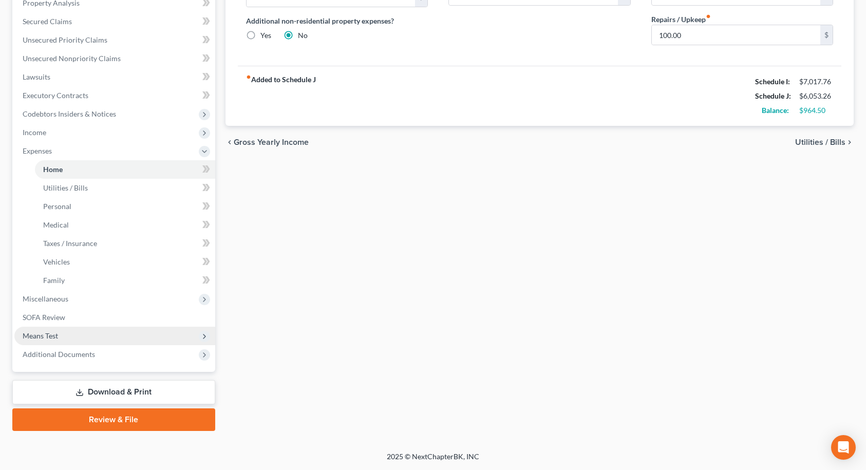
click at [48, 333] on span "Means Test" at bounding box center [40, 335] width 35 height 9
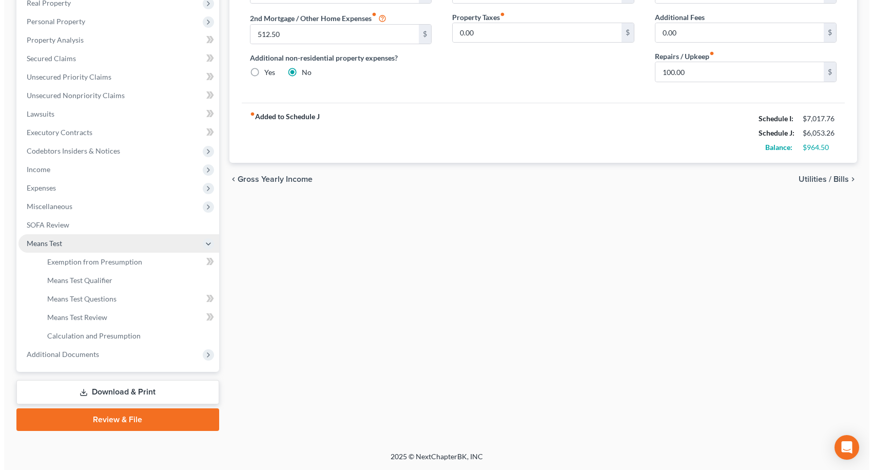
scroll to position [187, 0]
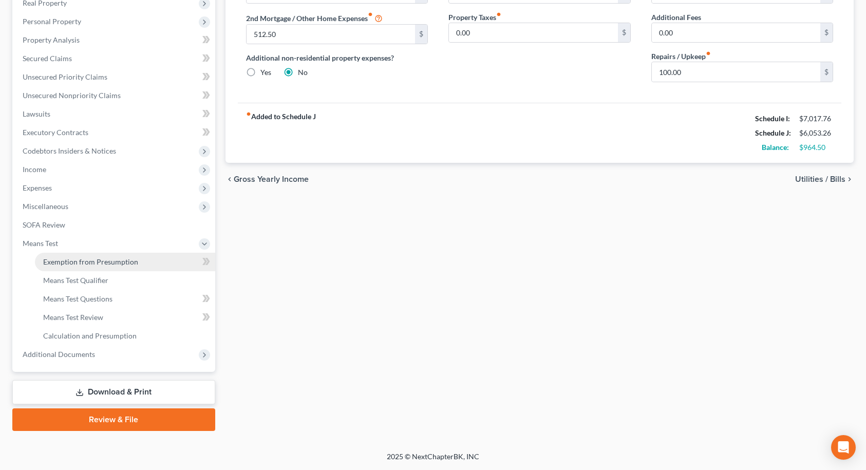
click at [70, 264] on span "Exemption from Presumption" at bounding box center [90, 261] width 95 height 9
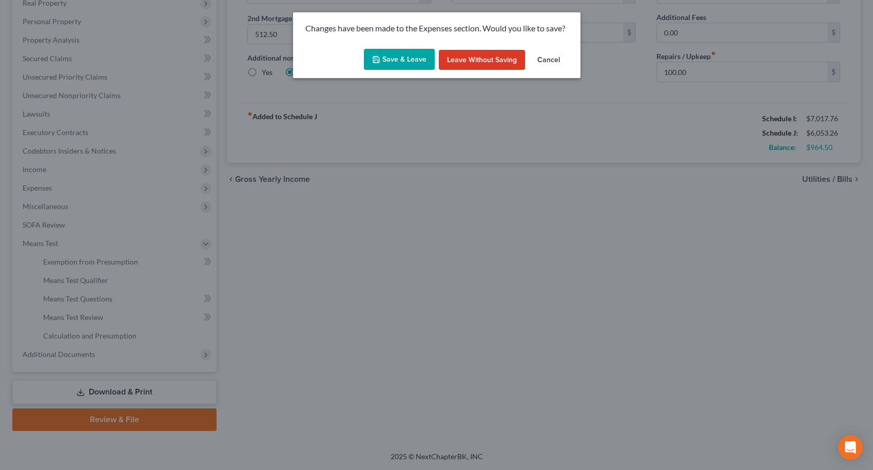
click at [407, 60] on button "Save & Leave" at bounding box center [399, 60] width 71 height 22
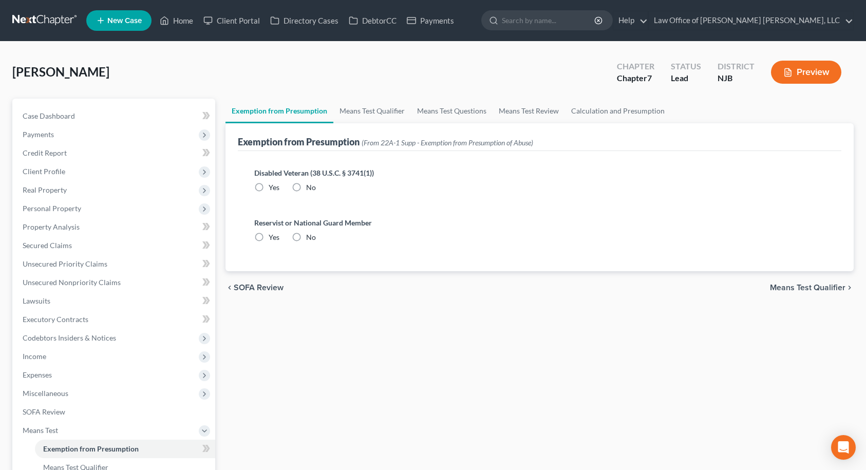
click at [306, 187] on label "No" at bounding box center [311, 187] width 10 height 10
click at [310, 187] on input "No" at bounding box center [313, 185] width 7 height 7
radio input "true"
click at [306, 237] on label "No" at bounding box center [311, 237] width 10 height 10
click at [310, 237] on input "No" at bounding box center [313, 235] width 7 height 7
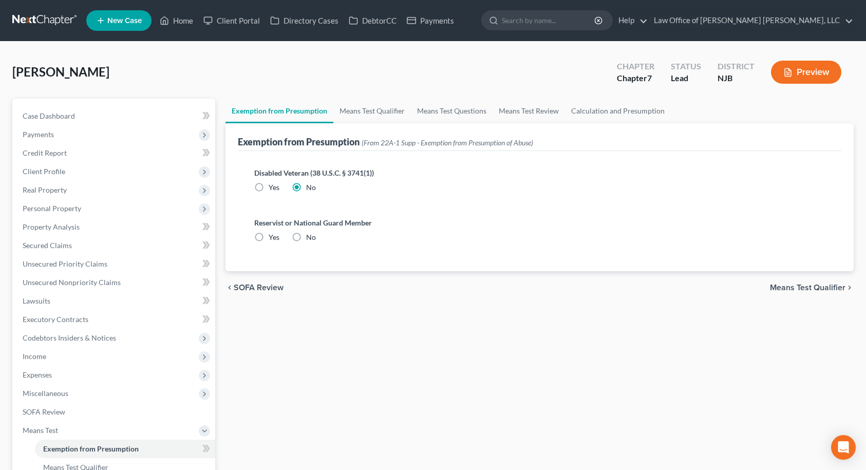
radio input "true"
click at [785, 288] on span "Means Test Qualifier" at bounding box center [807, 287] width 75 height 8
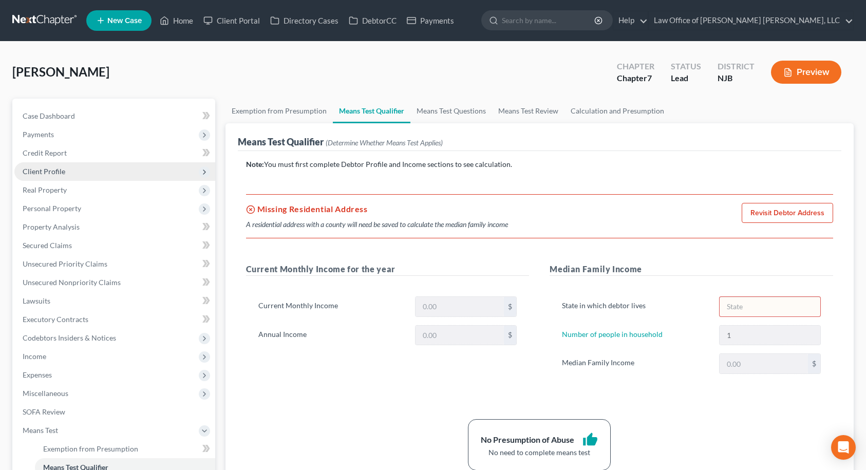
click at [100, 166] on span "Client Profile" at bounding box center [114, 171] width 201 height 18
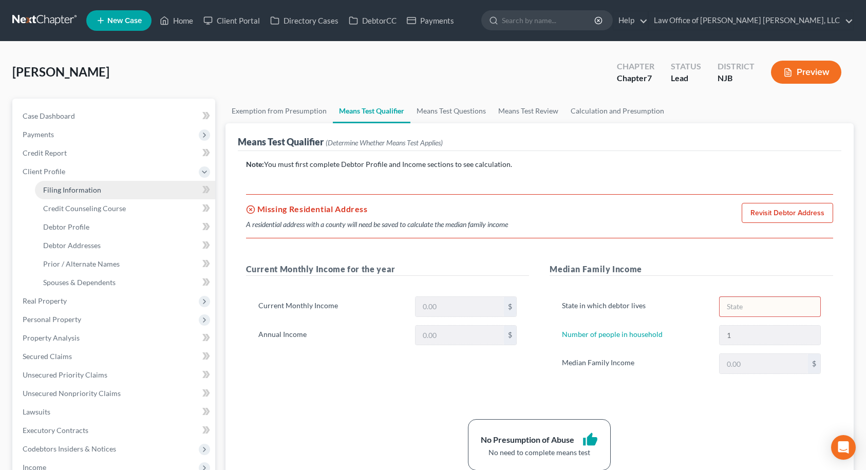
click at [98, 193] on span "Filing Information" at bounding box center [72, 189] width 58 height 9
select select "1"
select select "0"
select select "51"
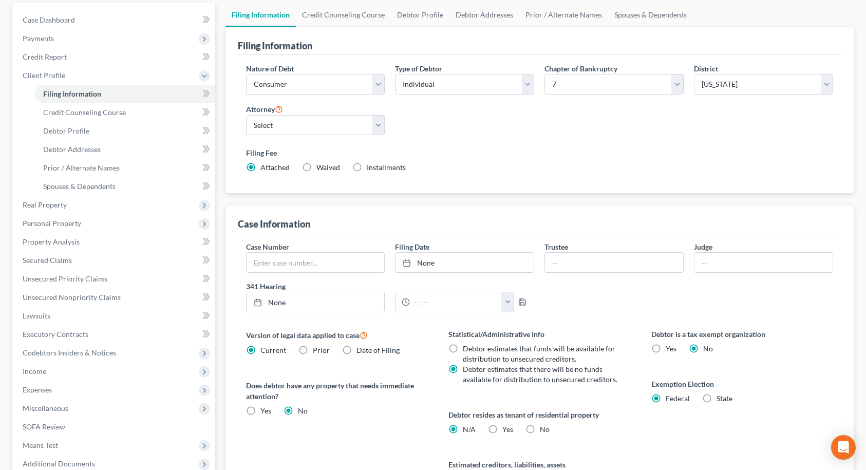
scroll to position [51, 0]
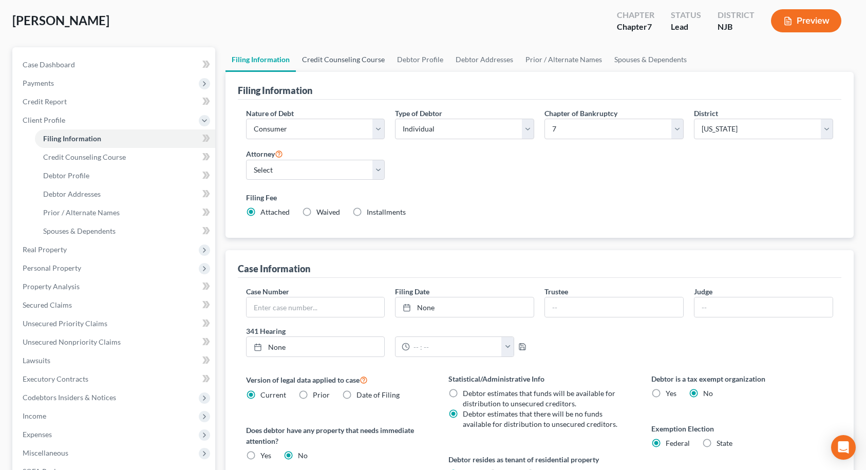
click at [368, 62] on link "Credit Counseling Course" at bounding box center [343, 59] width 95 height 25
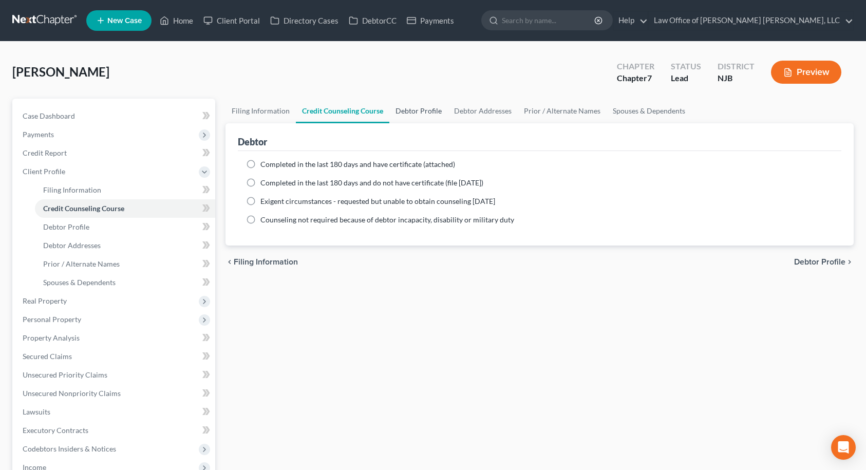
click at [418, 109] on link "Debtor Profile" at bounding box center [418, 111] width 59 height 25
select select "0"
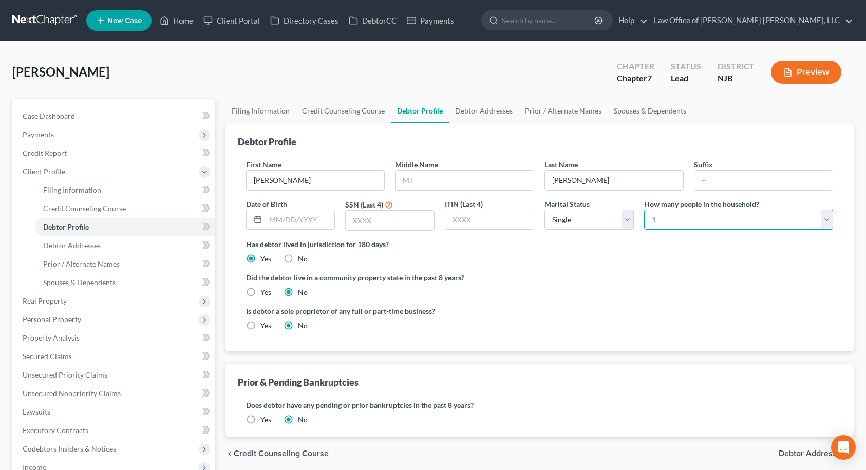
click at [674, 215] on select "Select 1 2 3 4 5 6 7 8 9 10 11 12 13 14 15 16 17 18 19 20" at bounding box center [738, 219] width 189 height 21
select select "1"
click at [644, 209] on select "Select 1 2 3 4 5 6 7 8 9 10 11 12 13 14 15 16 17 18 19 20" at bounding box center [738, 219] width 189 height 21
click at [570, 246] on label "Has debtor lived in jurisdiction for 180 days?" at bounding box center [539, 244] width 587 height 11
click at [487, 117] on link "Debtor Addresses" at bounding box center [484, 111] width 70 height 25
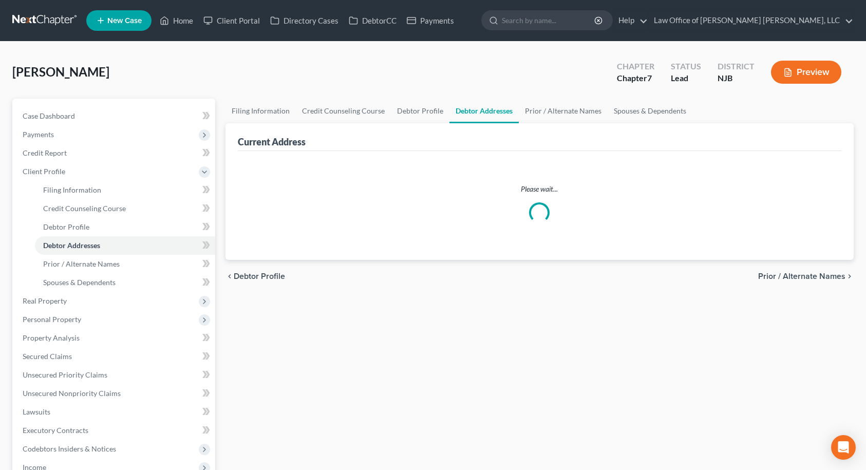
select select "0"
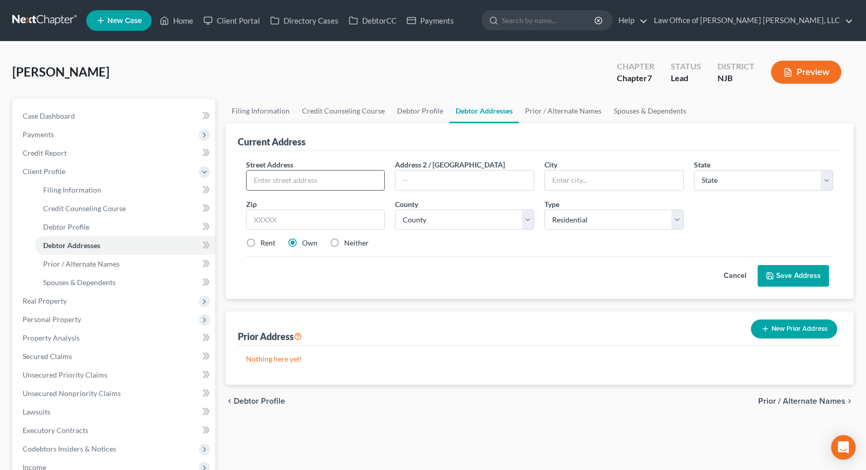
click at [312, 182] on input "text" at bounding box center [315, 180] width 138 height 20
type input "[STREET_ADDRESS]"
type input "08016"
type input "[GEOGRAPHIC_DATA]"
select select "33"
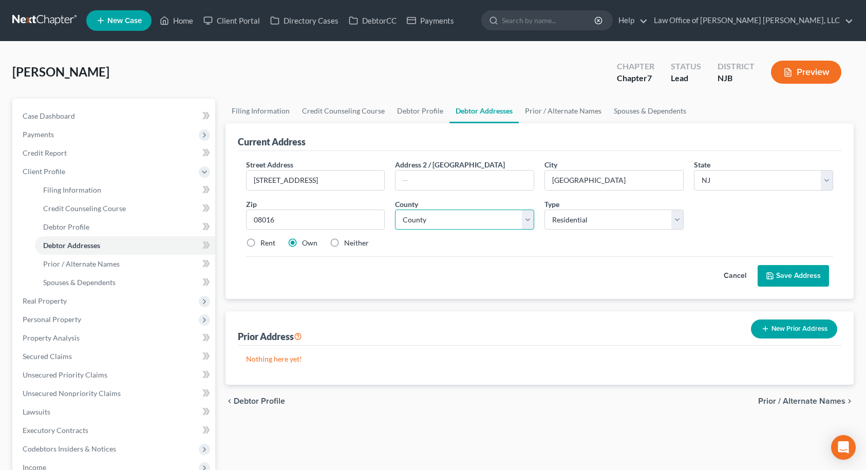
click at [460, 219] on select "County [GEOGRAPHIC_DATA] [GEOGRAPHIC_DATA] [GEOGRAPHIC_DATA] [GEOGRAPHIC_DATA] …" at bounding box center [464, 219] width 139 height 21
select select "2"
click at [395, 209] on select "County [GEOGRAPHIC_DATA] [GEOGRAPHIC_DATA] [GEOGRAPHIC_DATA] [GEOGRAPHIC_DATA] …" at bounding box center [464, 219] width 139 height 21
click at [344, 243] on label "Neither" at bounding box center [356, 243] width 25 height 10
click at [348, 243] on input "Neither" at bounding box center [351, 241] width 7 height 7
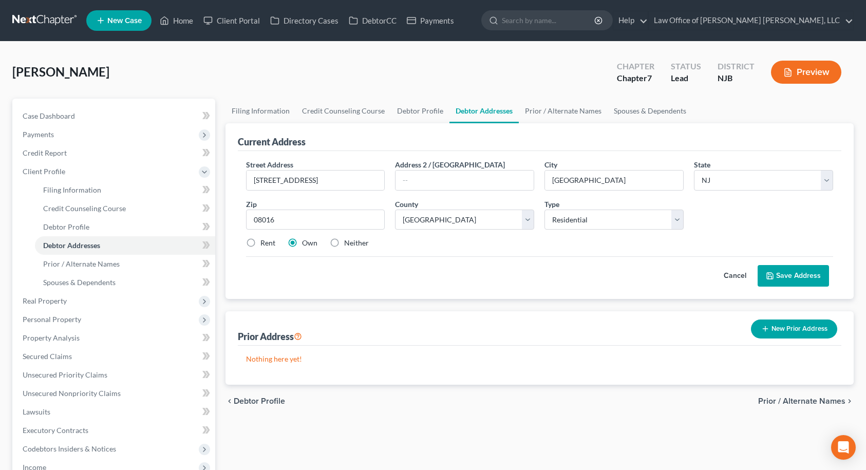
radio input "true"
click at [794, 278] on button "Save Address" at bounding box center [792, 276] width 71 height 22
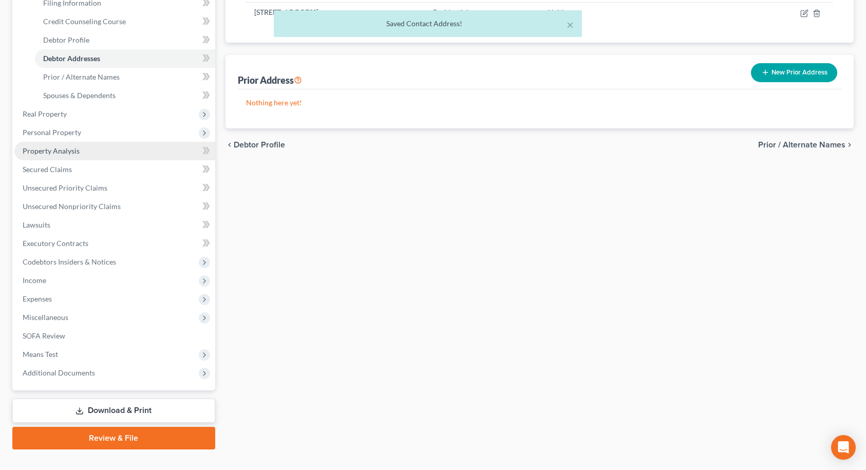
scroll to position [205, 0]
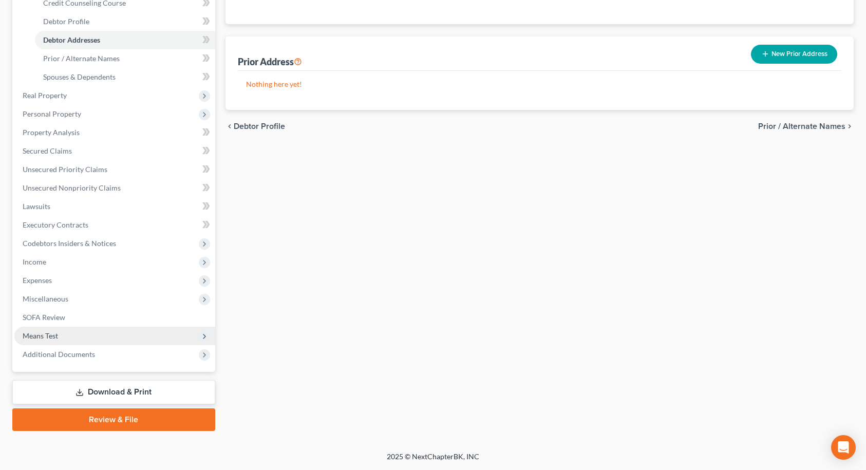
click at [57, 337] on span "Means Test" at bounding box center [40, 335] width 35 height 9
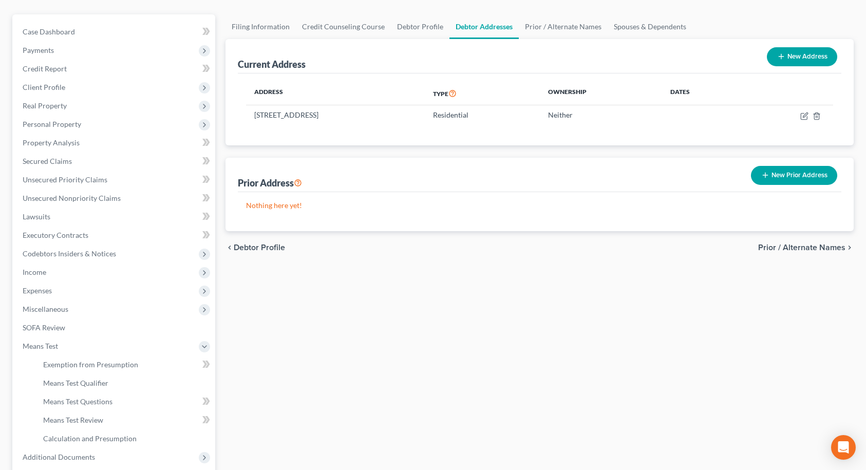
scroll to position [187, 0]
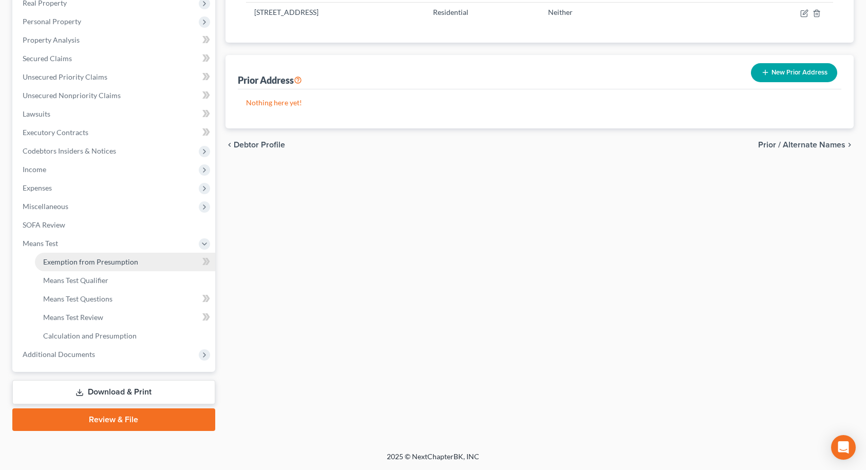
click at [66, 264] on span "Exemption from Presumption" at bounding box center [90, 261] width 95 height 9
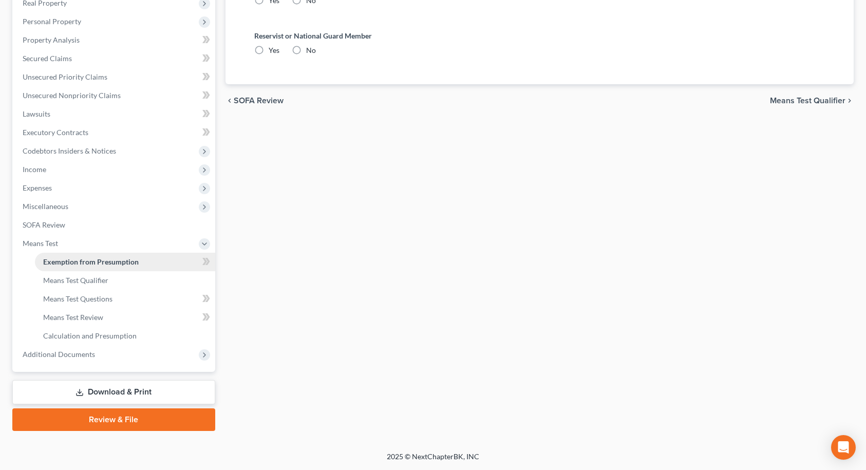
radio input "true"
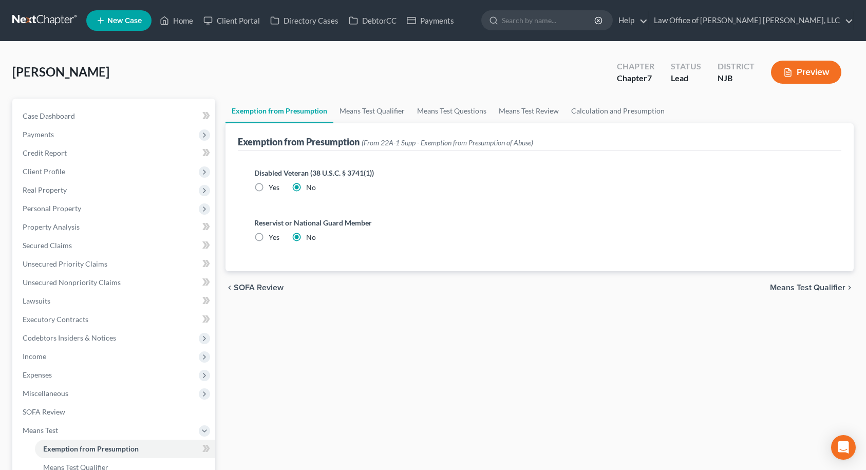
click at [841, 287] on span "Means Test Qualifier" at bounding box center [807, 287] width 75 height 8
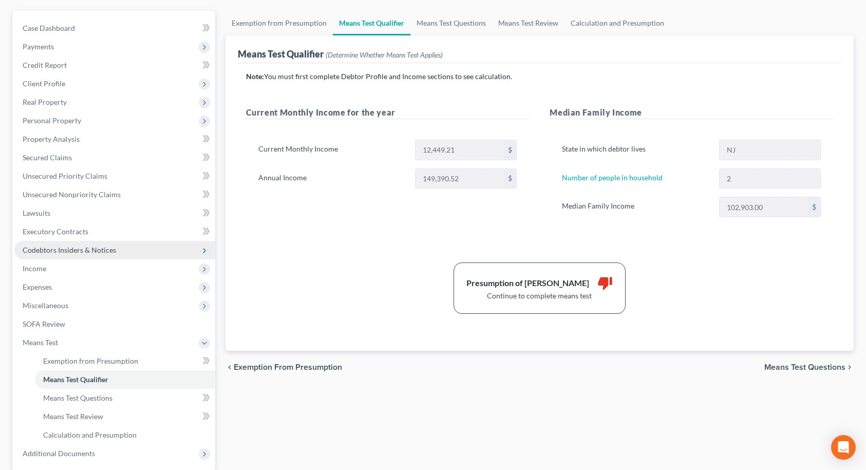
scroll to position [84, 0]
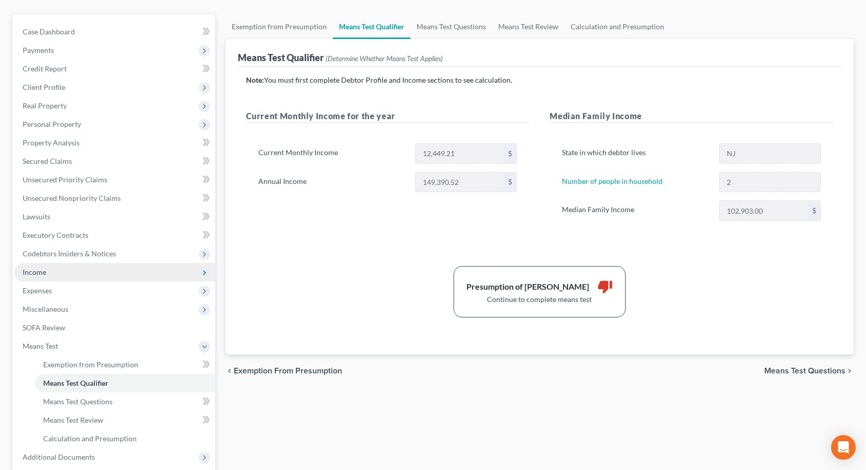
click at [40, 271] on span "Income" at bounding box center [35, 272] width 24 height 9
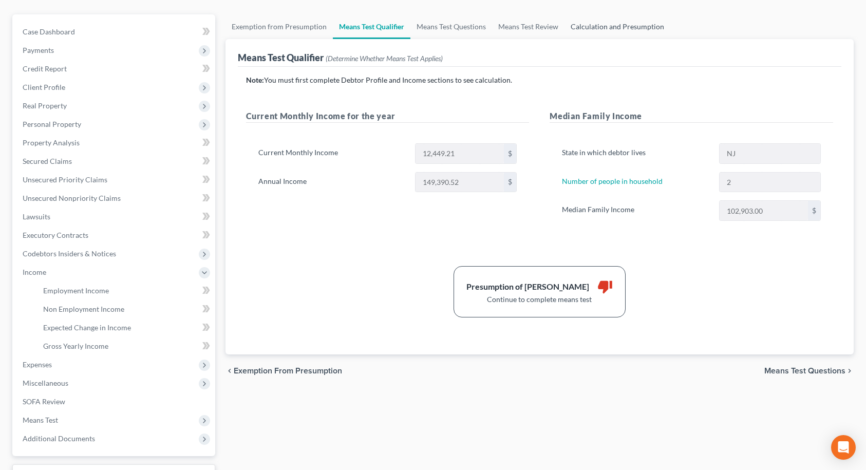
click at [608, 28] on link "Calculation and Presumption" at bounding box center [617, 26] width 106 height 25
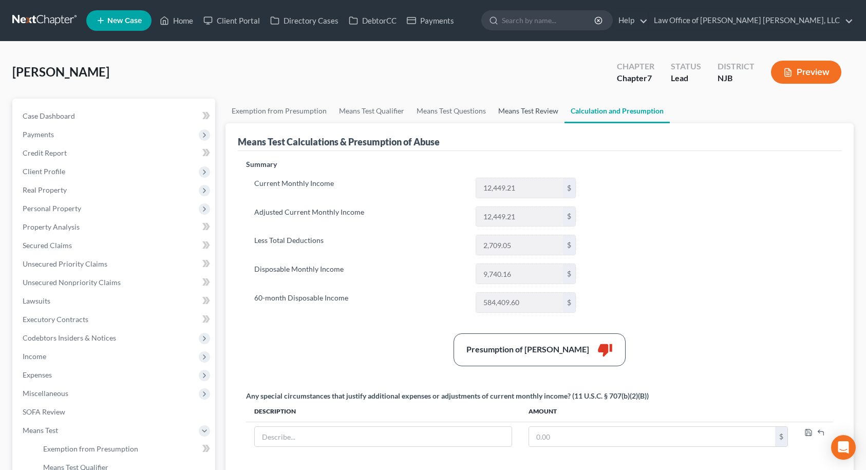
click at [531, 111] on link "Means Test Review" at bounding box center [528, 111] width 72 height 25
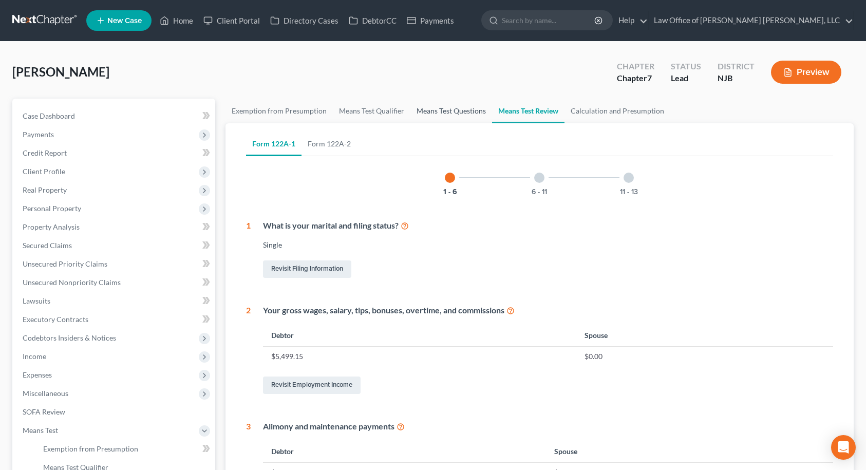
click at [422, 111] on link "Means Test Questions" at bounding box center [451, 111] width 82 height 25
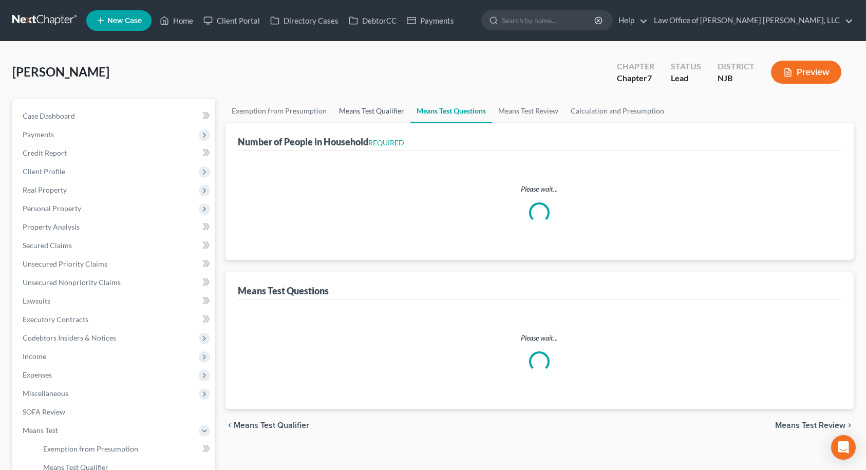
select select "0"
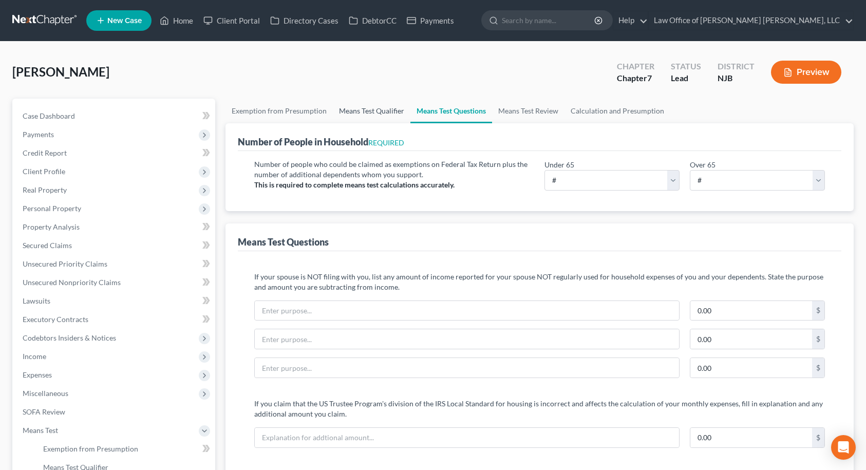
click at [381, 108] on link "Means Test Qualifier" at bounding box center [372, 111] width 78 height 25
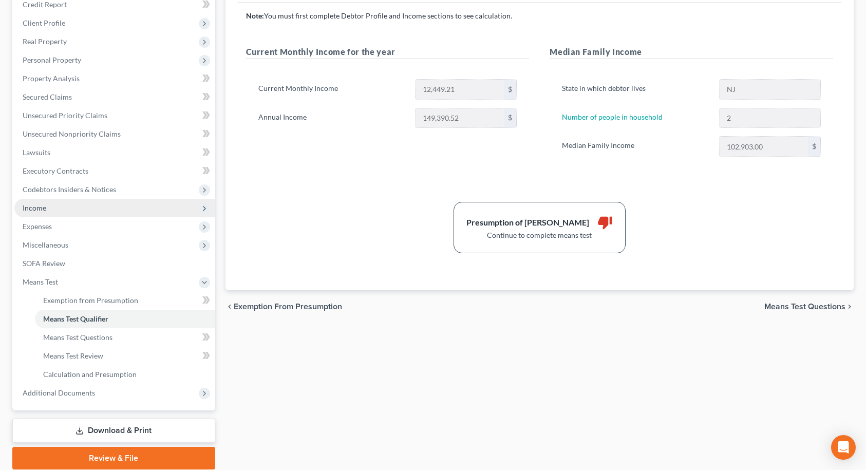
scroll to position [154, 0]
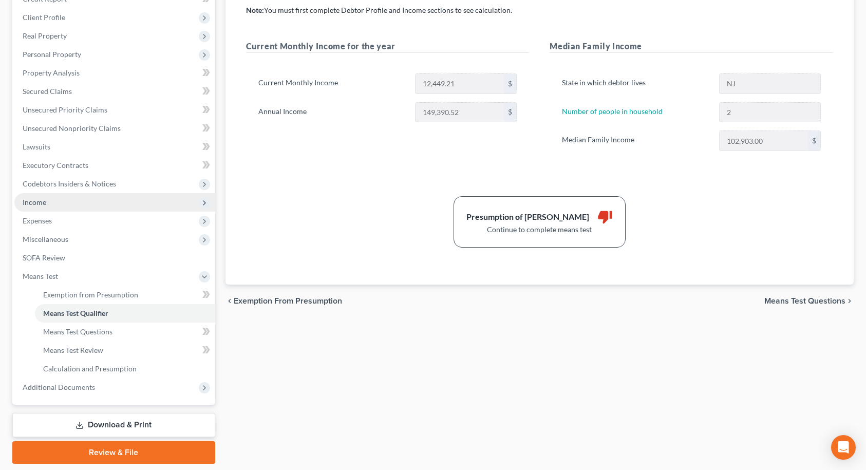
click at [91, 205] on span "Income" at bounding box center [114, 202] width 201 height 18
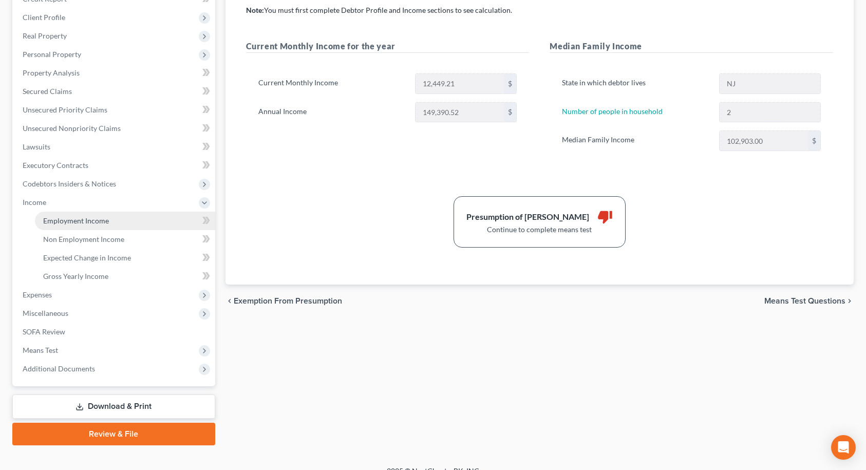
click at [90, 222] on span "Employment Income" at bounding box center [76, 220] width 66 height 9
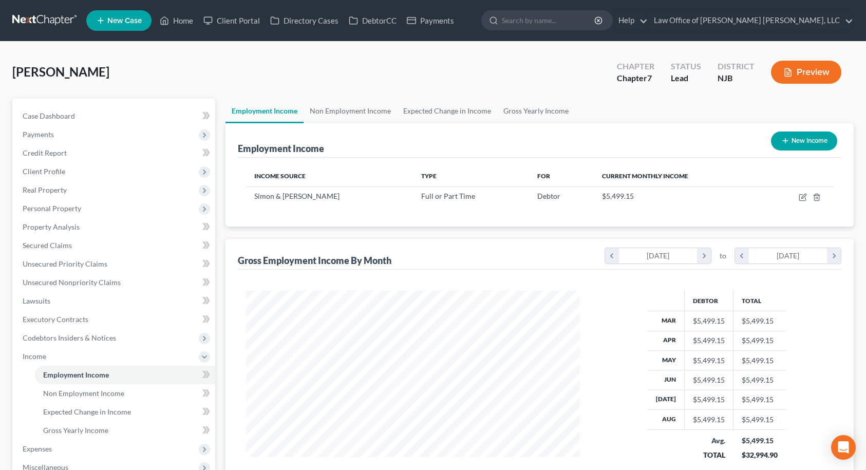
scroll to position [184, 355]
click at [378, 113] on link "Non Employment Income" at bounding box center [349, 111] width 93 height 25
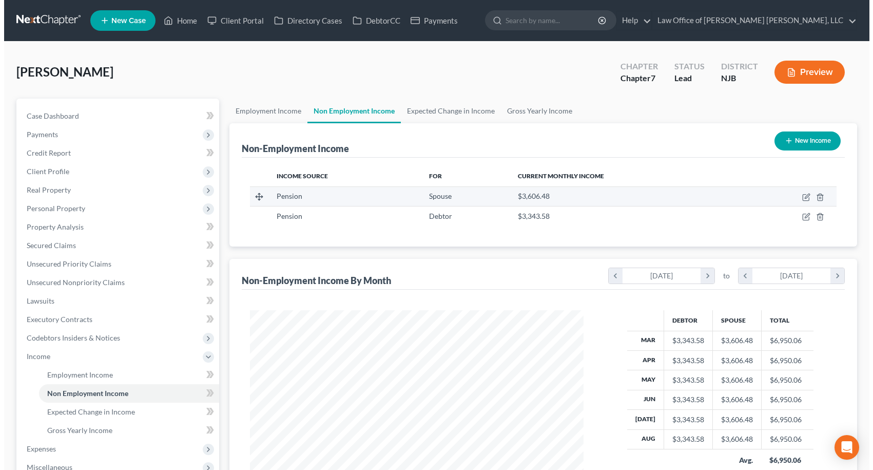
scroll to position [184, 355]
click at [818, 200] on icon "button" at bounding box center [816, 197] width 5 height 7
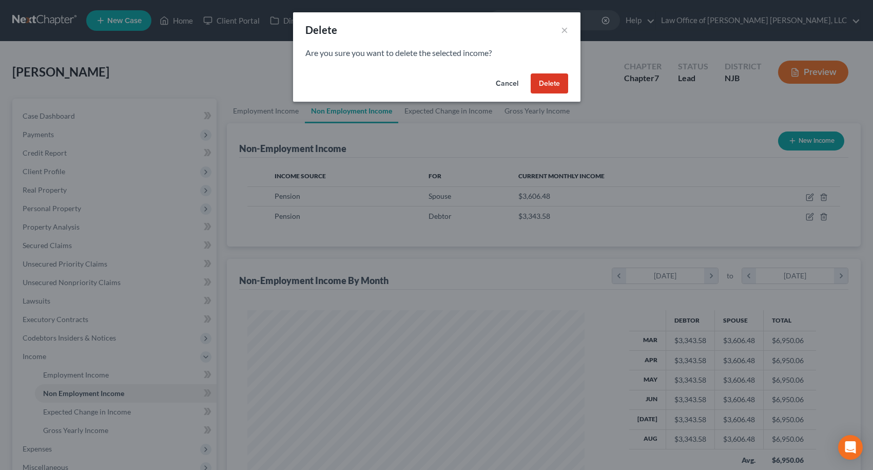
click at [549, 83] on button "Delete" at bounding box center [549, 83] width 37 height 21
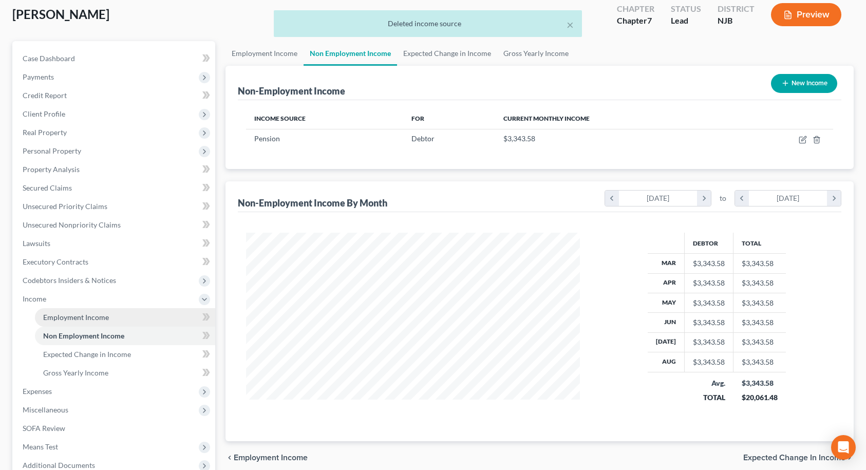
scroll to position [168, 0]
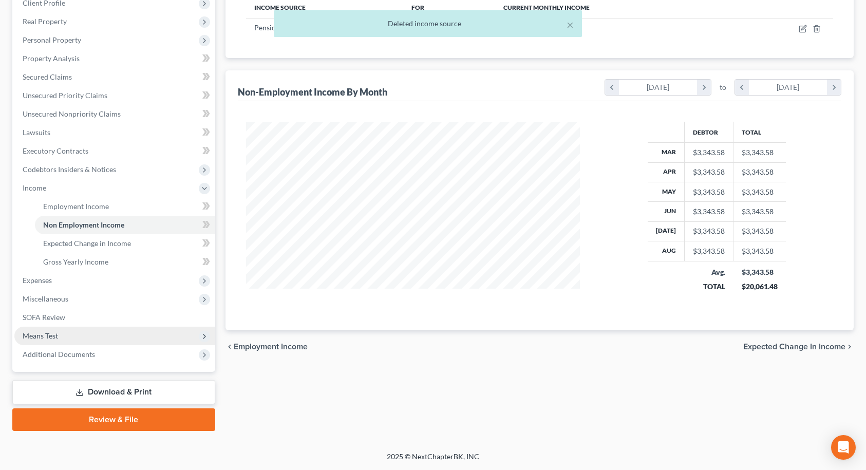
click at [43, 330] on span "Means Test" at bounding box center [114, 336] width 201 height 18
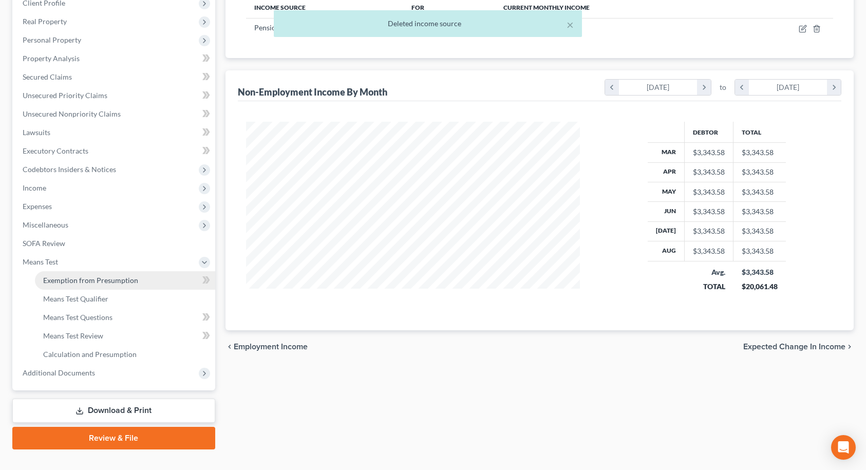
click at [62, 285] on link "Exemption from Presumption" at bounding box center [125, 280] width 180 height 18
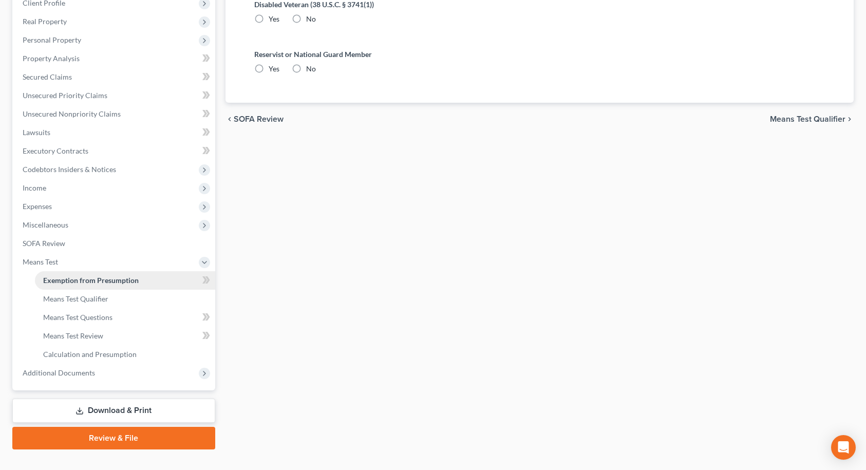
radio input "true"
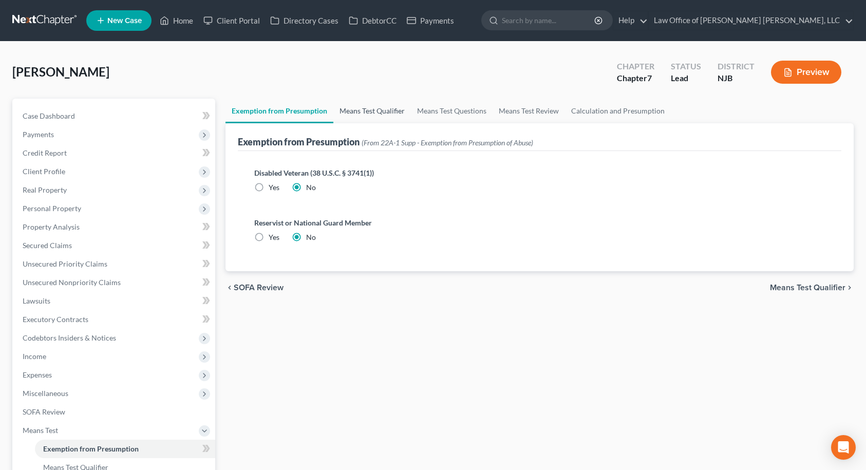
click at [379, 118] on link "Means Test Qualifier" at bounding box center [372, 111] width 78 height 25
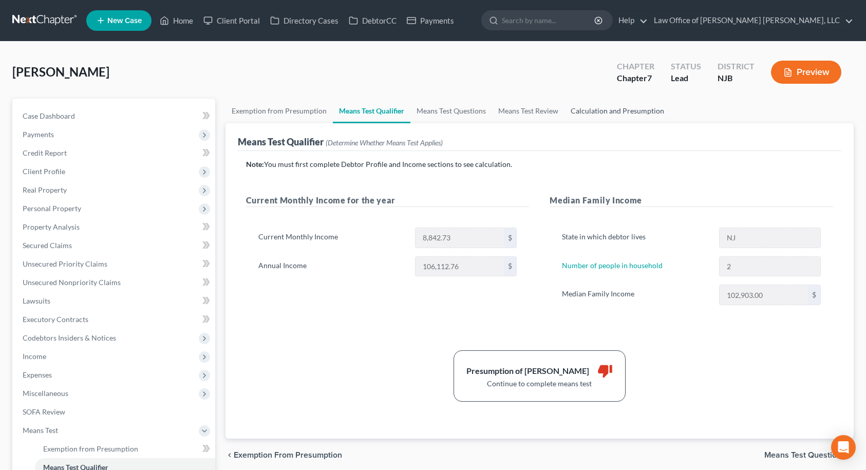
click at [575, 108] on link "Calculation and Presumption" at bounding box center [617, 111] width 106 height 25
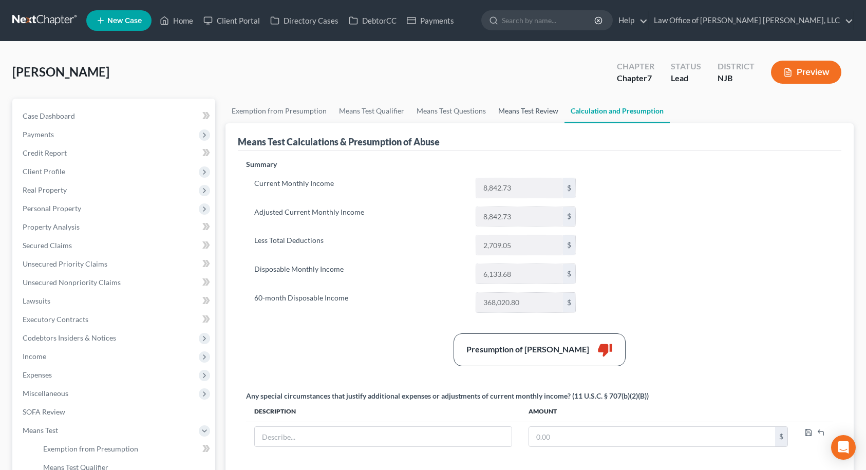
click at [526, 108] on link "Means Test Review" at bounding box center [528, 111] width 72 height 25
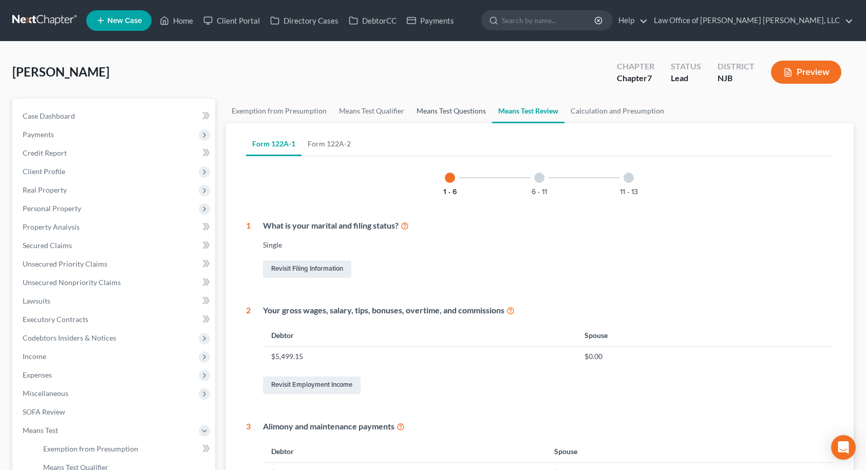
click at [465, 108] on link "Means Test Questions" at bounding box center [451, 111] width 82 height 25
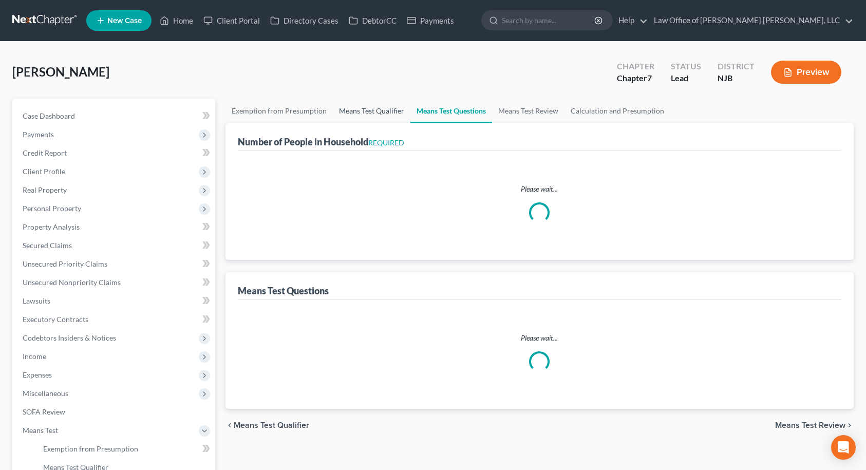
select select "0"
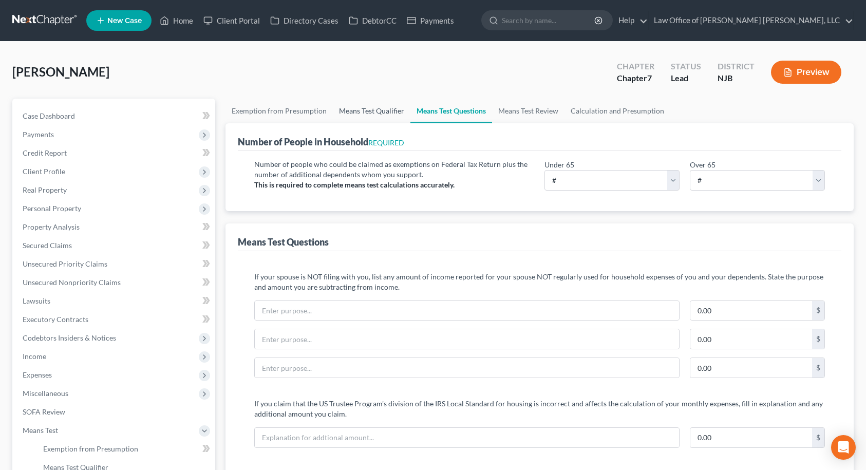
click at [385, 113] on link "Means Test Qualifier" at bounding box center [372, 111] width 78 height 25
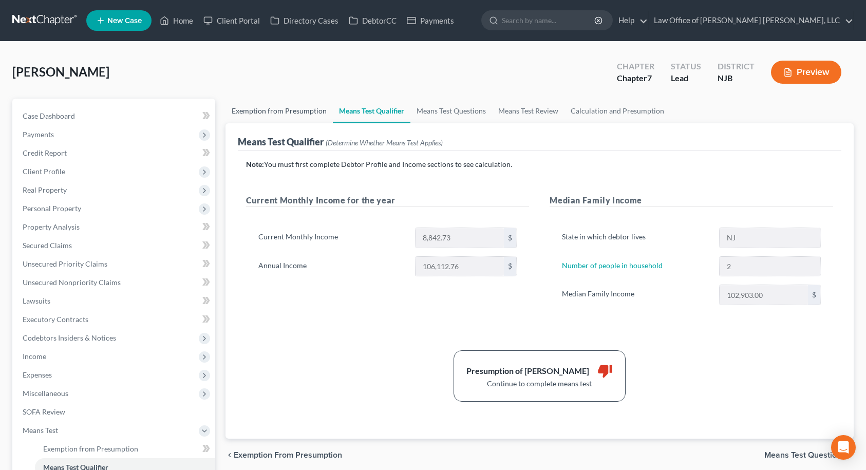
click at [294, 111] on link "Exemption from Presumption" at bounding box center [278, 111] width 107 height 25
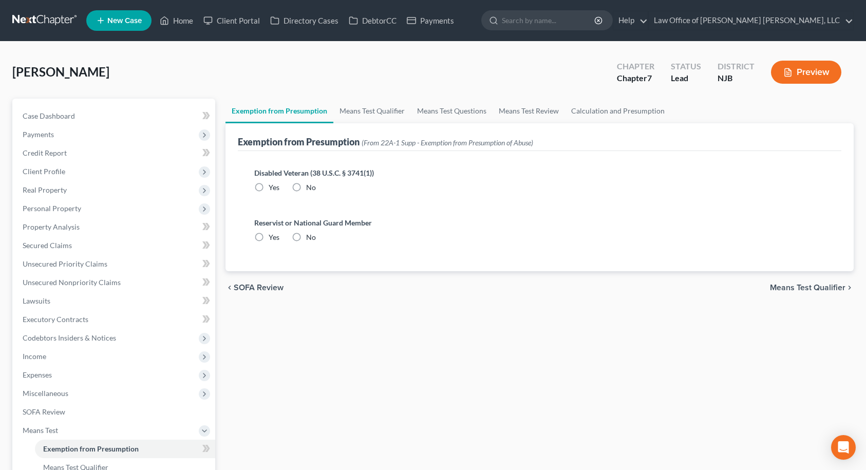
radio input "true"
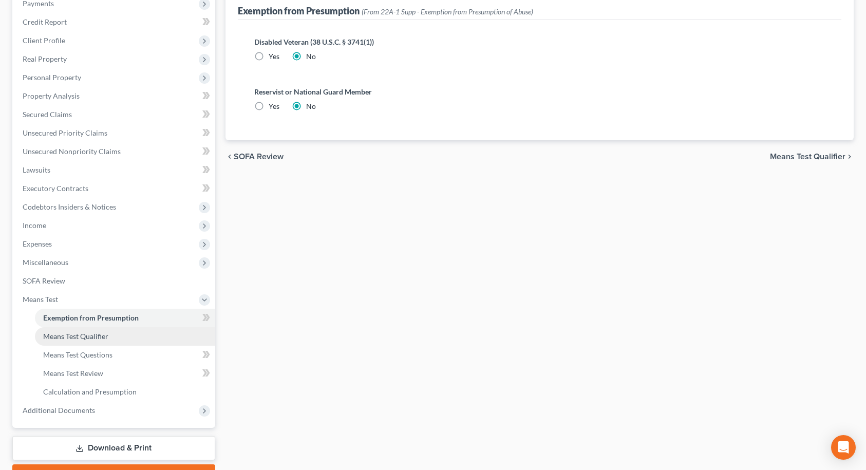
scroll to position [154, 0]
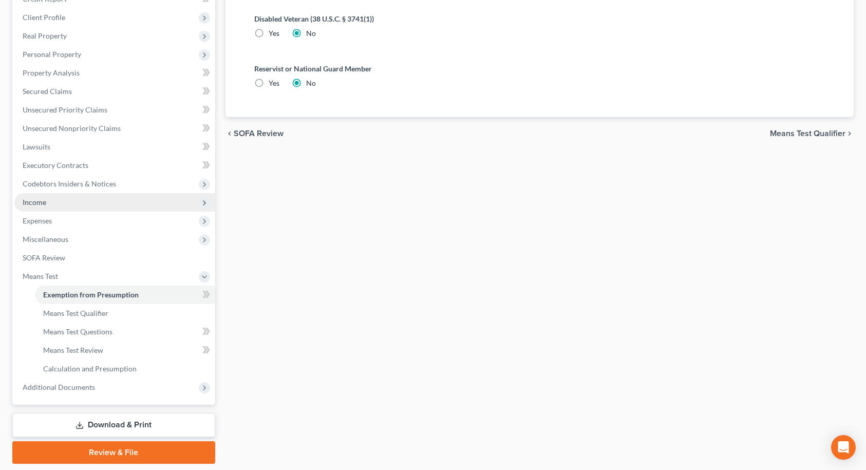
click at [64, 206] on span "Income" at bounding box center [114, 202] width 201 height 18
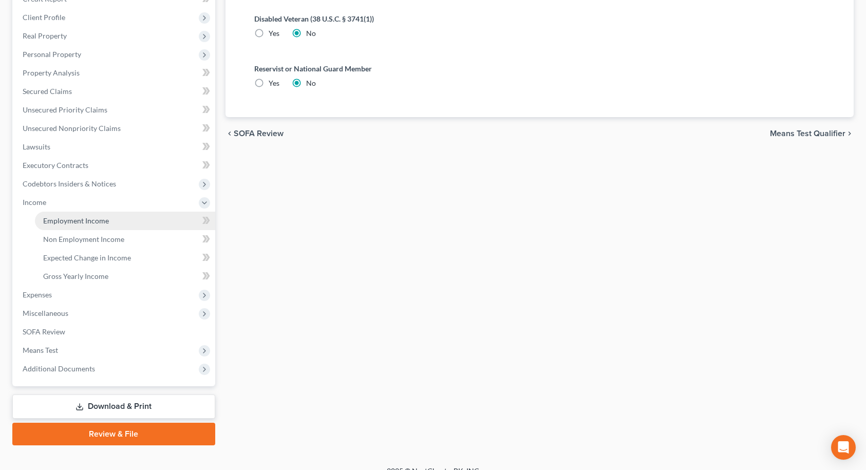
click at [66, 220] on span "Employment Income" at bounding box center [76, 220] width 66 height 9
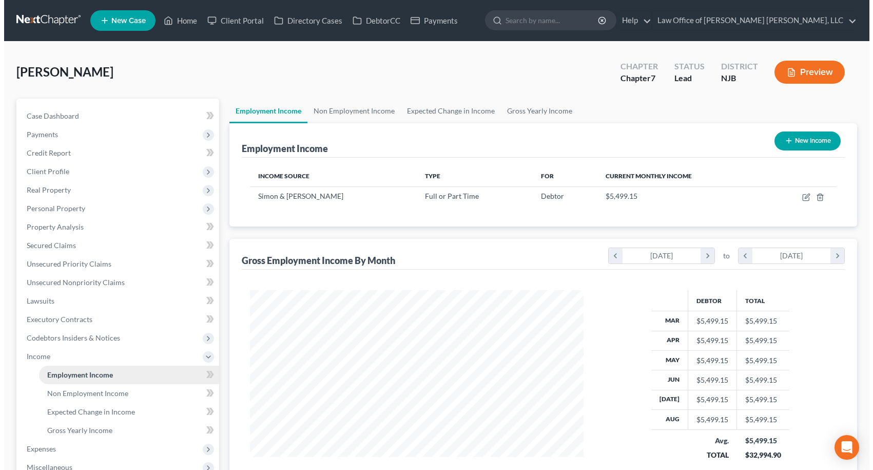
scroll to position [184, 355]
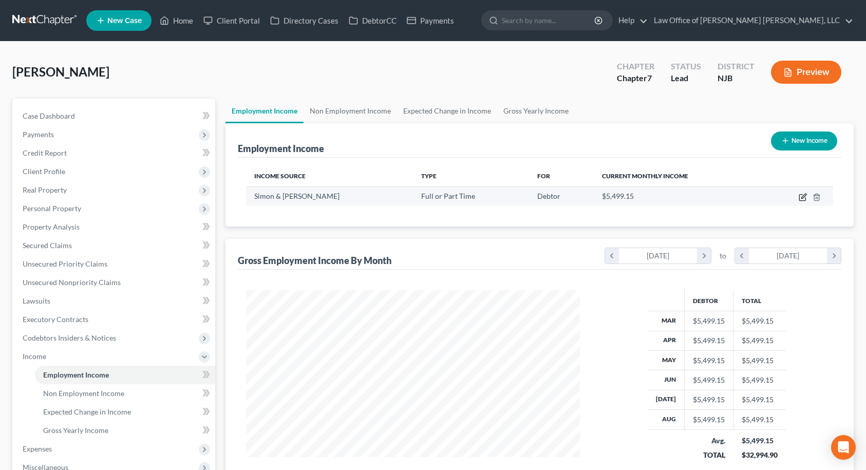
click at [801, 197] on icon "button" at bounding box center [802, 197] width 8 height 8
select select "0"
select select "33"
select select "0"
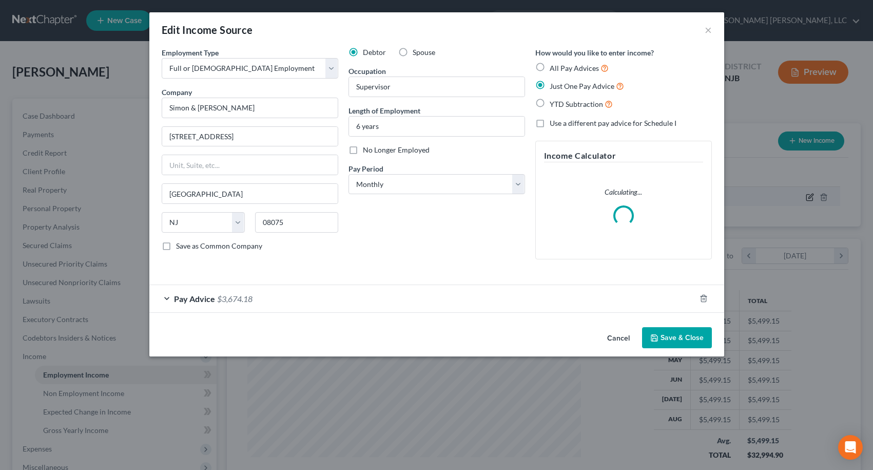
scroll to position [184, 358]
click at [193, 302] on span "Pay Advice" at bounding box center [194, 299] width 41 height 10
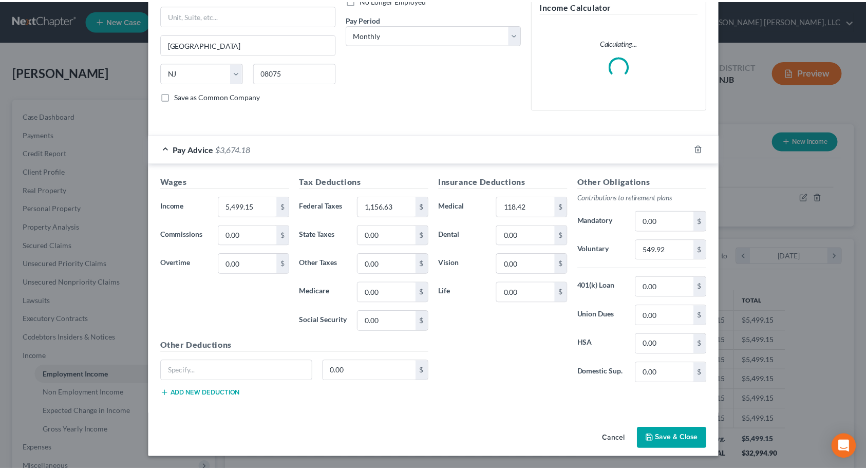
scroll to position [142, 0]
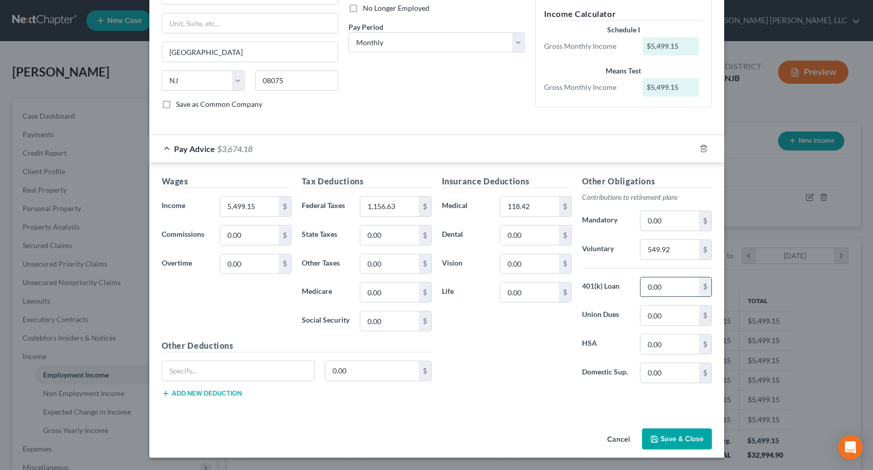
click at [663, 290] on input "0.00" at bounding box center [670, 287] width 58 height 20
type input "9"
type input "618.10"
click at [407, 426] on div "Cancel Save & Close" at bounding box center [436, 441] width 575 height 34
click at [685, 442] on button "Save & Close" at bounding box center [677, 439] width 70 height 22
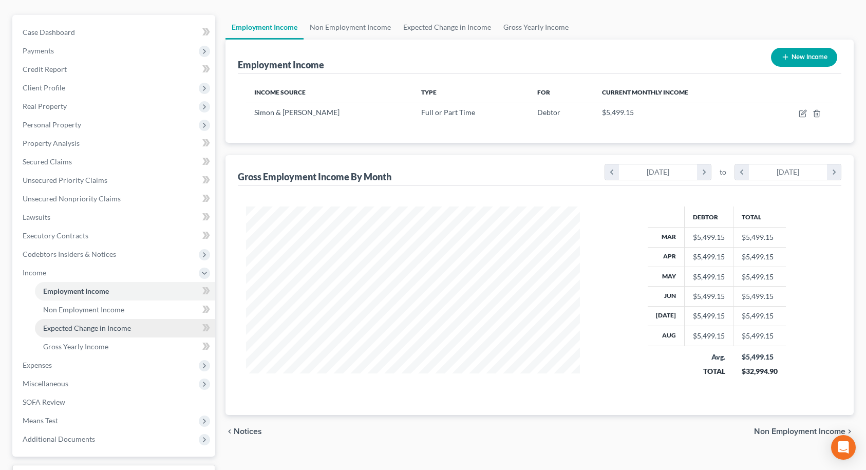
scroll to position [66, 0]
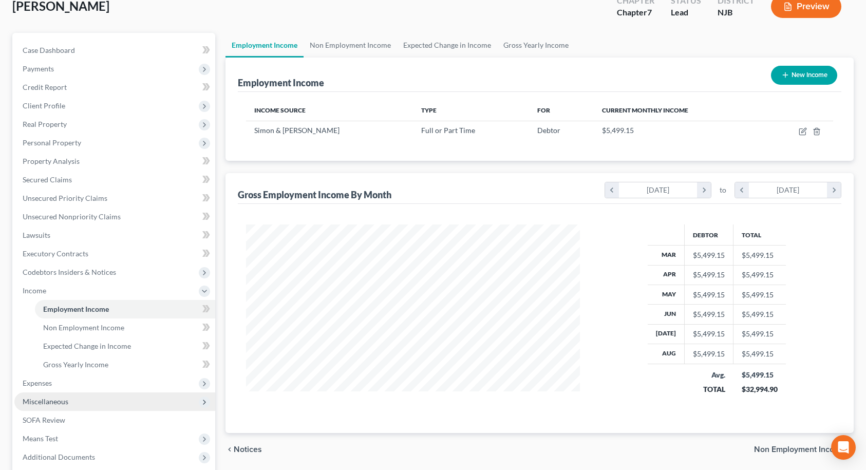
click at [46, 404] on span "Miscellaneous" at bounding box center [46, 401] width 46 height 9
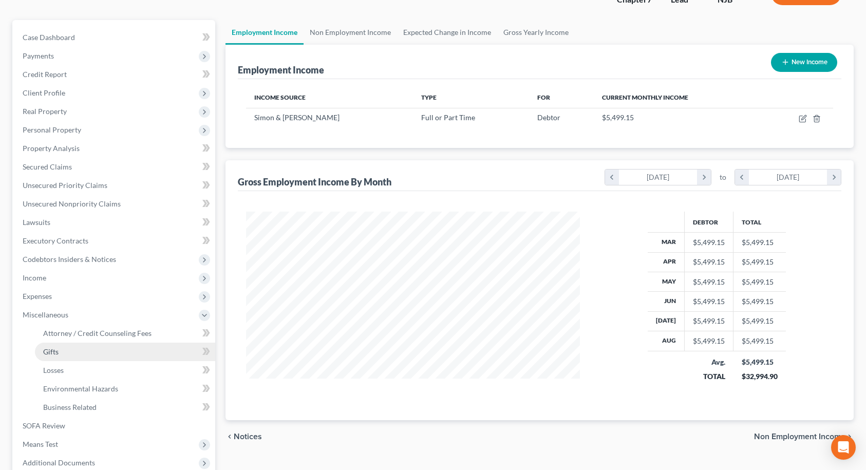
scroll to position [168, 0]
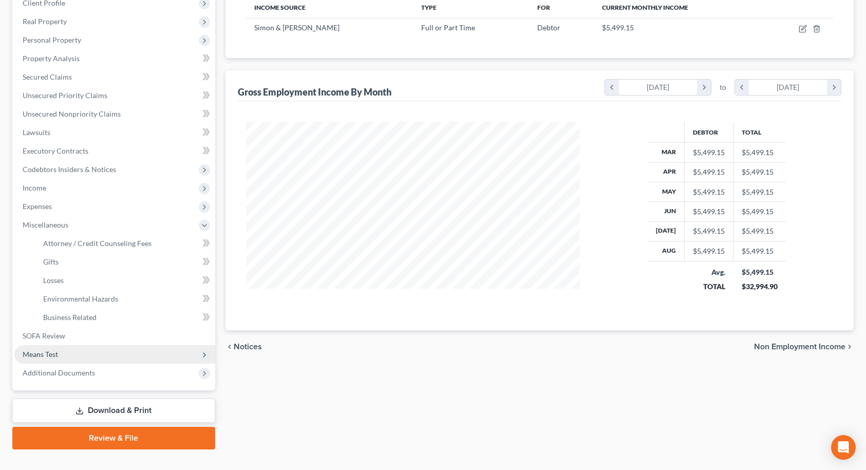
click at [42, 355] on span "Means Test" at bounding box center [40, 354] width 35 height 9
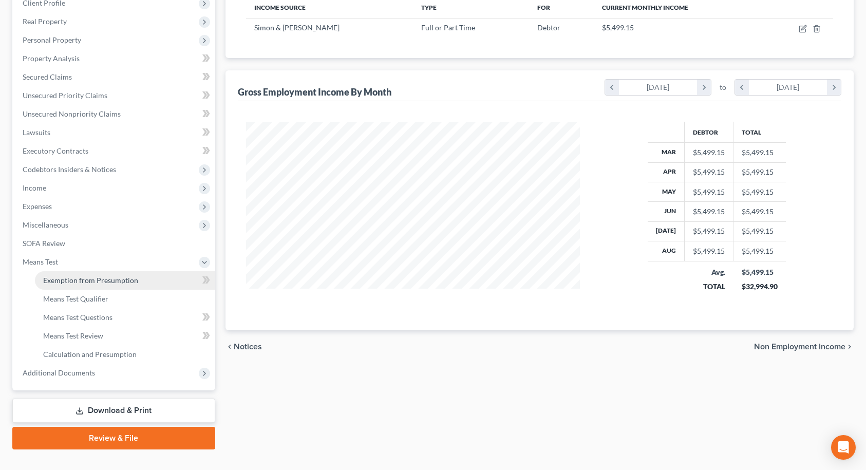
click at [78, 278] on span "Exemption from Presumption" at bounding box center [90, 280] width 95 height 9
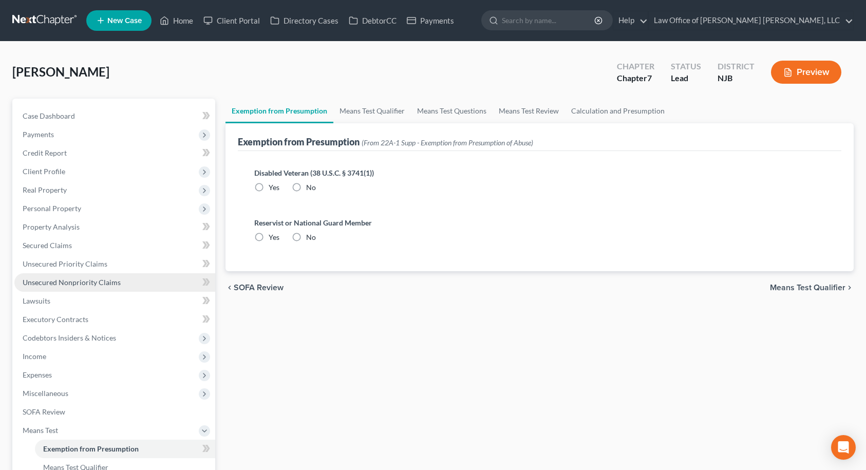
radio input "true"
click at [842, 286] on span "Means Test Qualifier" at bounding box center [807, 287] width 75 height 8
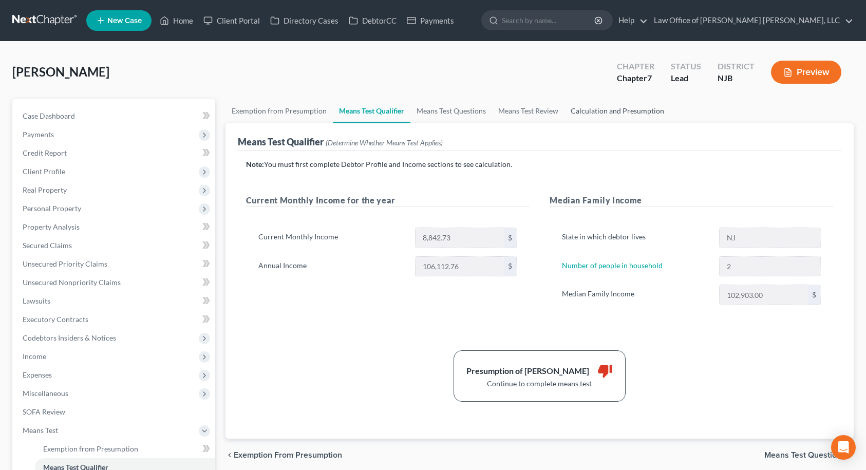
click at [587, 113] on link "Calculation and Presumption" at bounding box center [617, 111] width 106 height 25
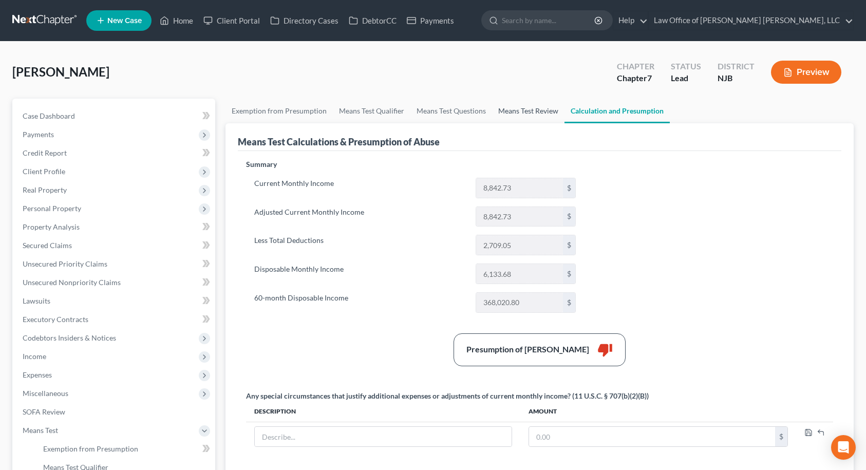
click at [515, 110] on link "Means Test Review" at bounding box center [528, 111] width 72 height 25
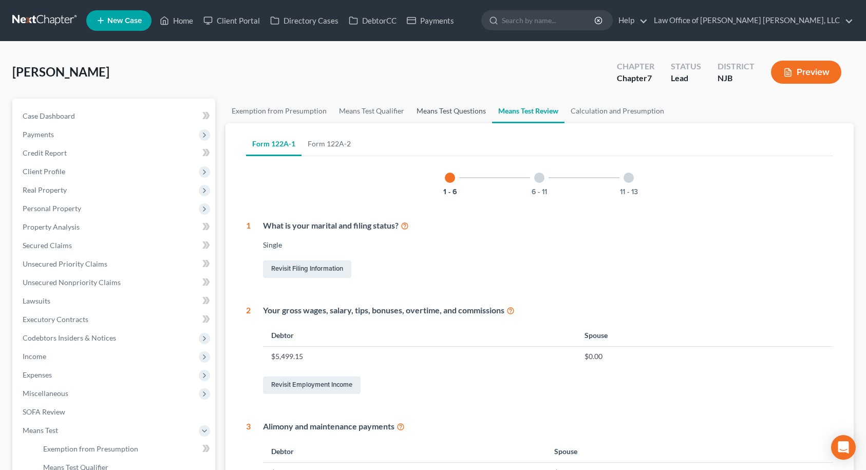
click at [470, 110] on link "Means Test Questions" at bounding box center [451, 111] width 82 height 25
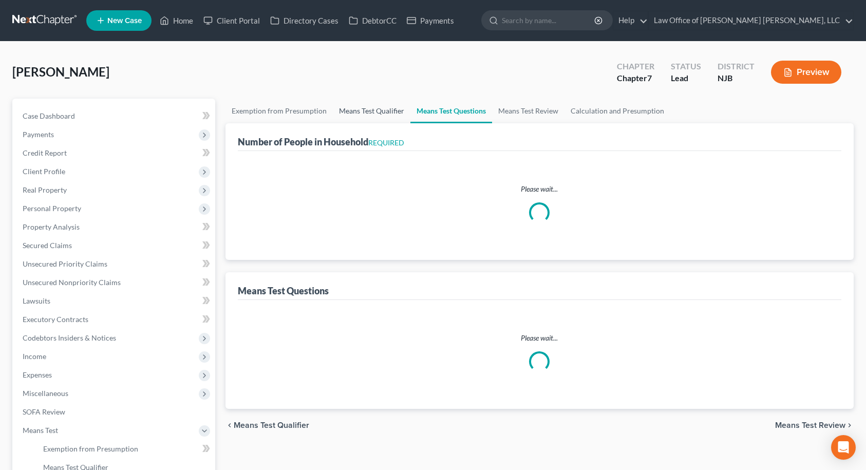
select select "0"
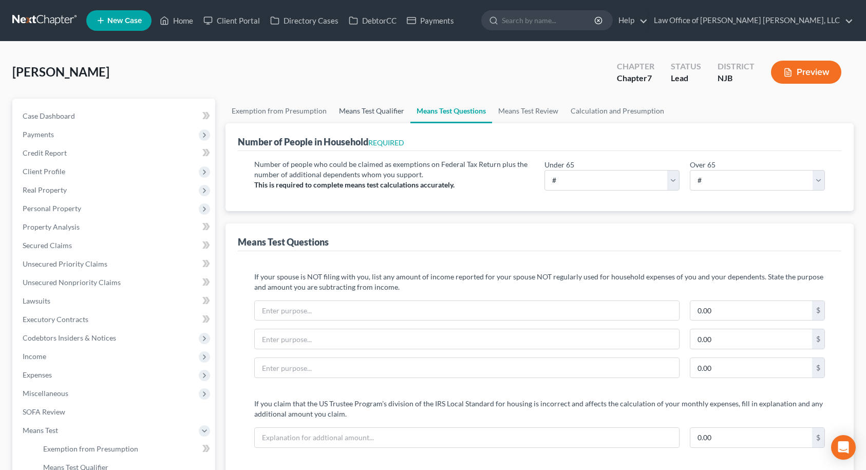
click at [379, 111] on link "Means Test Qualifier" at bounding box center [372, 111] width 78 height 25
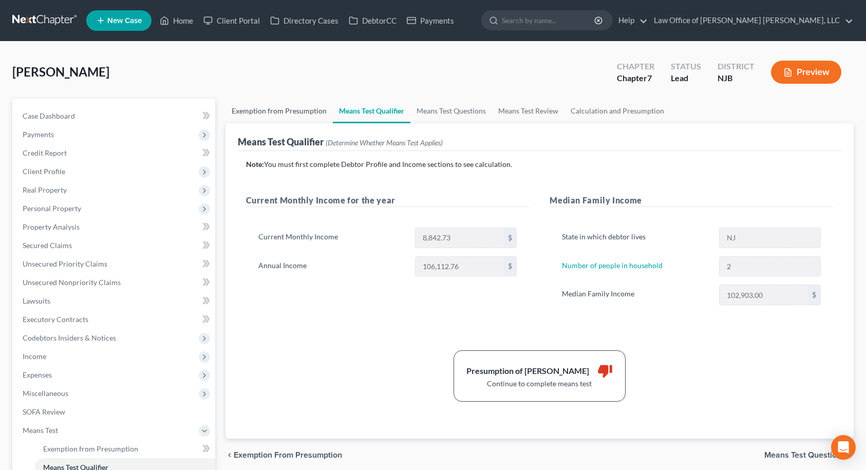
click at [267, 110] on link "Exemption from Presumption" at bounding box center [278, 111] width 107 height 25
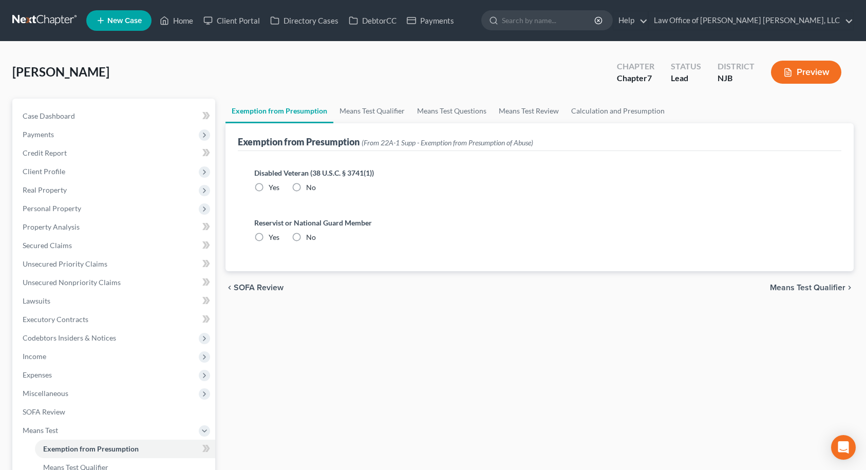
radio input "true"
click at [271, 289] on span "SOFA Review" at bounding box center [259, 287] width 50 height 8
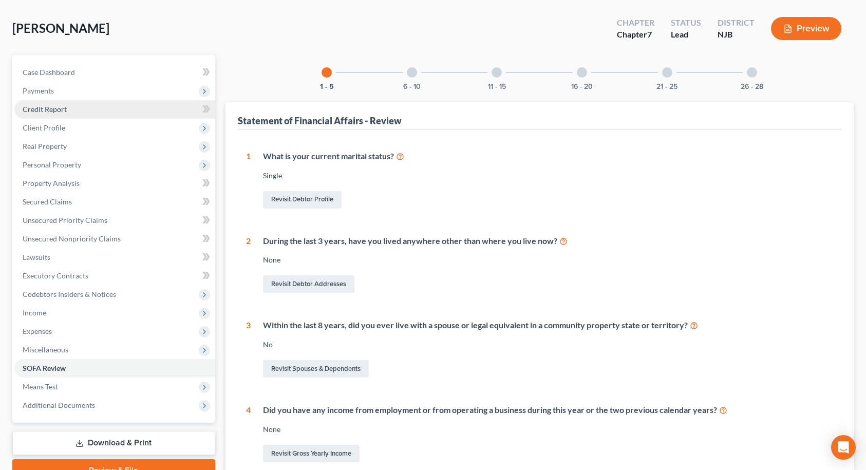
scroll to position [26, 0]
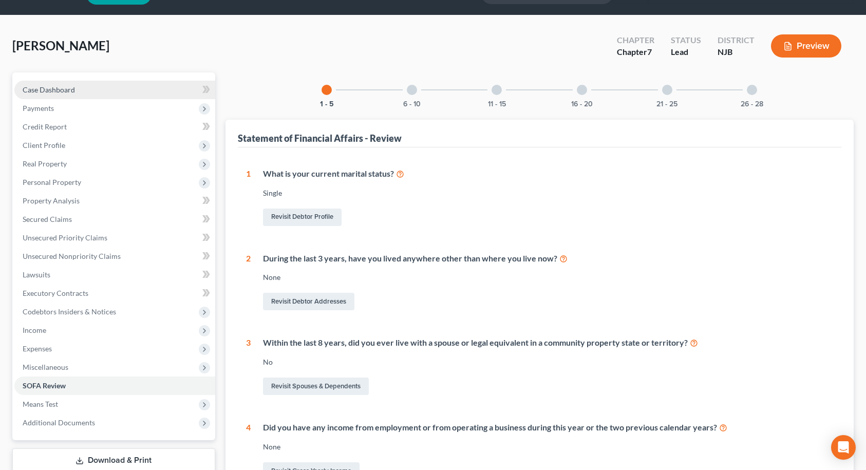
click at [85, 97] on link "Case Dashboard" at bounding box center [114, 90] width 201 height 18
select select "6"
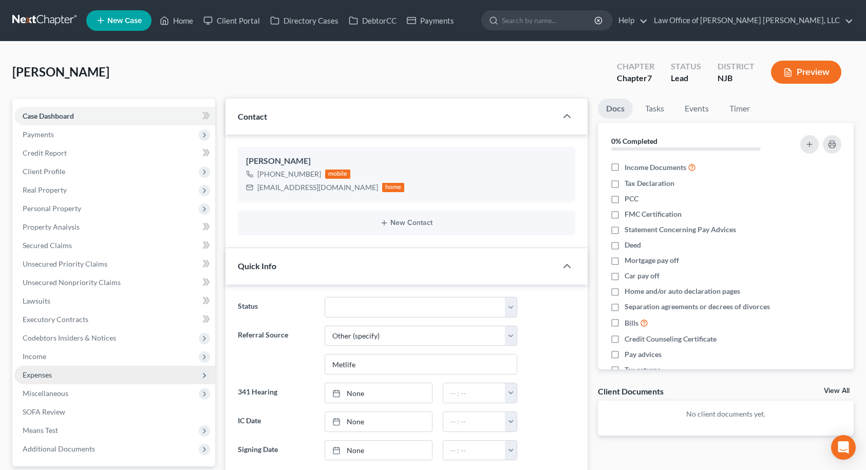
click at [48, 376] on span "Expenses" at bounding box center [37, 374] width 29 height 9
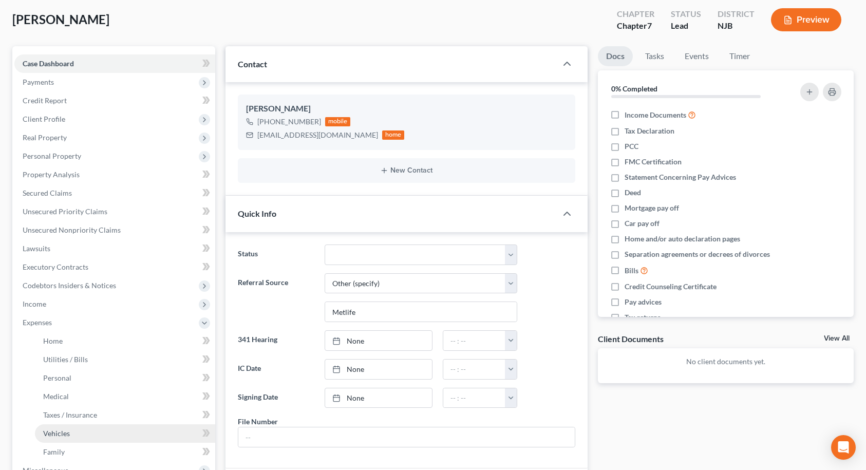
scroll to position [103, 0]
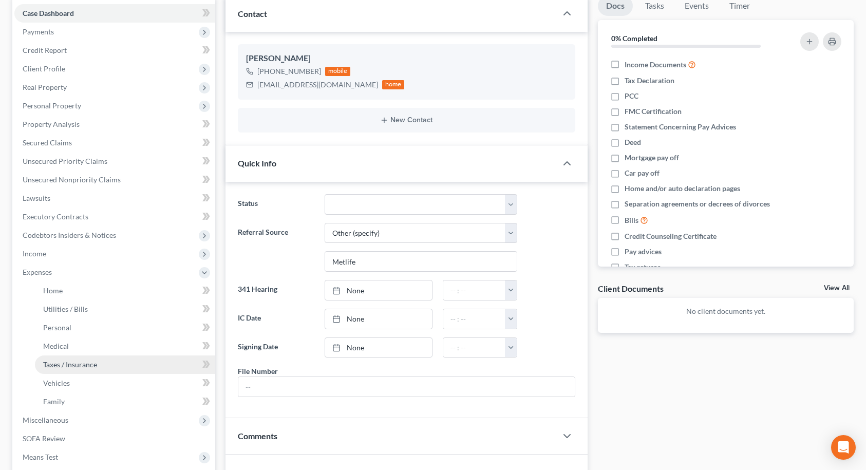
click at [75, 368] on span "Taxes / Insurance" at bounding box center [70, 364] width 54 height 9
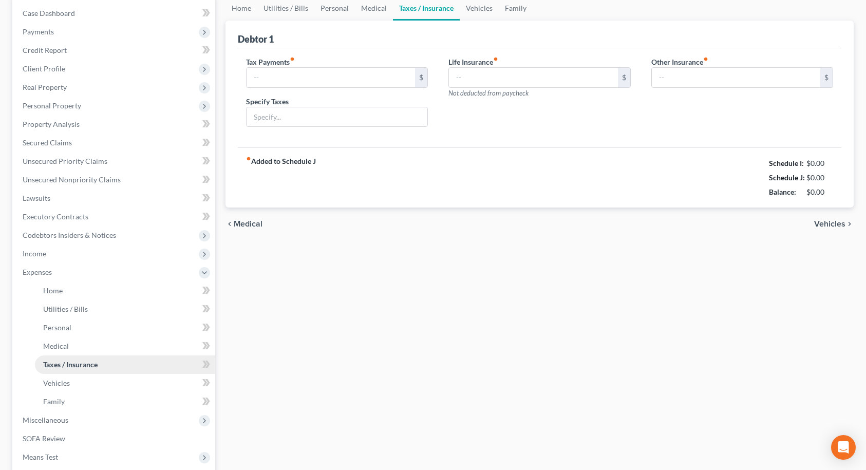
type input "100.00"
type input "460.00"
type input "0.00"
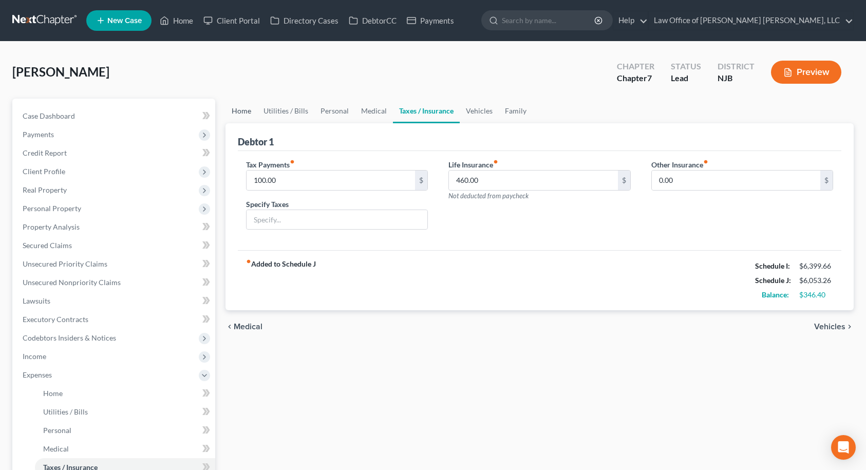
click at [244, 111] on link "Home" at bounding box center [241, 111] width 32 height 25
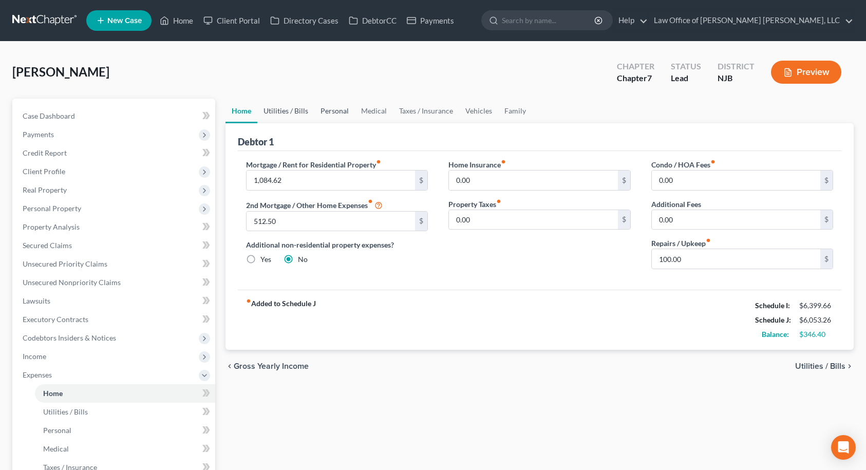
click at [291, 108] on link "Utilities / Bills" at bounding box center [285, 111] width 57 height 25
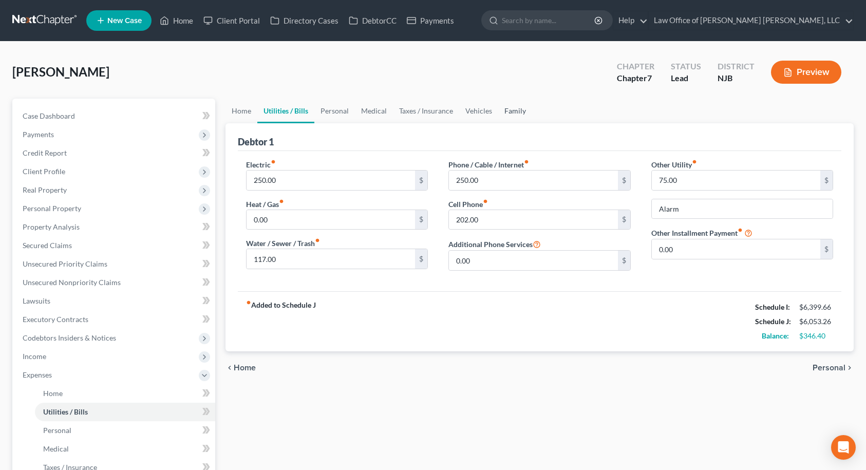
click at [515, 110] on link "Family" at bounding box center [515, 111] width 34 height 25
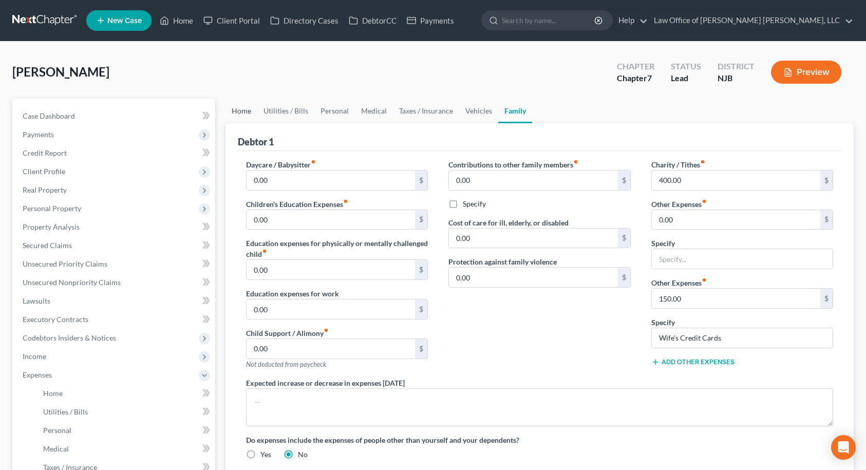
click at [250, 108] on link "Home" at bounding box center [241, 111] width 32 height 25
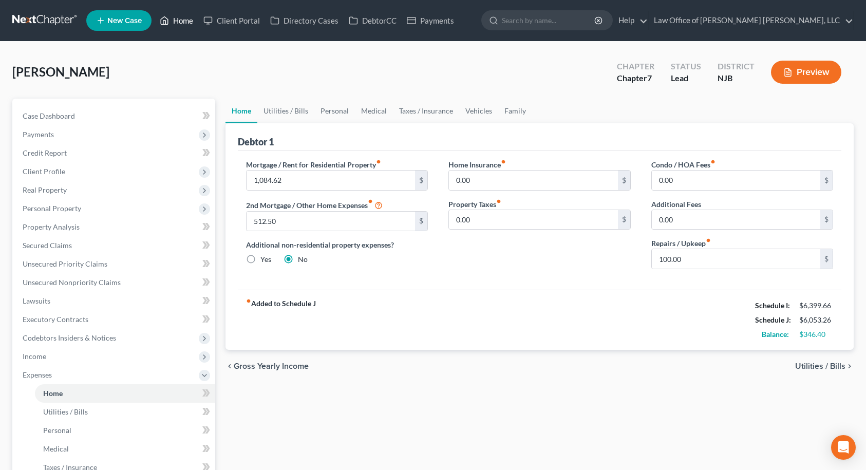
click at [188, 23] on link "Home" at bounding box center [177, 20] width 44 height 18
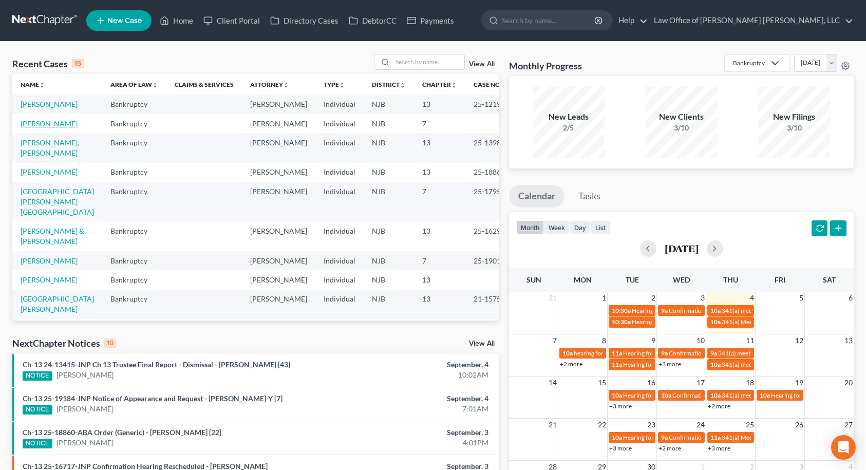
click at [55, 128] on link "[PERSON_NAME]" at bounding box center [49, 123] width 57 height 9
select select "14"
select select "6"
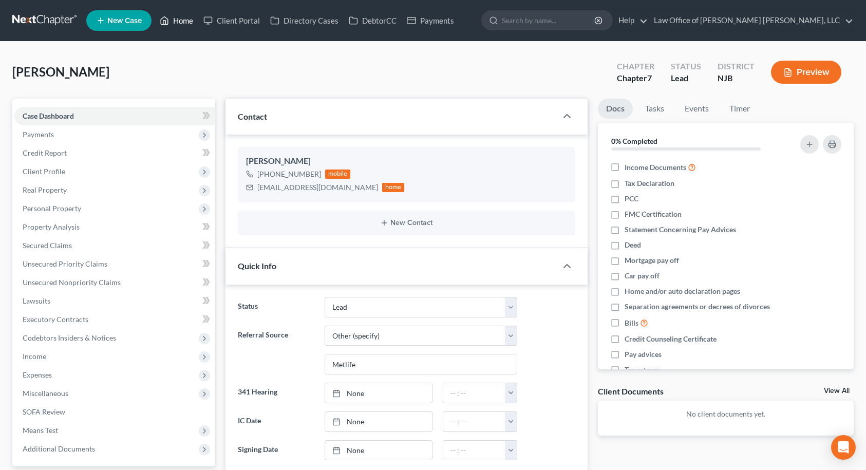
click at [169, 23] on icon at bounding box center [164, 20] width 9 height 12
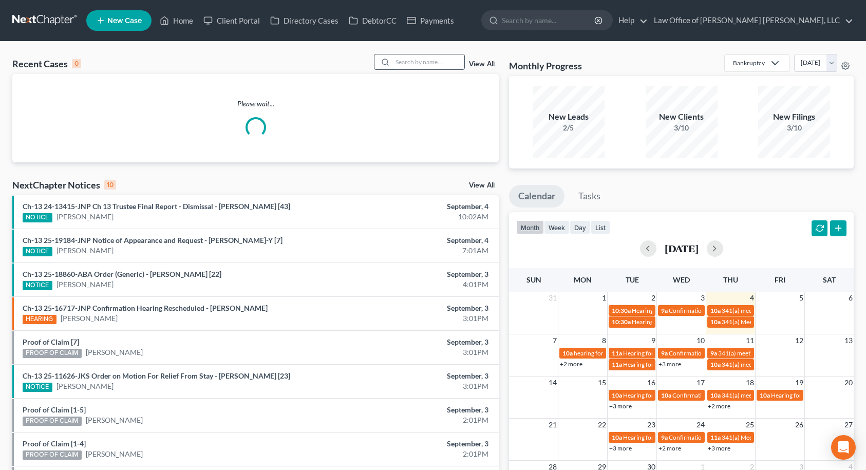
click at [410, 64] on input "search" at bounding box center [428, 61] width 72 height 15
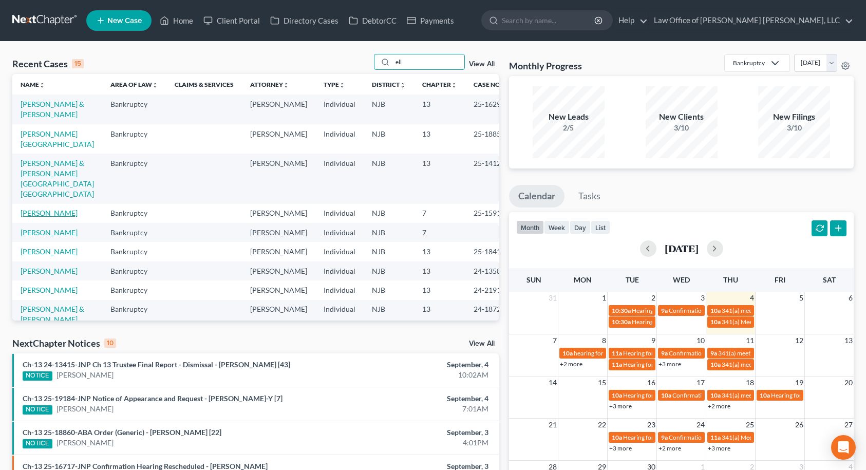
type input "ell"
click at [30, 208] on link "[PERSON_NAME]" at bounding box center [49, 212] width 57 height 9
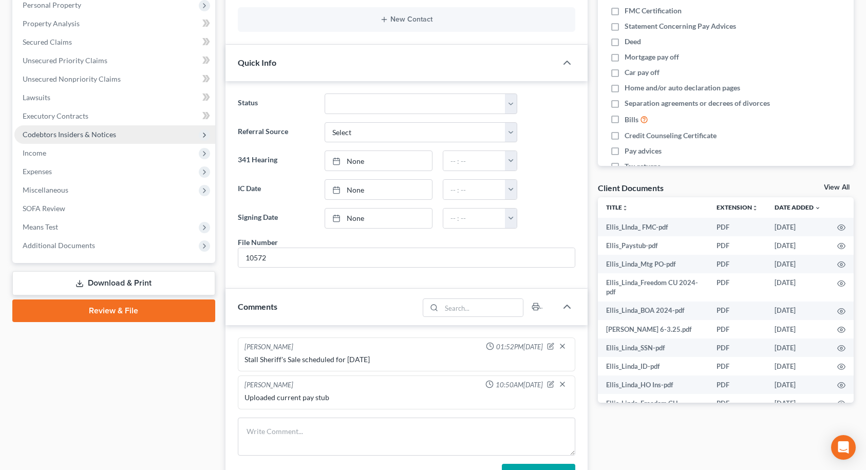
scroll to position [205, 0]
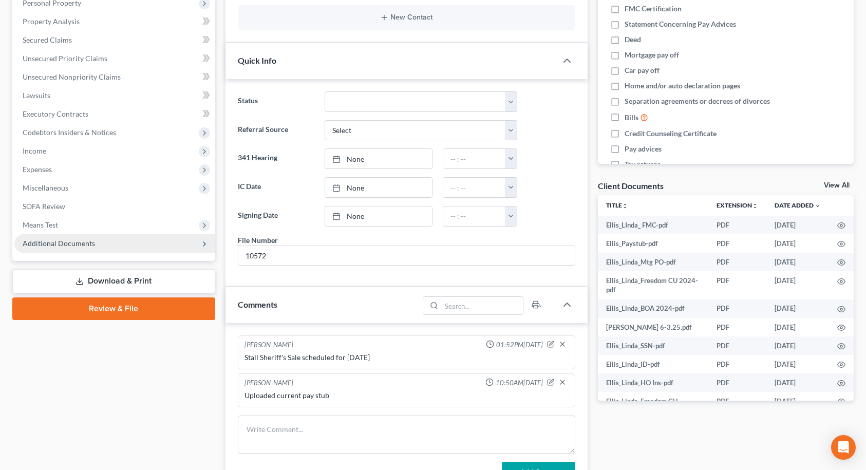
click at [116, 242] on span "Additional Documents" at bounding box center [114, 243] width 201 height 18
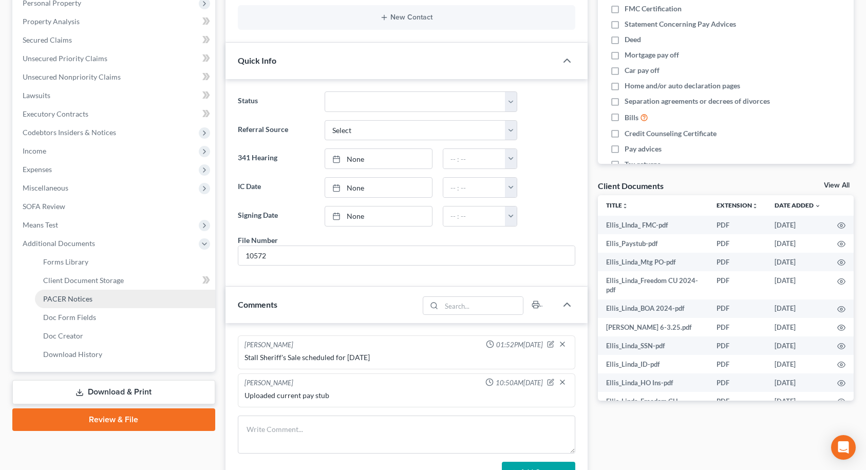
click at [98, 299] on link "PACER Notices" at bounding box center [125, 299] width 180 height 18
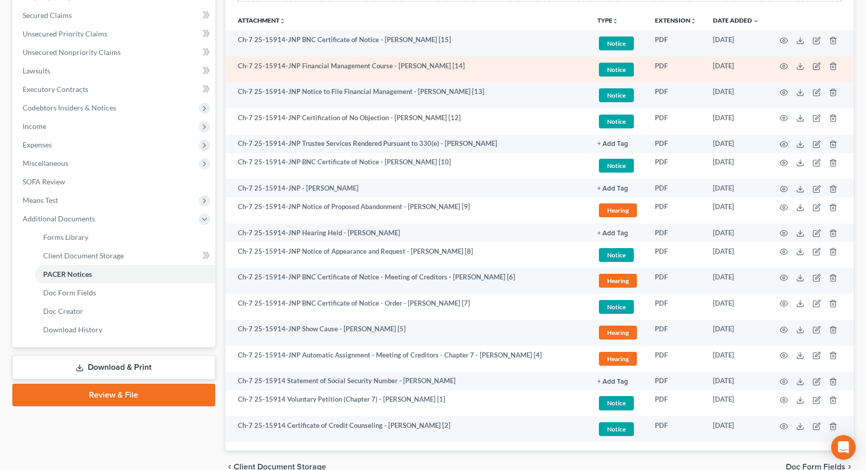
scroll to position [257, 0]
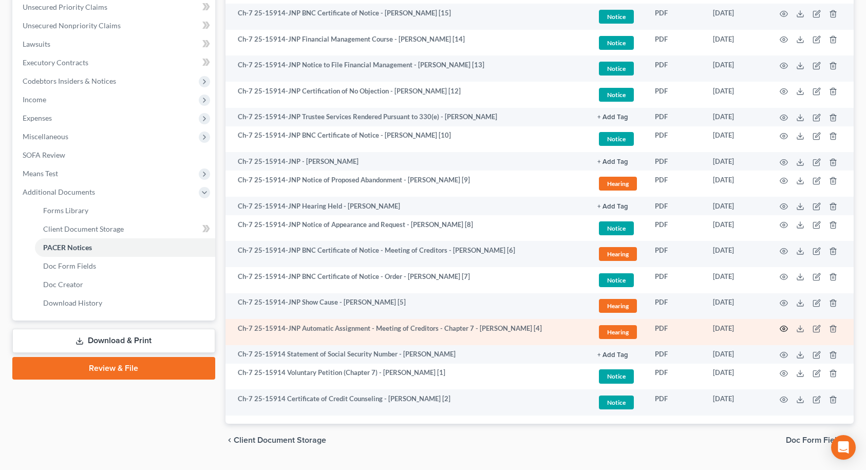
click at [784, 327] on icon "button" at bounding box center [783, 329] width 8 height 8
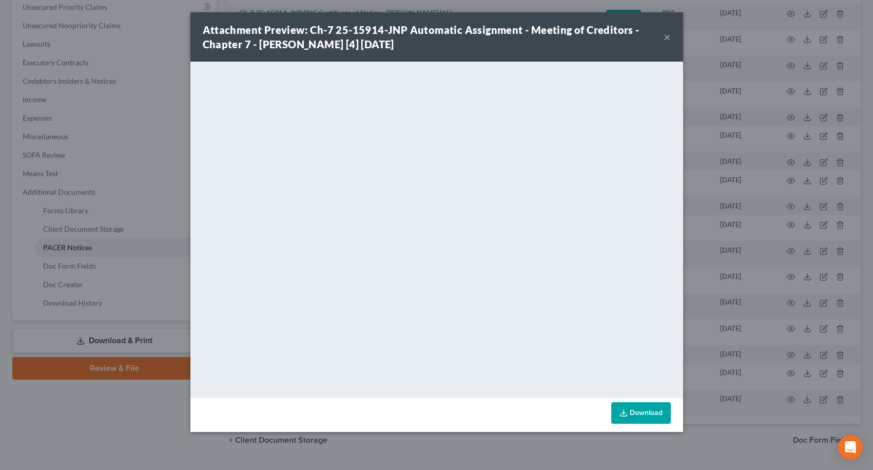
click at [665, 38] on button "×" at bounding box center [667, 37] width 7 height 12
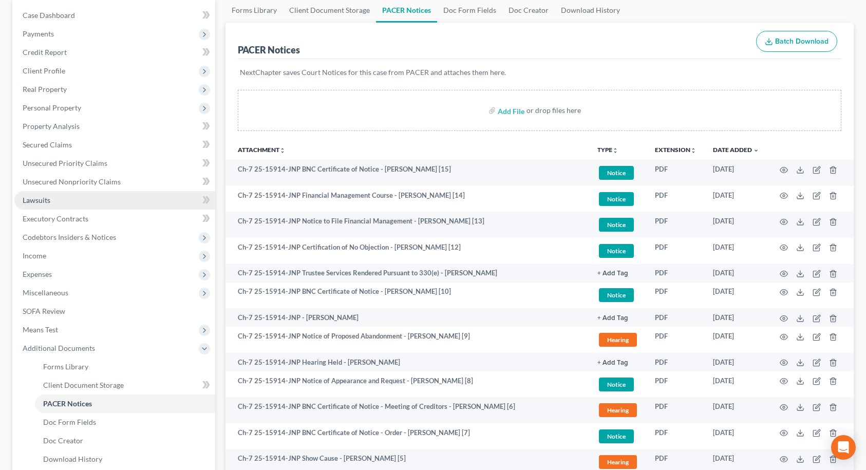
scroll to position [103, 0]
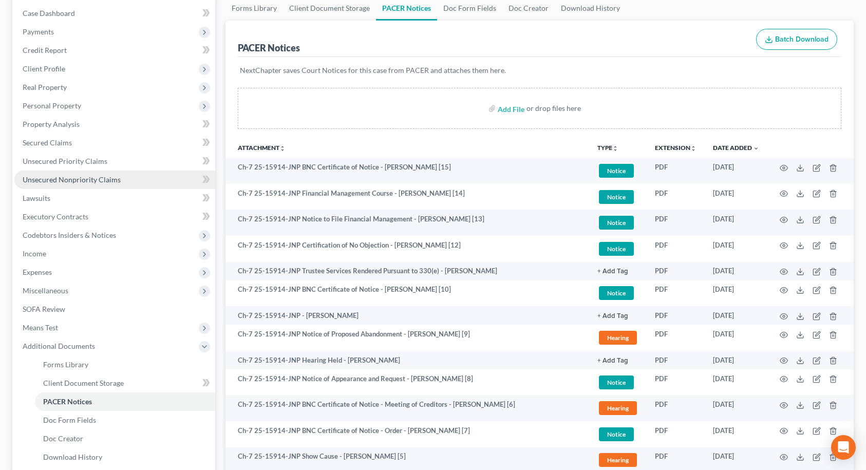
click at [84, 177] on span "Unsecured Nonpriority Claims" at bounding box center [72, 179] width 98 height 9
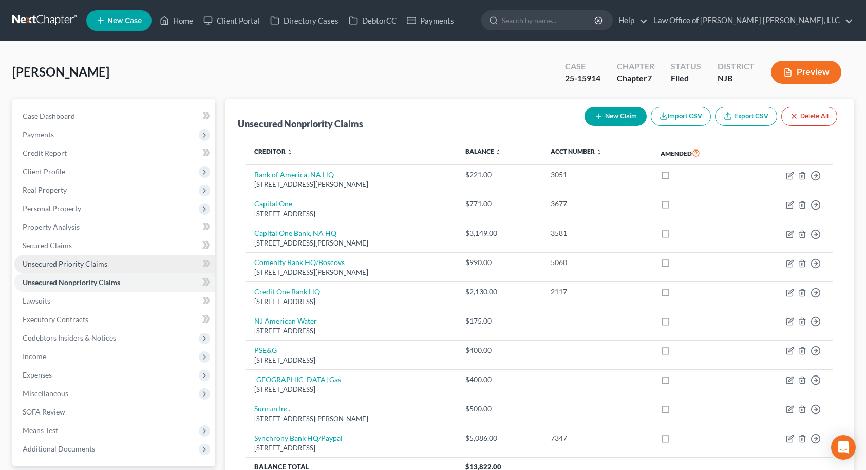
click at [83, 264] on span "Unsecured Priority Claims" at bounding box center [65, 263] width 85 height 9
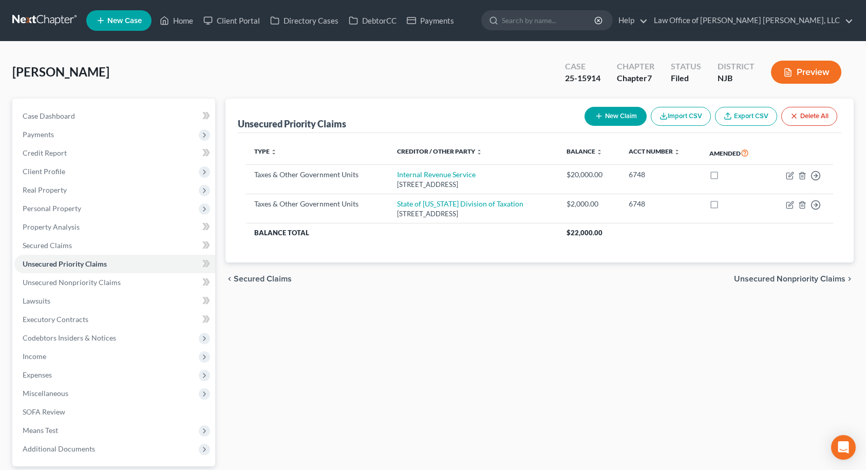
click at [603, 113] on button "New Claim" at bounding box center [615, 116] width 62 height 19
select select "0"
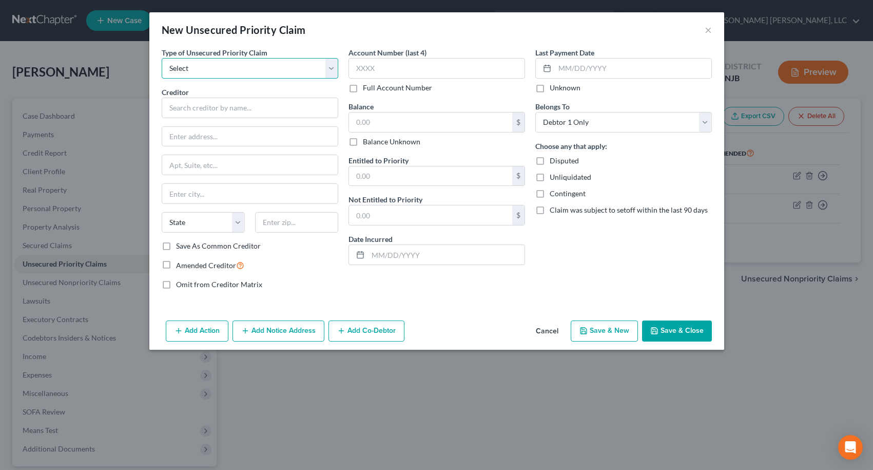
click at [333, 75] on select "Select Taxes & Other Government Units Domestic Support Obligations Extensions o…" at bounding box center [250, 68] width 177 height 21
select select "0"
click at [162, 58] on select "Select Taxes & Other Government Units Domestic Support Obligations Extensions o…" at bounding box center [250, 68] width 177 height 21
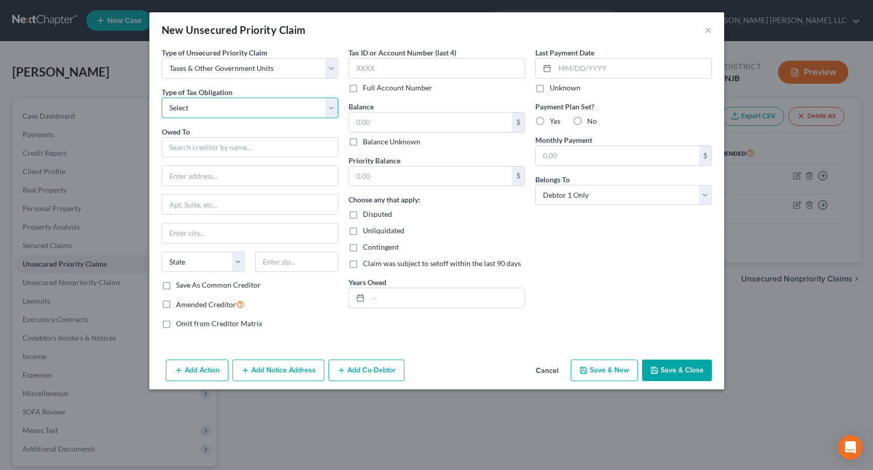
click at [287, 108] on select "Select Federal City State Franchise Tax Board Other" at bounding box center [250, 108] width 177 height 21
select select "2"
click at [162, 98] on select "Select Federal City State Franchise Tax Board Other" at bounding box center [250, 108] width 177 height 21
click at [176, 302] on label "Amended Creditor" at bounding box center [210, 304] width 68 height 12
click at [180, 302] on input "Amended Creditor" at bounding box center [183, 301] width 7 height 7
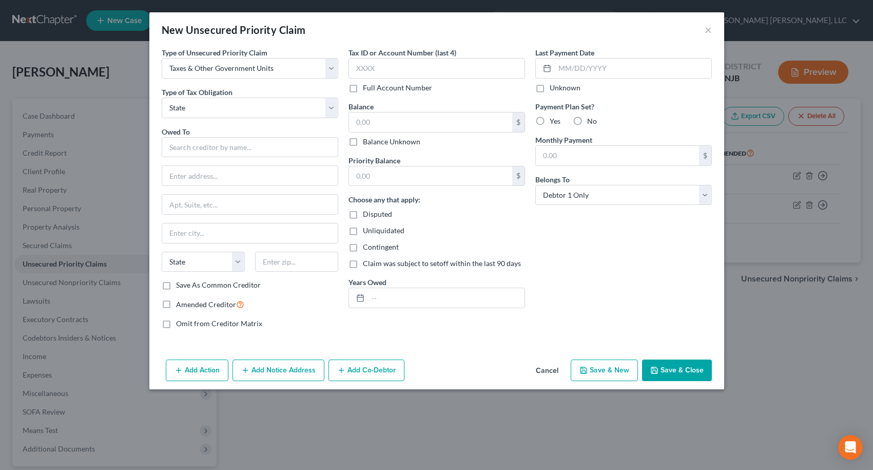
checkbox input "true"
click at [223, 149] on input "text" at bounding box center [250, 147] width 177 height 21
type input "S"
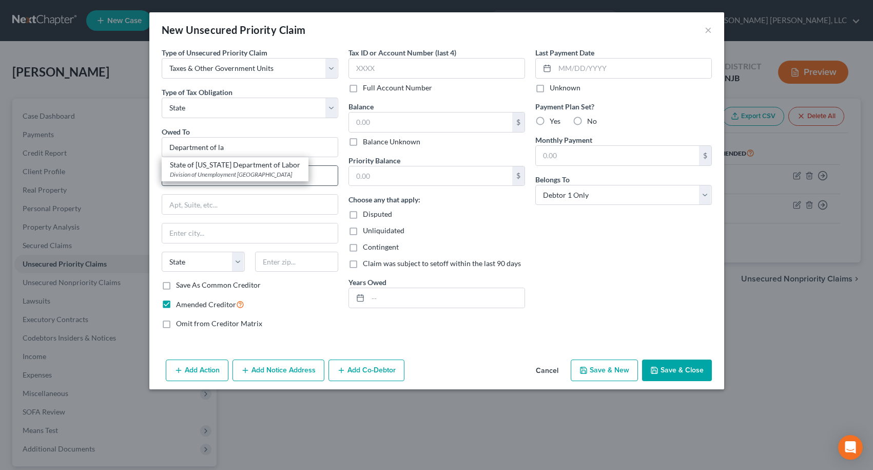
click at [236, 175] on div "Division of Unemployment [GEOGRAPHIC_DATA]" at bounding box center [235, 174] width 130 height 9
type input "State of [US_STATE] Department of Labor"
type input "Division of Unemployment"
type input "PO Box 650"
type input "[GEOGRAPHIC_DATA]"
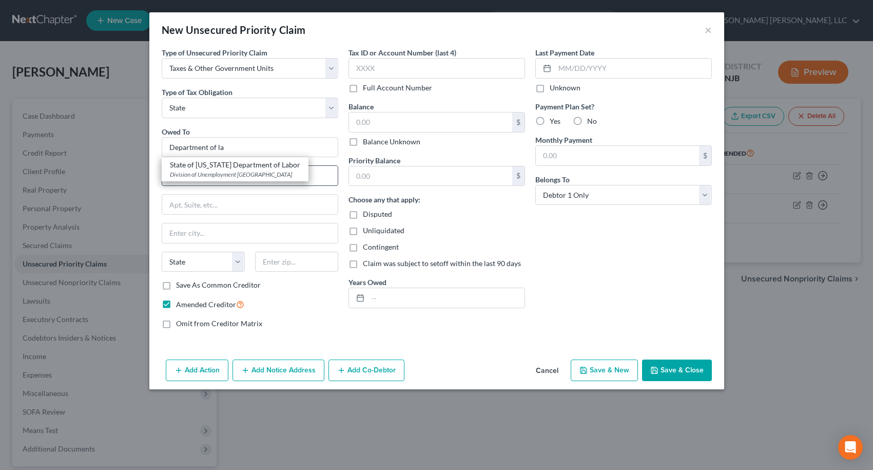
select select "33"
type input "08646"
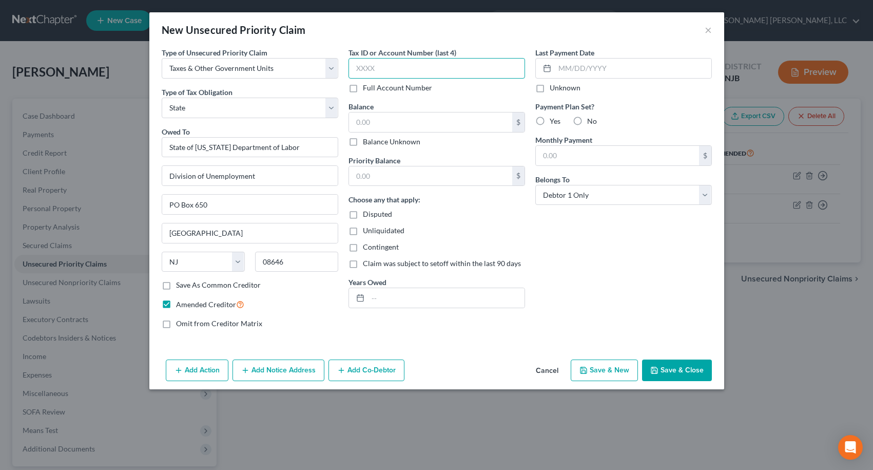
click at [397, 70] on input "text" at bounding box center [437, 68] width 177 height 21
type input "3626"
click at [396, 120] on input "text" at bounding box center [430, 122] width 163 height 20
type input "14,620.00"
click at [365, 180] on input "text" at bounding box center [430, 176] width 163 height 20
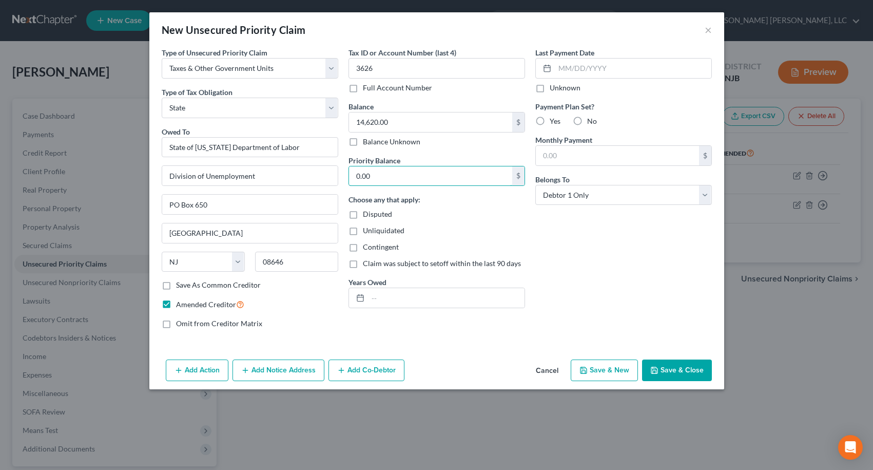
type input "0.00"
drag, startPoint x: 557, startPoint y: 233, endPoint x: 494, endPoint y: 257, distance: 67.6
click at [557, 233] on div "Last Payment Date Unknown Payment Plan Set? Yes No Monthly Payment $ Belongs To…" at bounding box center [623, 192] width 187 height 290
click at [443, 294] on input "text" at bounding box center [446, 298] width 157 height 20
type input "2021"
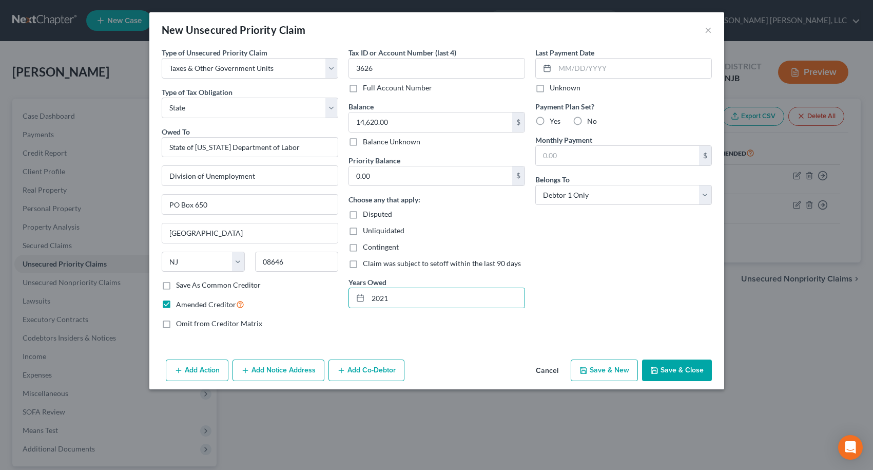
click at [590, 239] on div "Last Payment Date Unknown Payment Plan Set? Yes No Monthly Payment $ Belongs To…" at bounding box center [623, 192] width 187 height 290
click at [665, 369] on button "Save & Close" at bounding box center [677, 370] width 70 height 22
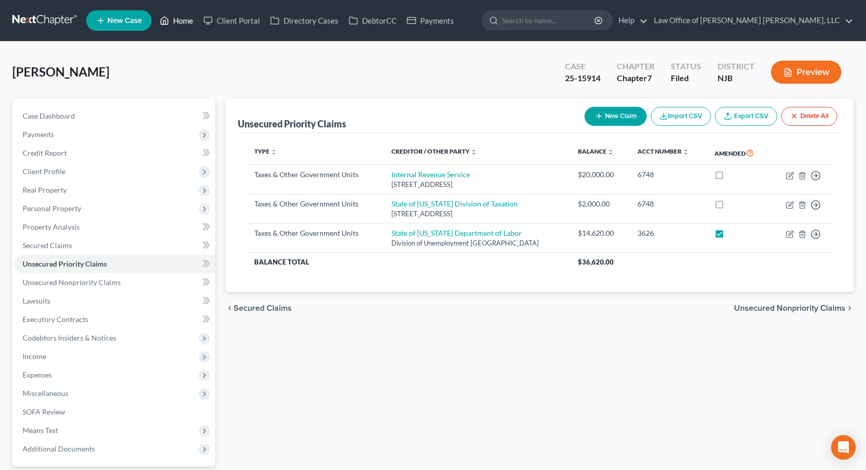
click at [178, 23] on link "Home" at bounding box center [177, 20] width 44 height 18
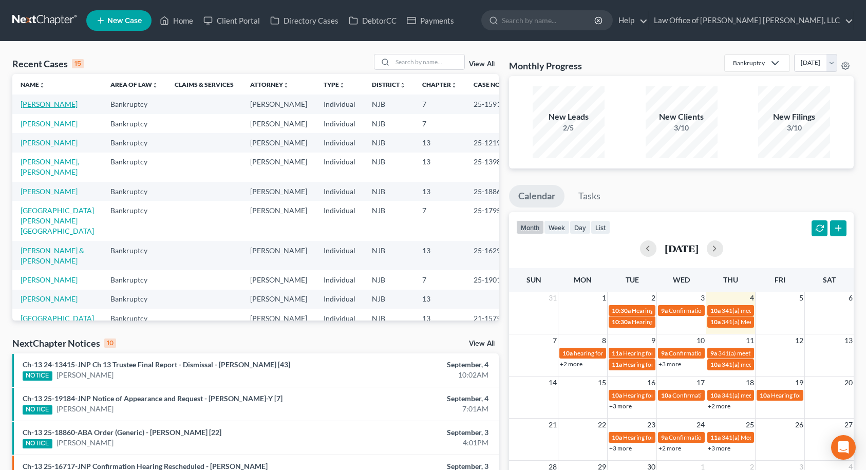
click at [47, 104] on link "[PERSON_NAME]" at bounding box center [49, 104] width 57 height 9
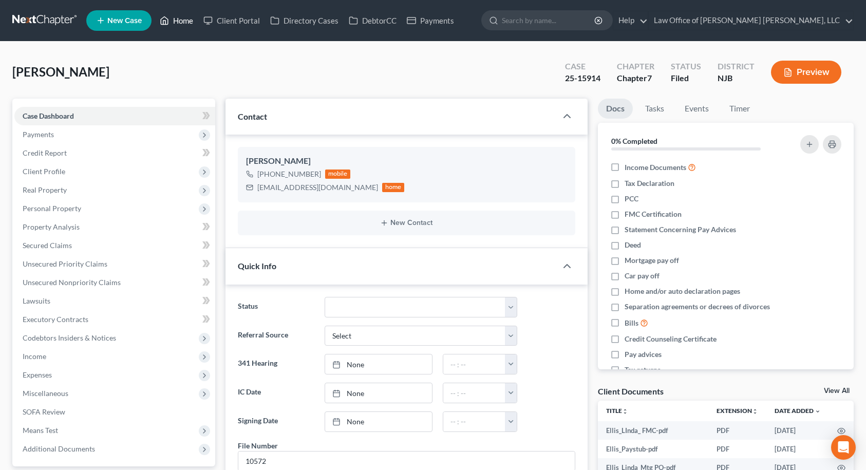
click at [180, 18] on link "Home" at bounding box center [177, 20] width 44 height 18
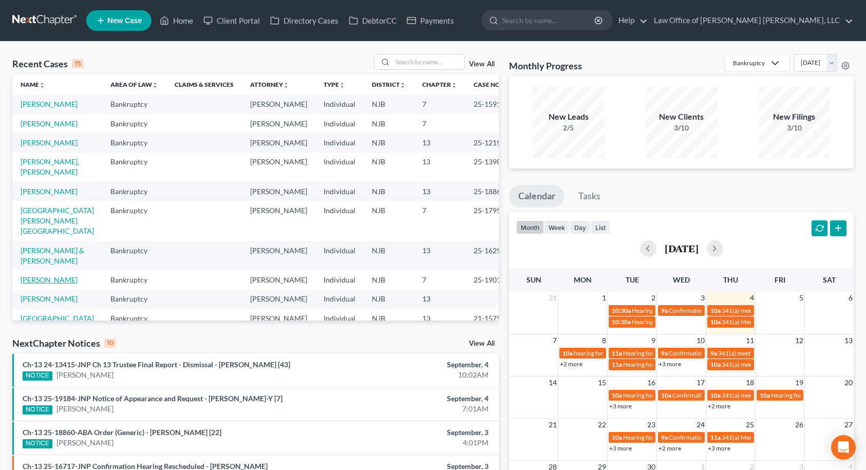
click at [54, 284] on link "[PERSON_NAME]" at bounding box center [49, 279] width 57 height 9
select select "10"
select select "6"
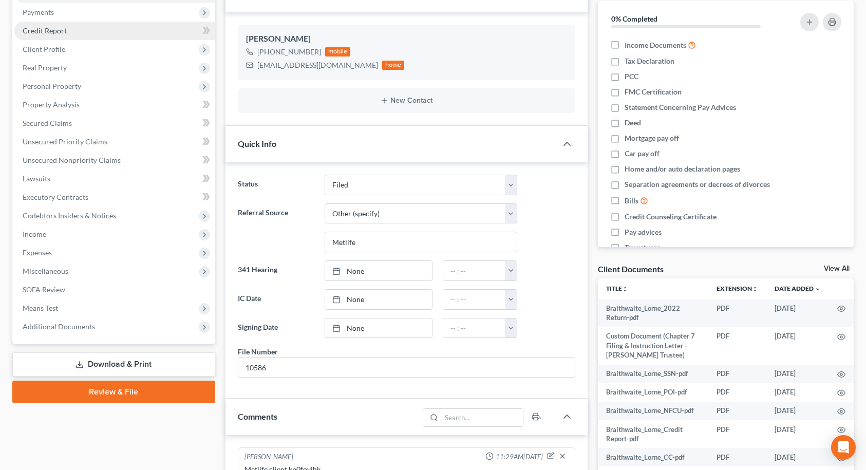
scroll to position [154, 0]
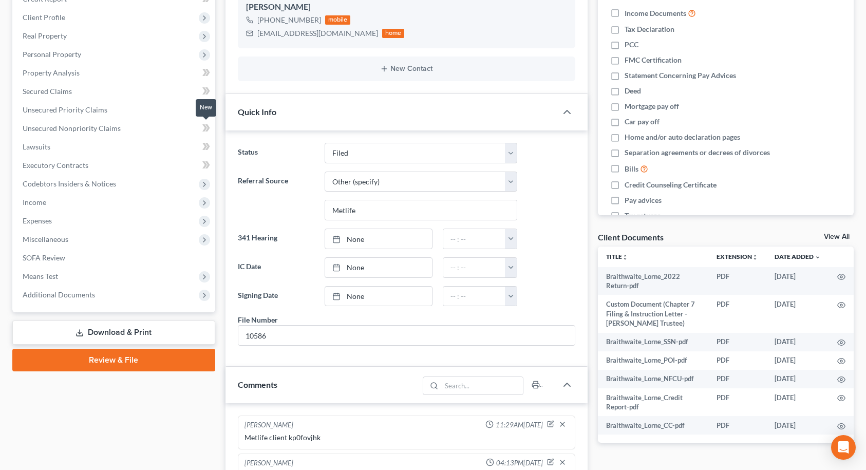
click at [204, 128] on icon at bounding box center [206, 128] width 8 height 13
click at [117, 129] on span "Unsecured Nonpriority Claims" at bounding box center [72, 128] width 98 height 9
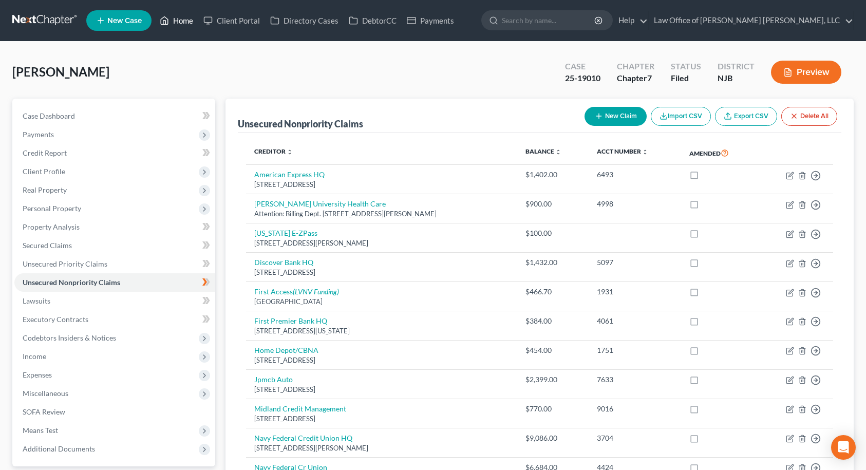
click at [186, 21] on link "Home" at bounding box center [177, 20] width 44 height 18
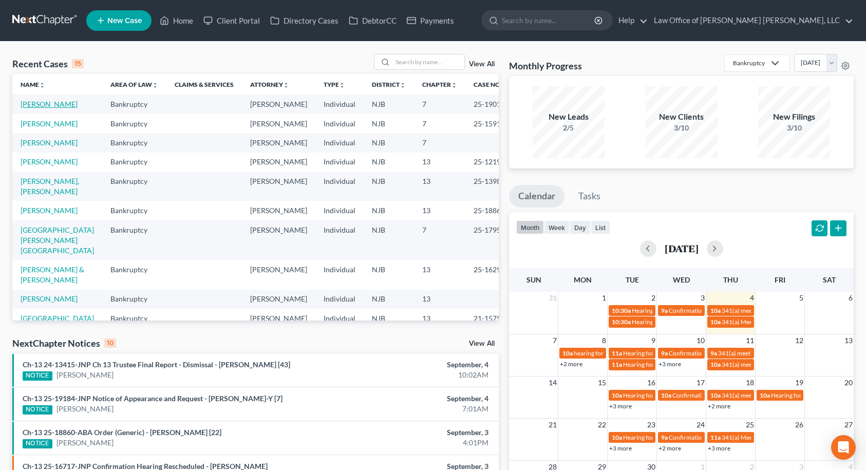
click at [70, 105] on link "[PERSON_NAME]" at bounding box center [49, 104] width 57 height 9
select select "6"
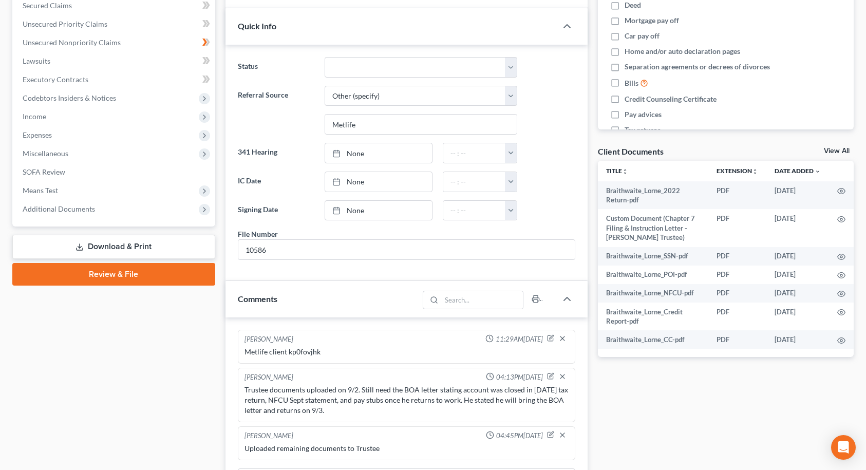
scroll to position [257, 0]
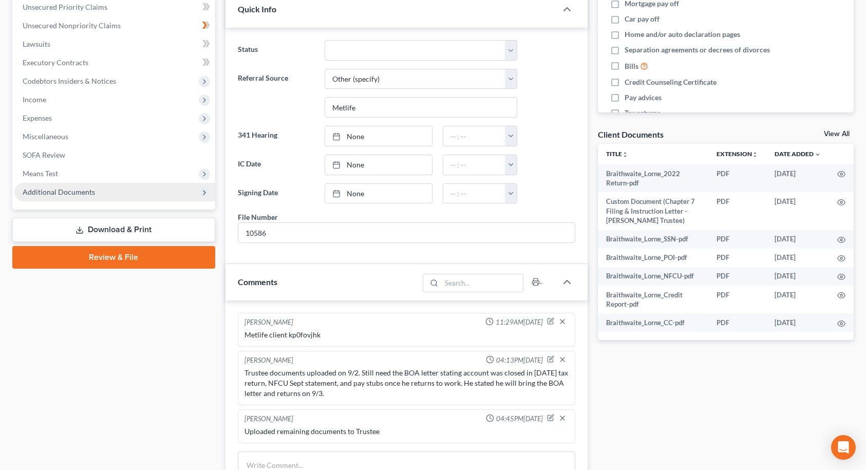
click at [80, 196] on span "Additional Documents" at bounding box center [59, 191] width 72 height 9
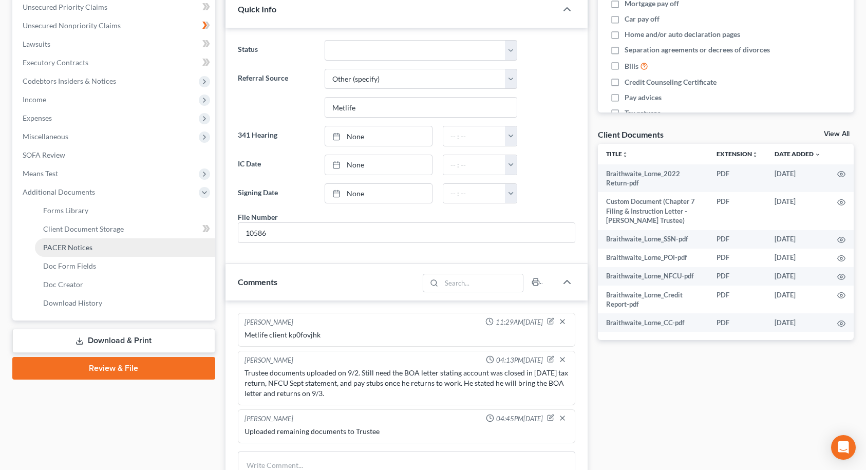
click at [87, 247] on span "PACER Notices" at bounding box center [67, 247] width 49 height 9
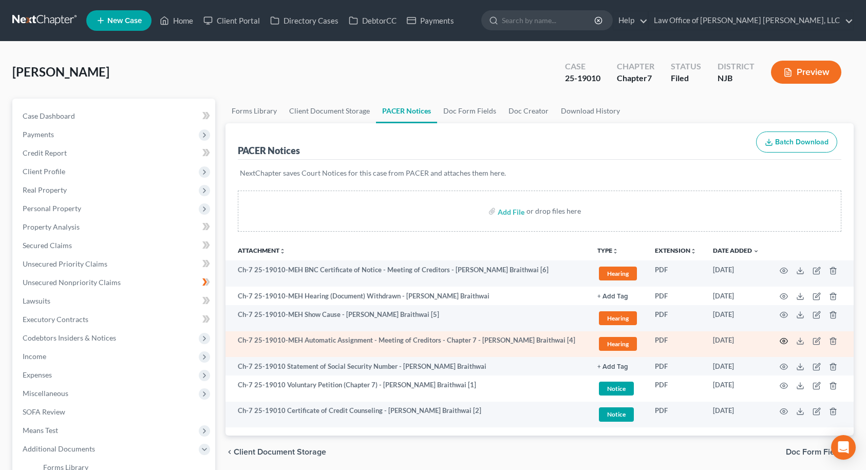
click at [785, 342] on icon "button" at bounding box center [783, 341] width 8 height 8
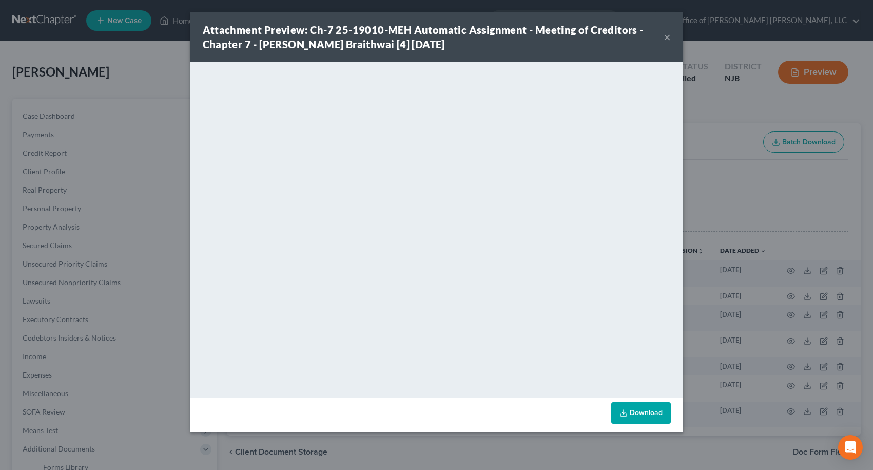
click at [666, 36] on button "×" at bounding box center [667, 37] width 7 height 12
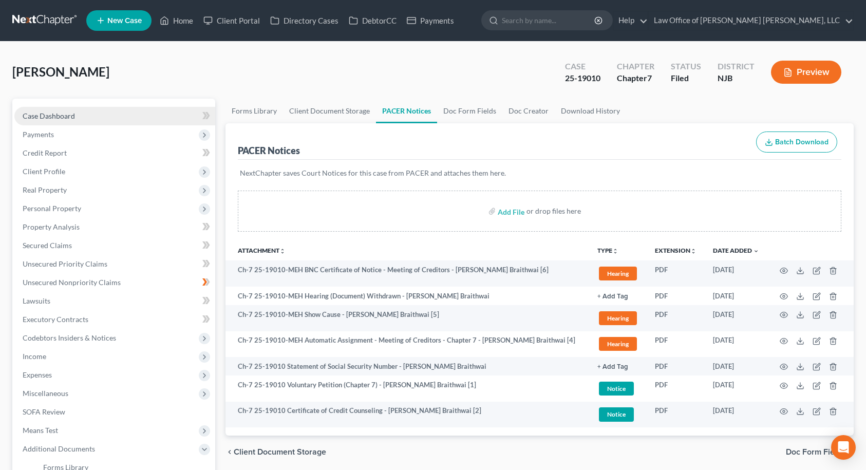
click at [65, 118] on span "Case Dashboard" at bounding box center [49, 115] width 52 height 9
select select "6"
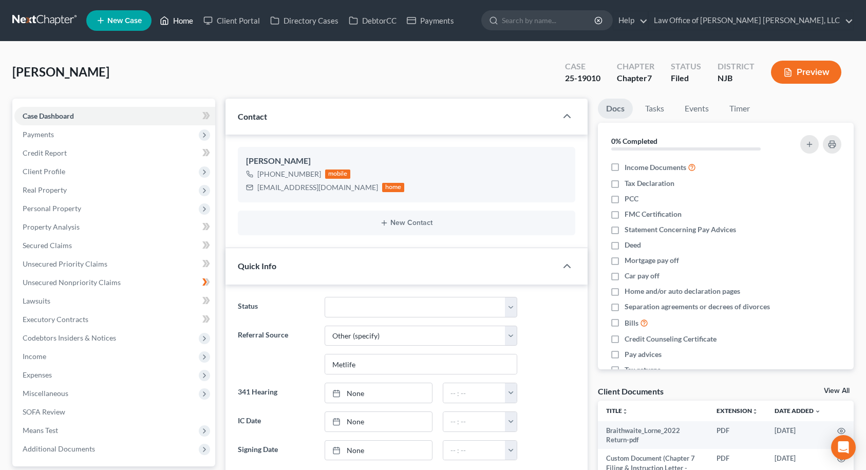
click at [183, 24] on link "Home" at bounding box center [177, 20] width 44 height 18
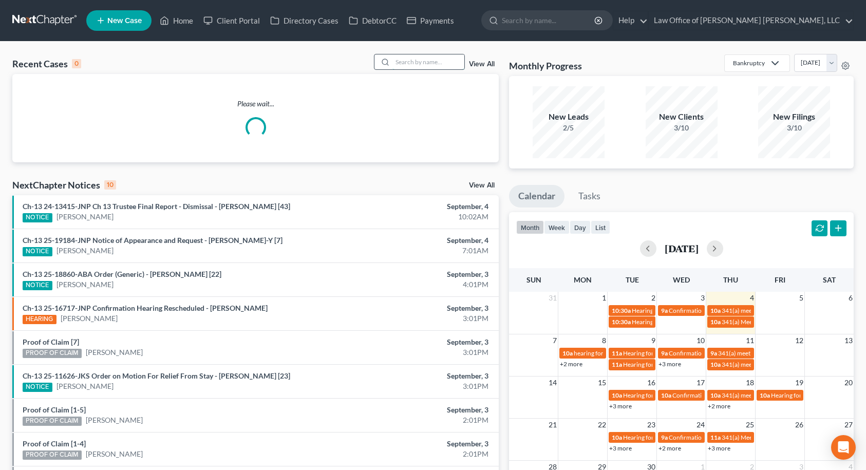
click at [412, 62] on input "search" at bounding box center [428, 61] width 72 height 15
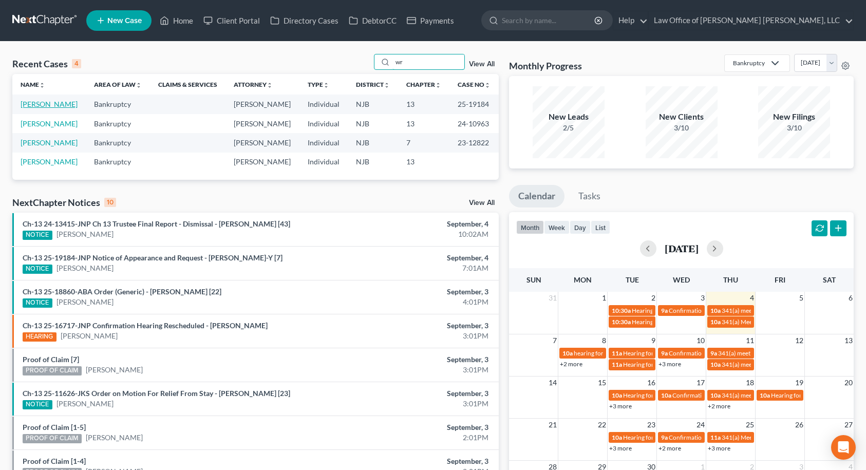
type input "wr"
click at [64, 105] on link "[PERSON_NAME]" at bounding box center [49, 104] width 57 height 9
select select "10"
select select "6"
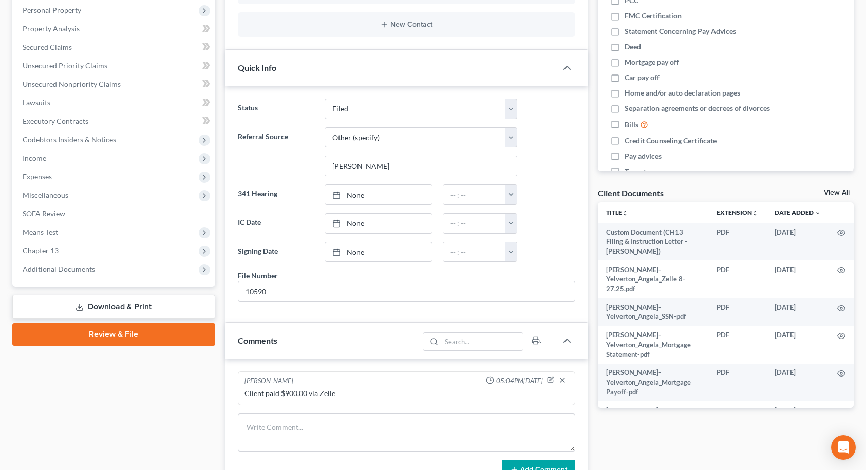
scroll to position [205, 0]
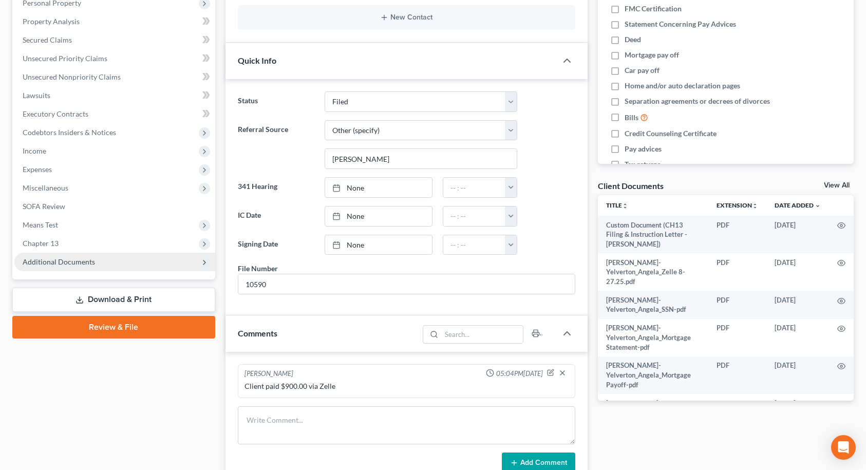
click at [72, 259] on span "Additional Documents" at bounding box center [59, 261] width 72 height 9
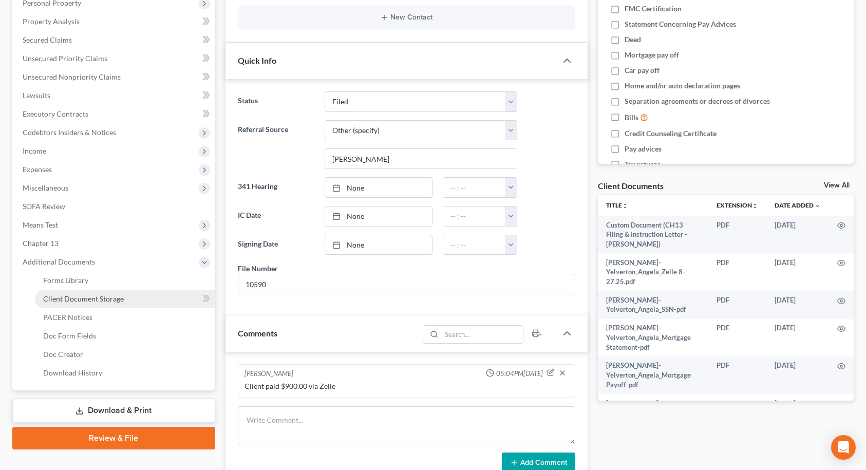
click at [77, 295] on span "Client Document Storage" at bounding box center [83, 298] width 81 height 9
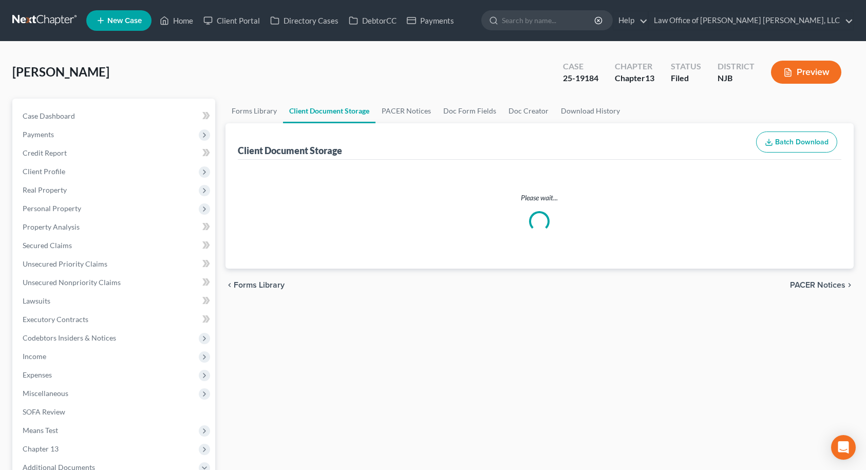
select select "9"
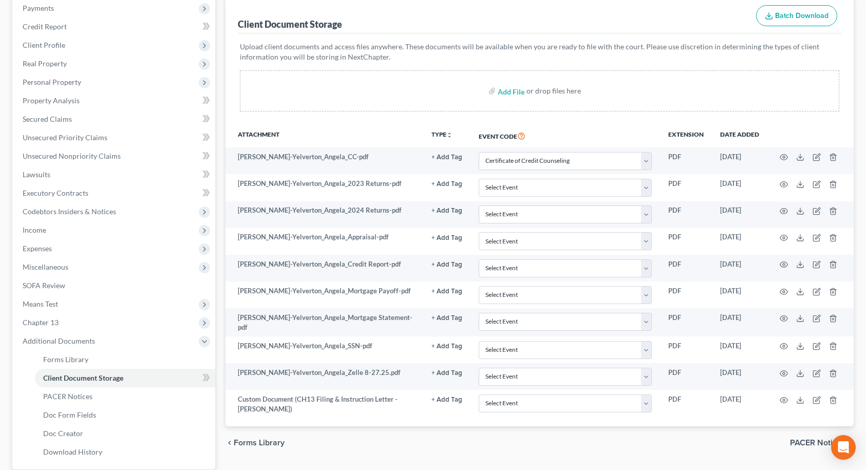
scroll to position [154, 0]
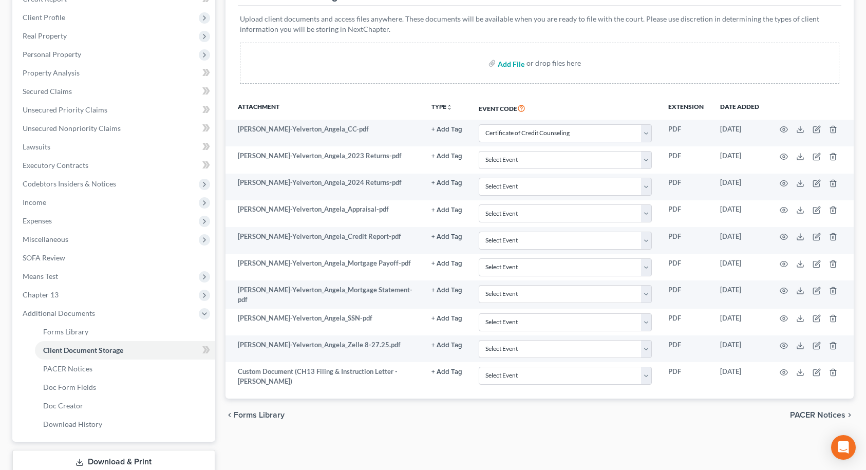
click at [513, 66] on input "file" at bounding box center [510, 63] width 25 height 18
type input "C:\fakepath\Yelverton_Mother Income.pdf"
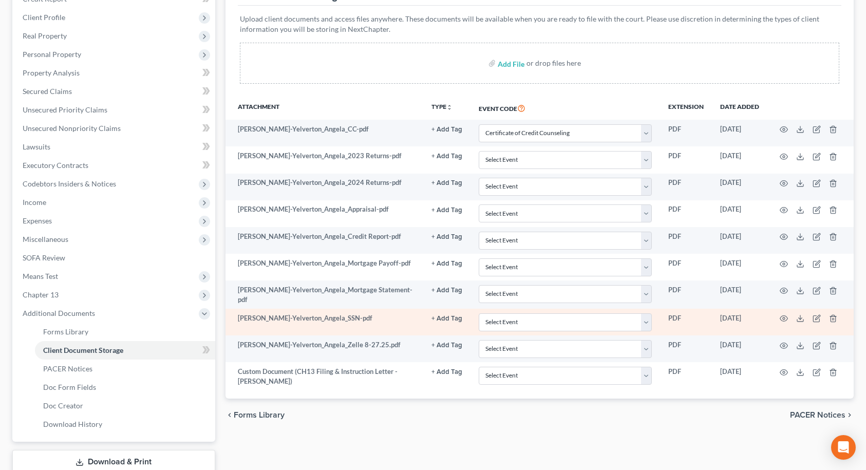
select select "9"
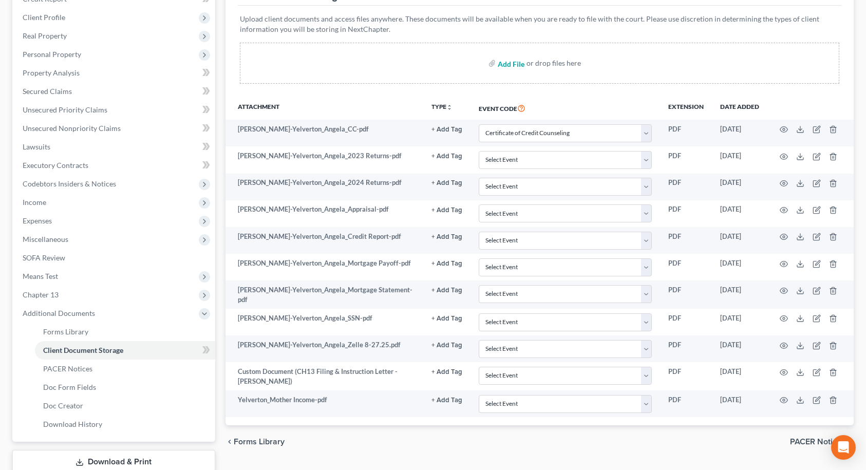
click at [508, 64] on input "file" at bounding box center [510, 63] width 25 height 18
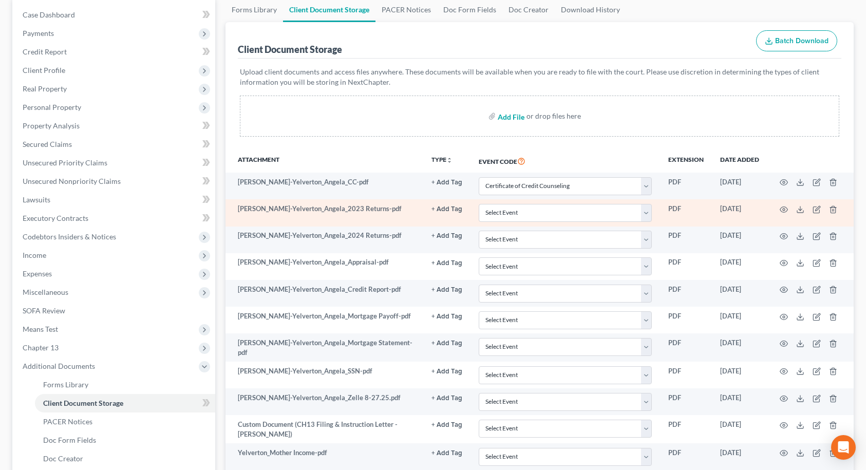
scroll to position [0, 0]
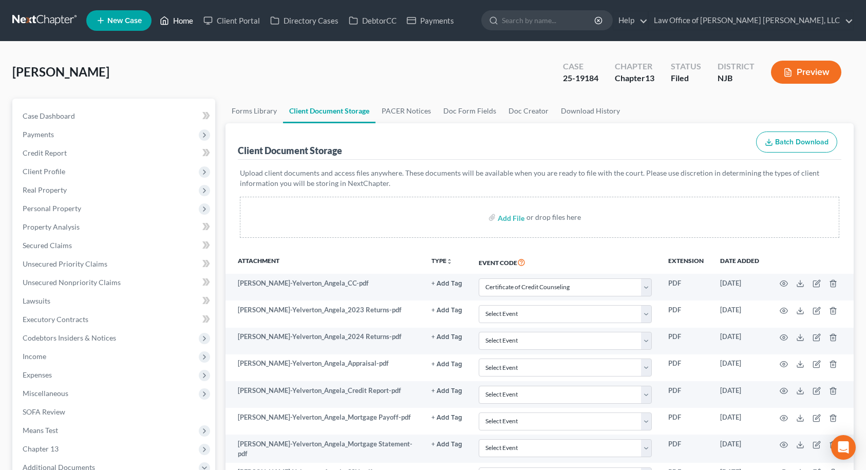
click at [182, 24] on link "Home" at bounding box center [177, 20] width 44 height 18
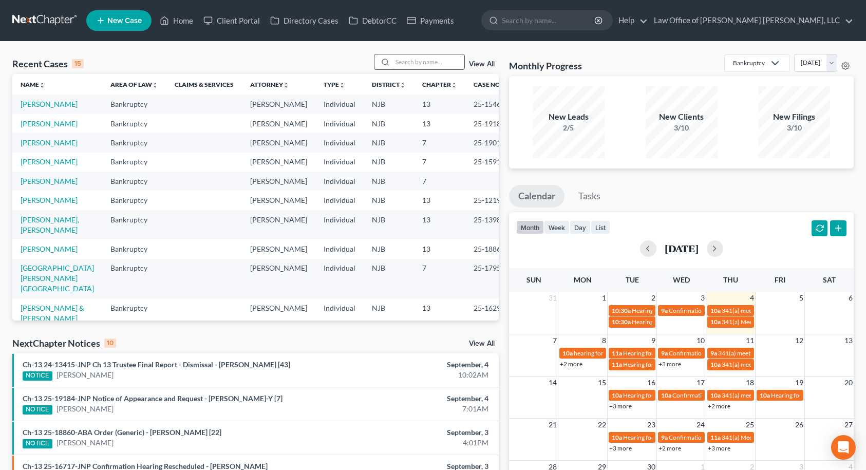
click at [408, 56] on input "search" at bounding box center [428, 61] width 72 height 15
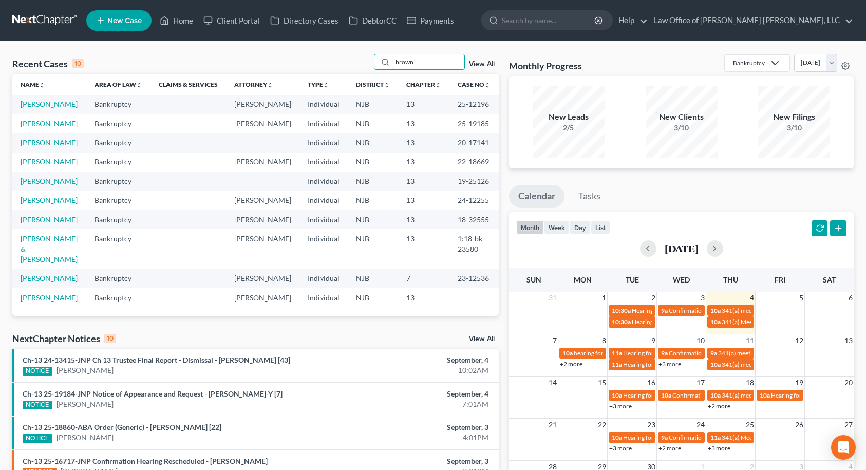
type input "brown"
click at [39, 128] on link "[PERSON_NAME]" at bounding box center [49, 123] width 57 height 9
select select "0"
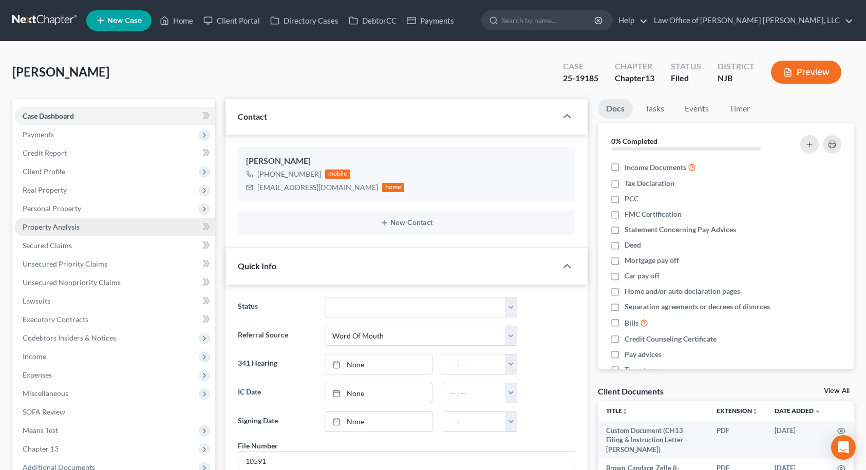
scroll to position [154, 0]
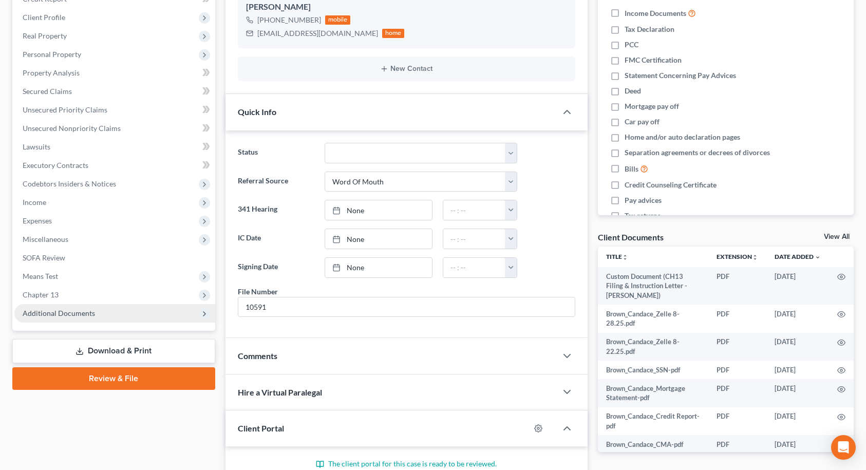
click at [86, 316] on span "Additional Documents" at bounding box center [59, 313] width 72 height 9
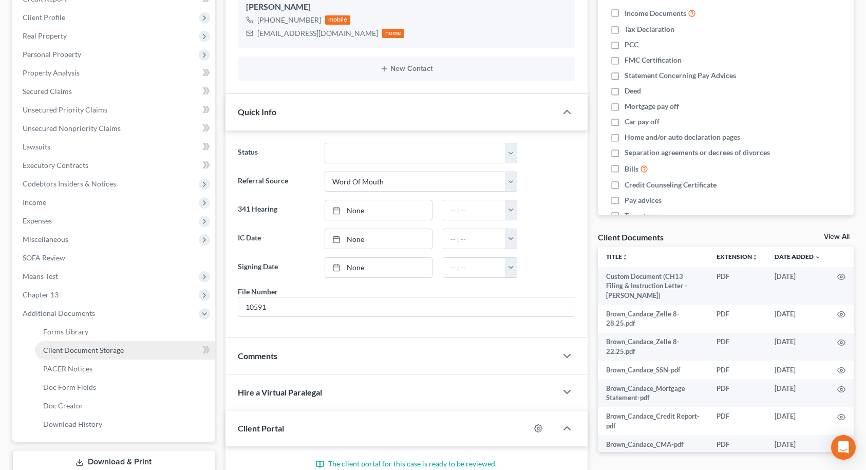
click at [91, 353] on span "Client Document Storage" at bounding box center [83, 350] width 81 height 9
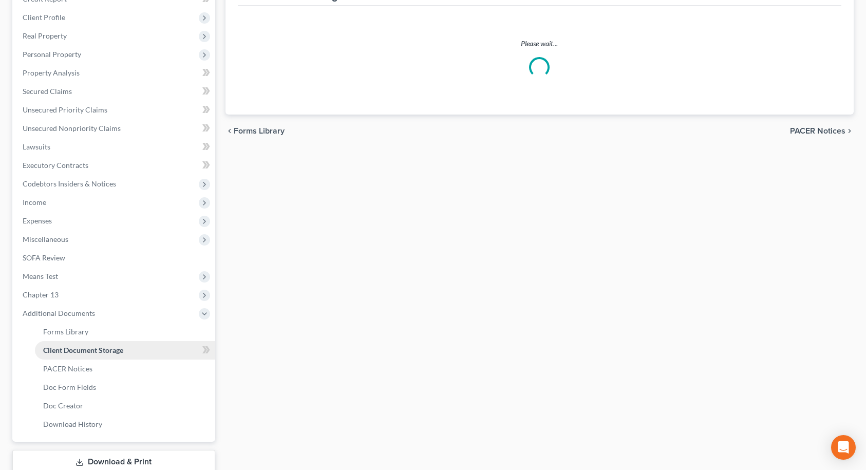
scroll to position [11, 0]
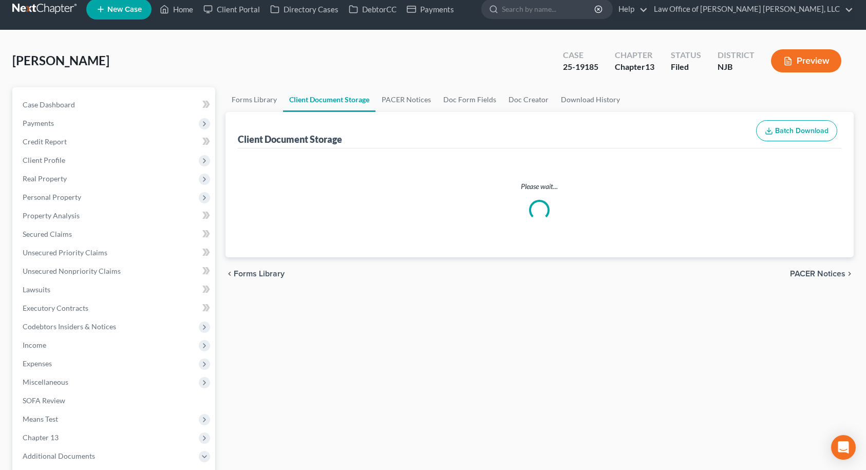
select select "9"
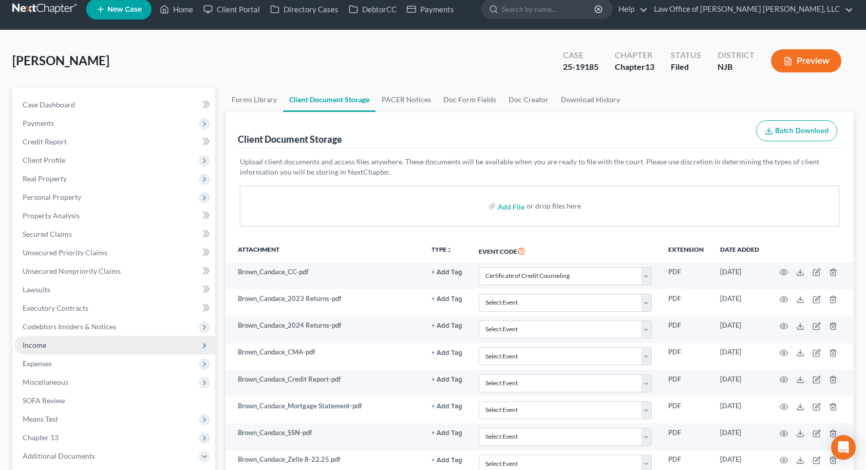
scroll to position [0, 0]
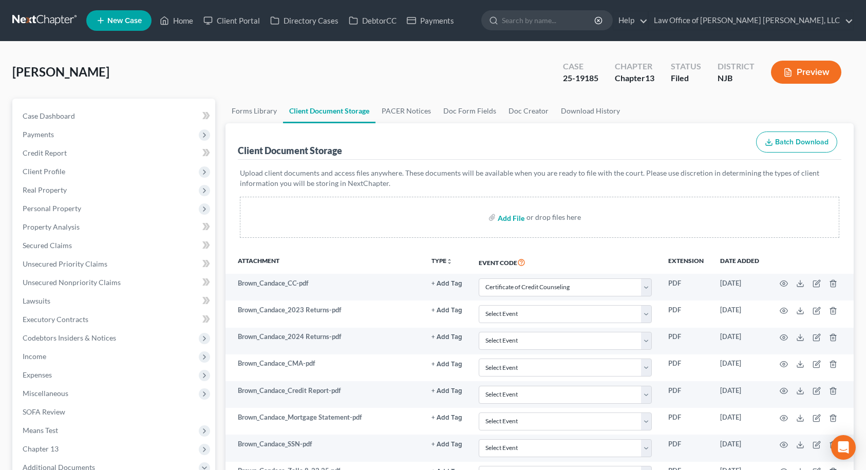
click at [505, 219] on input "file" at bounding box center [510, 217] width 25 height 18
type input "C:\fakepath\Brown_Candace_Bank Statements.pdf"
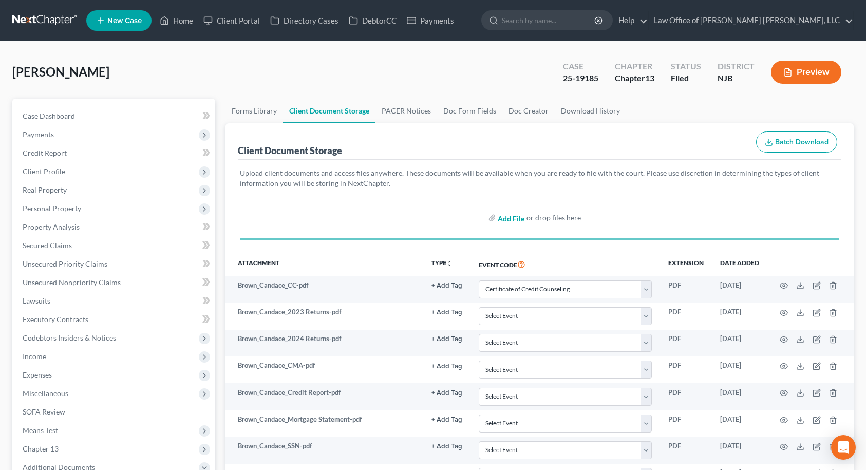
select select "9"
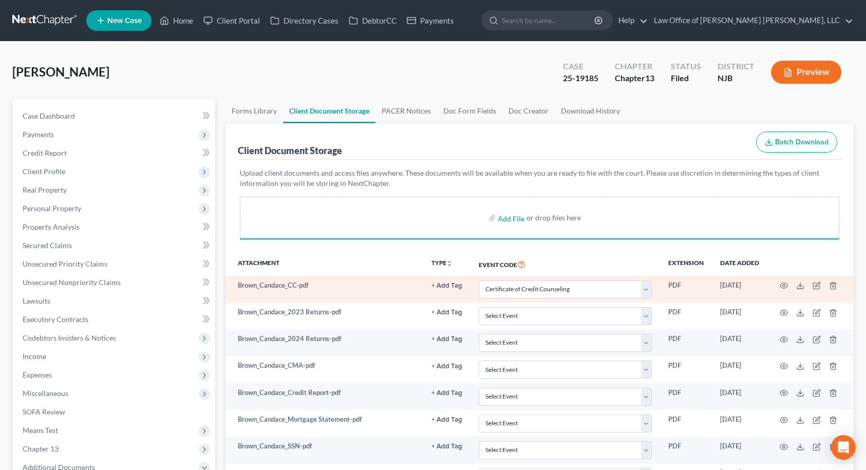
select select "9"
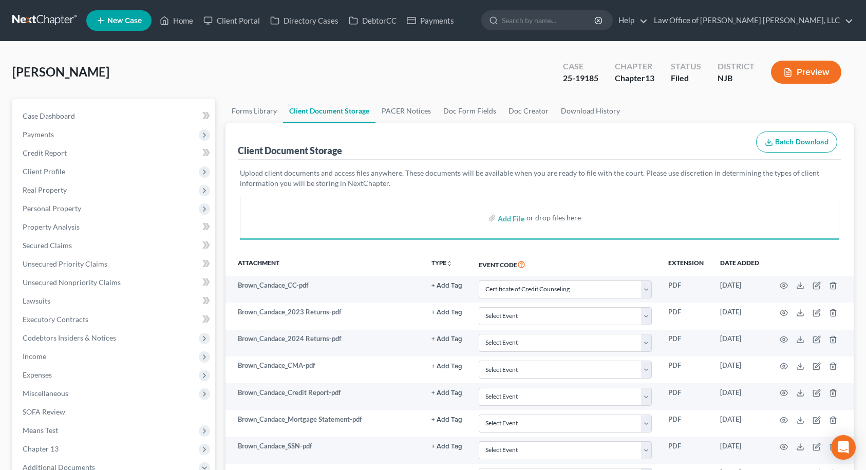
select select "9"
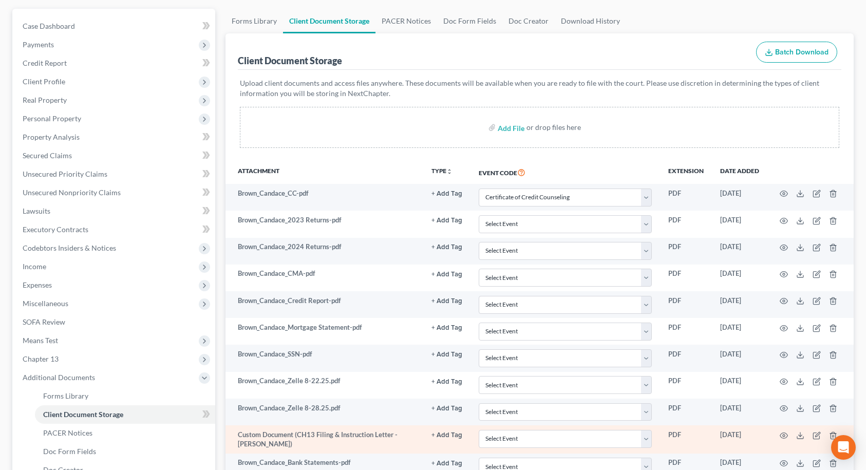
scroll to position [33, 0]
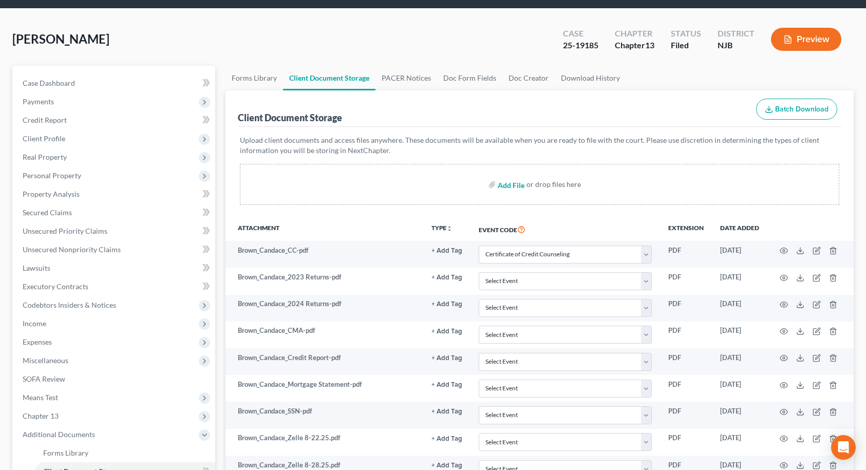
click at [511, 184] on input "file" at bounding box center [510, 184] width 25 height 18
click at [74, 78] on link "Case Dashboard" at bounding box center [114, 83] width 201 height 18
select select "0"
